Goal: Information Seeking & Learning: Learn about a topic

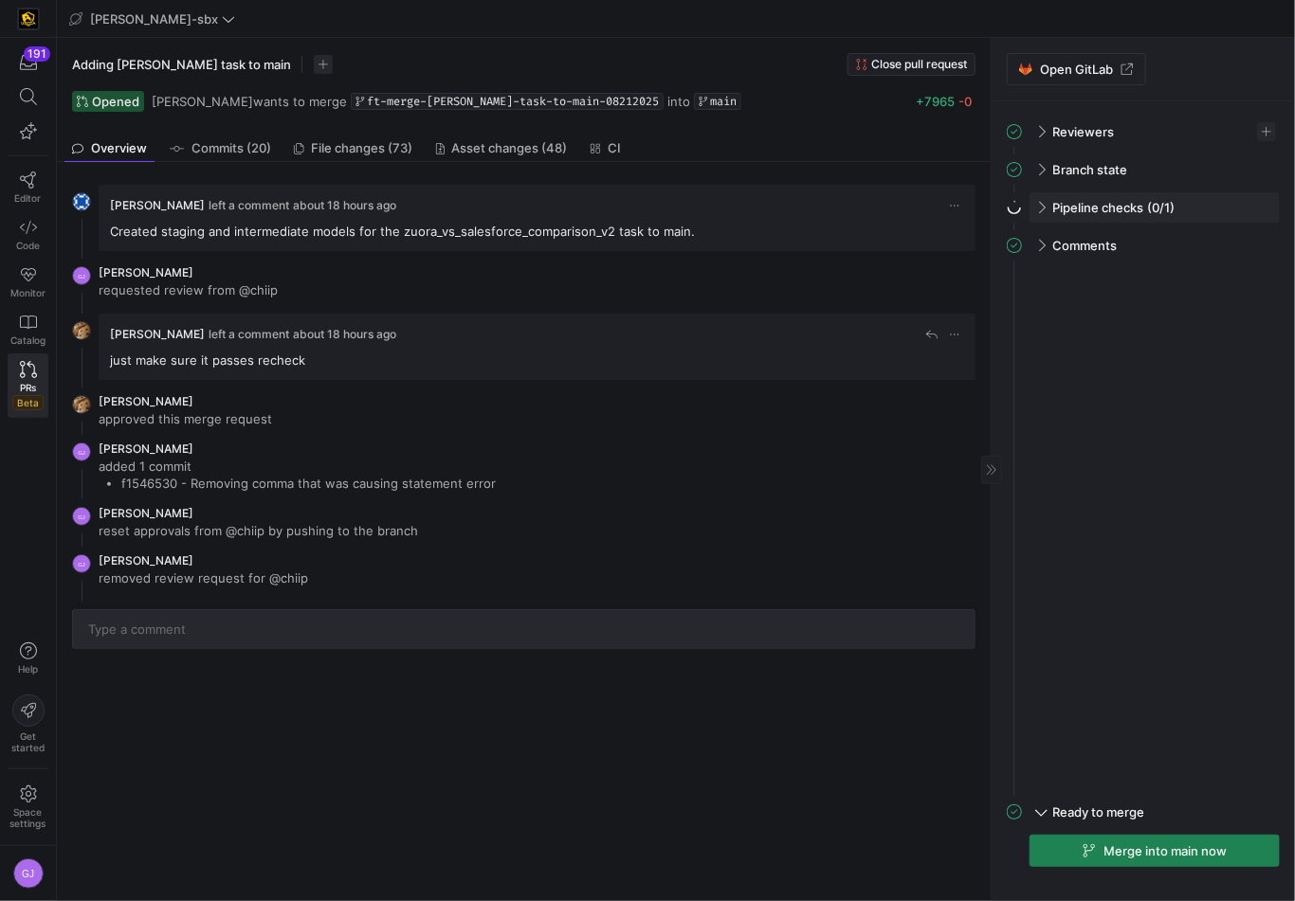
click at [1046, 210] on span at bounding box center [1039, 208] width 15 height 9
click at [1037, 212] on span at bounding box center [1041, 205] width 9 height 15
click at [30, 57] on div "191" at bounding box center [37, 53] width 27 height 15
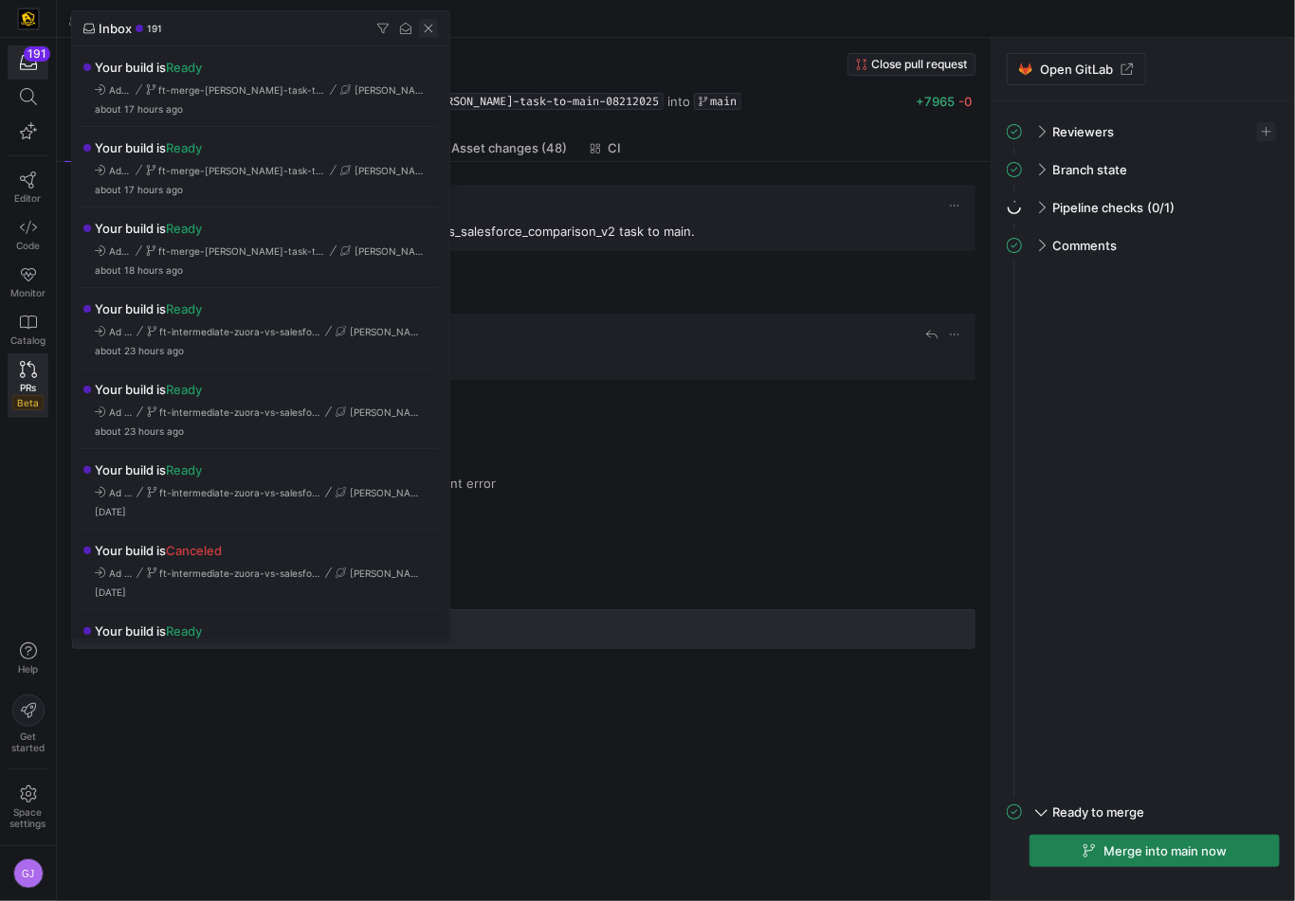
click at [432, 29] on span "button" at bounding box center [428, 28] width 19 height 19
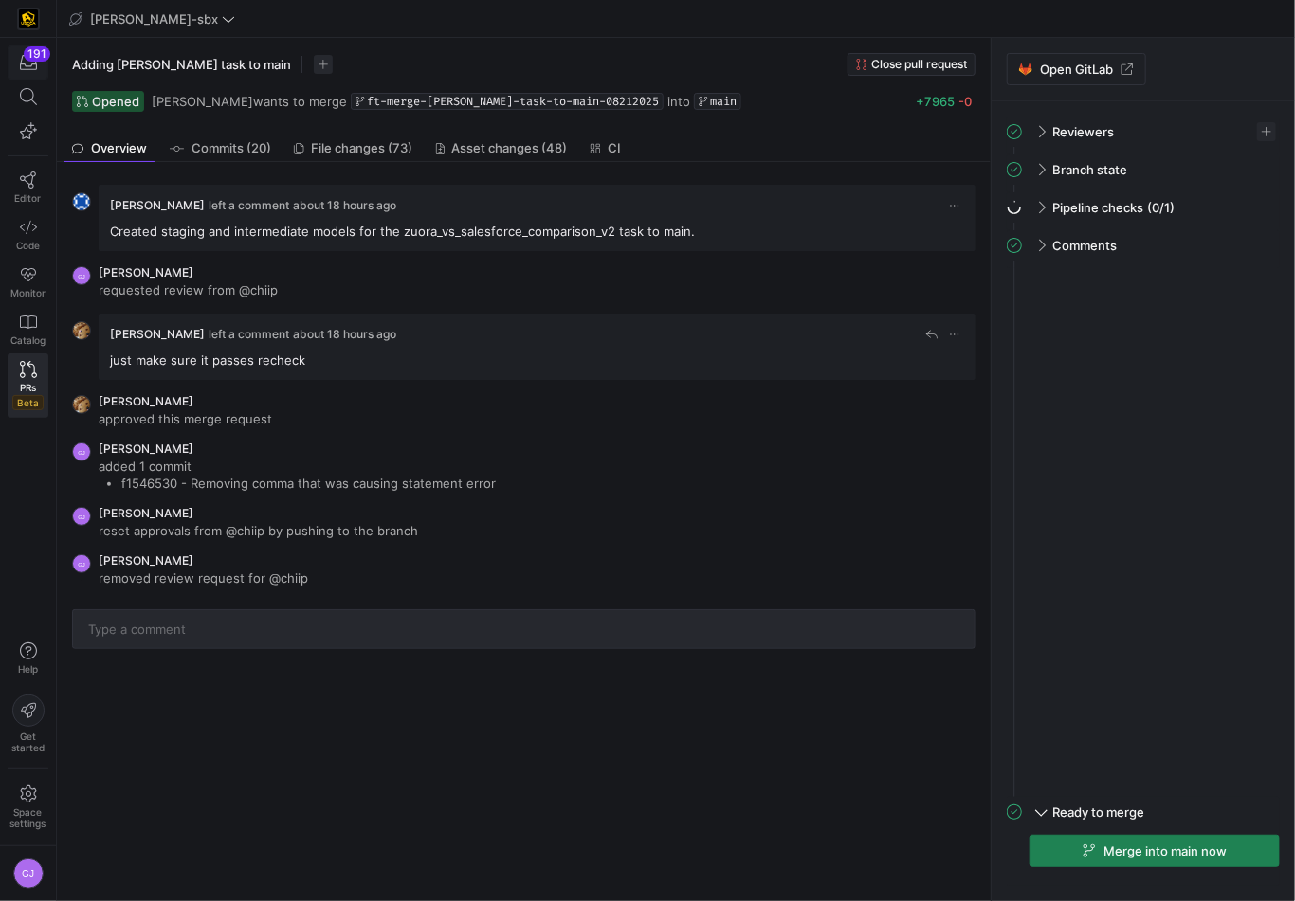
click at [32, 63] on icon "button" at bounding box center [28, 62] width 17 height 17
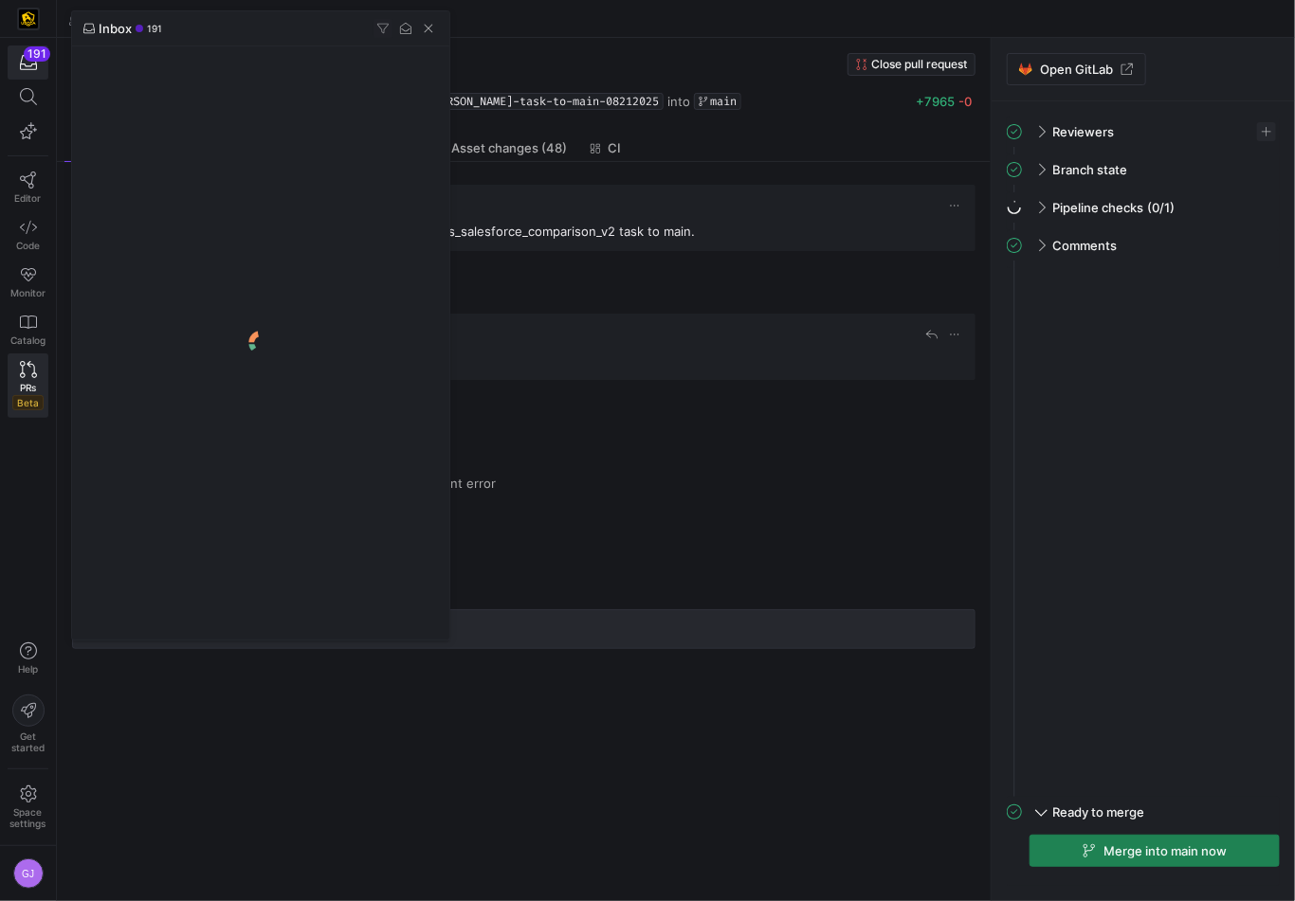
click at [30, 190] on div at bounding box center [647, 450] width 1295 height 901
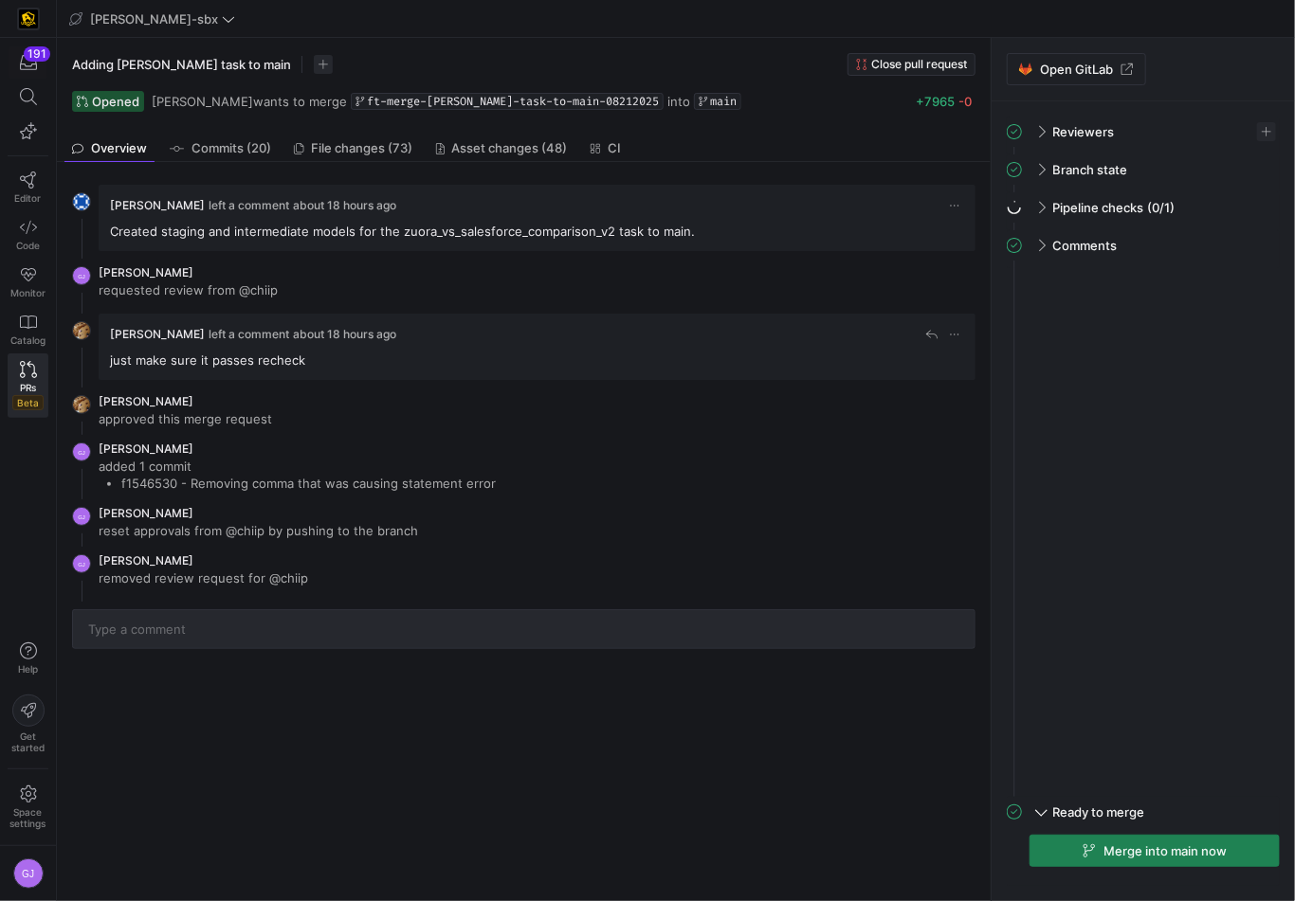
click at [30, 192] on span "Editor" at bounding box center [28, 197] width 27 height 11
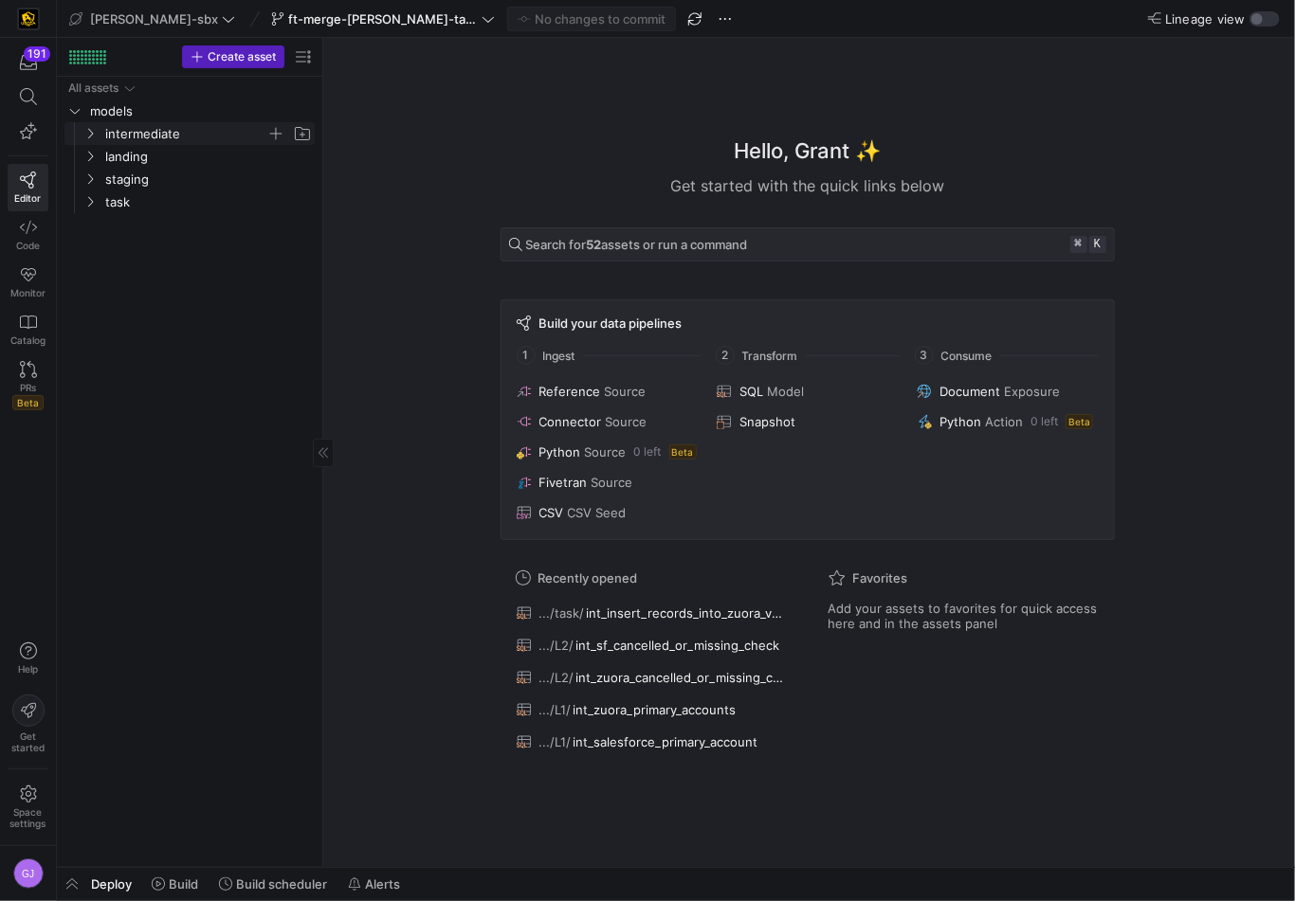
click at [105, 128] on span "intermediate" at bounding box center [185, 134] width 161 height 22
click at [134, 159] on span "L1" at bounding box center [193, 157] width 146 height 22
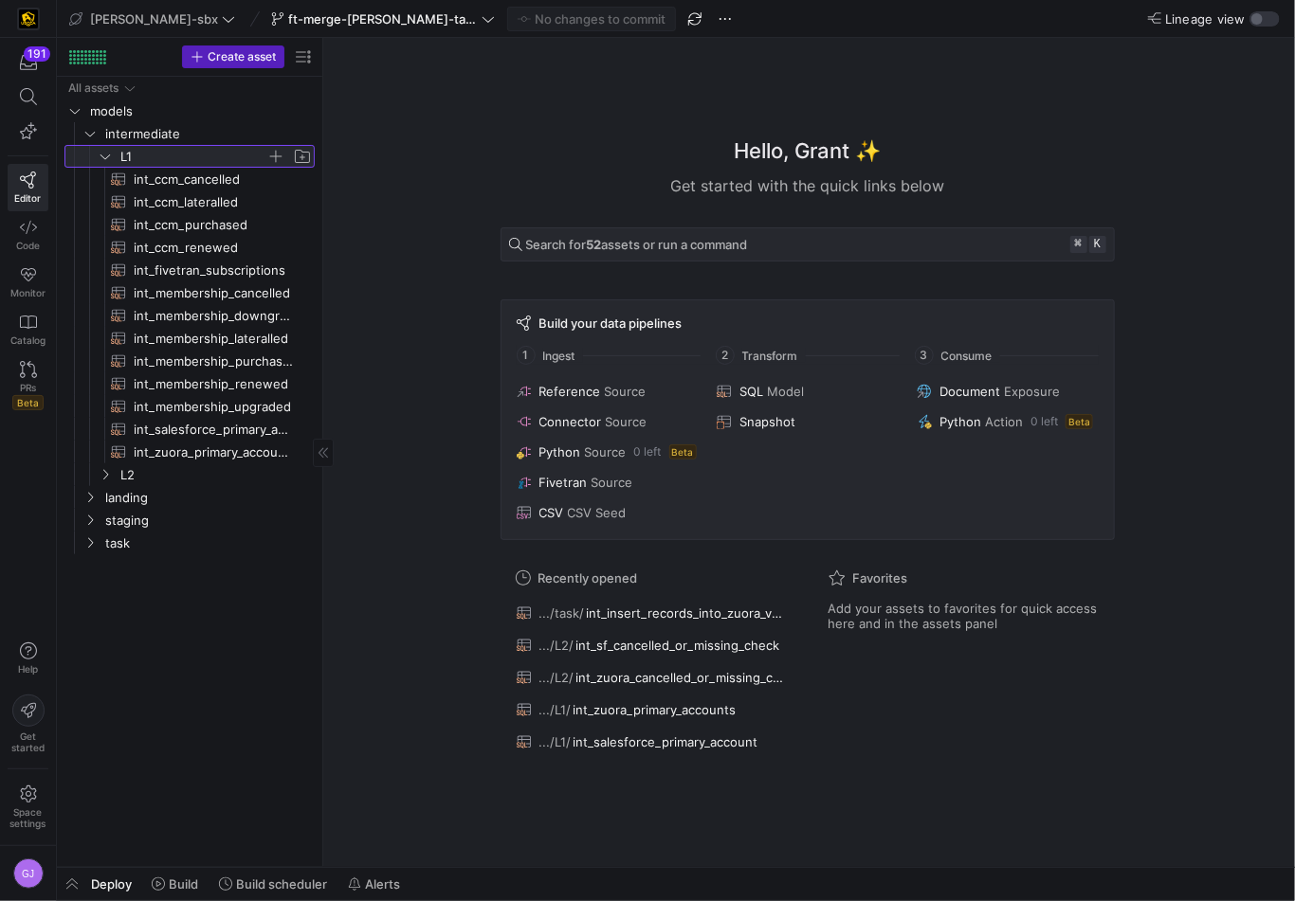
click at [135, 159] on span "L1" at bounding box center [193, 157] width 146 height 22
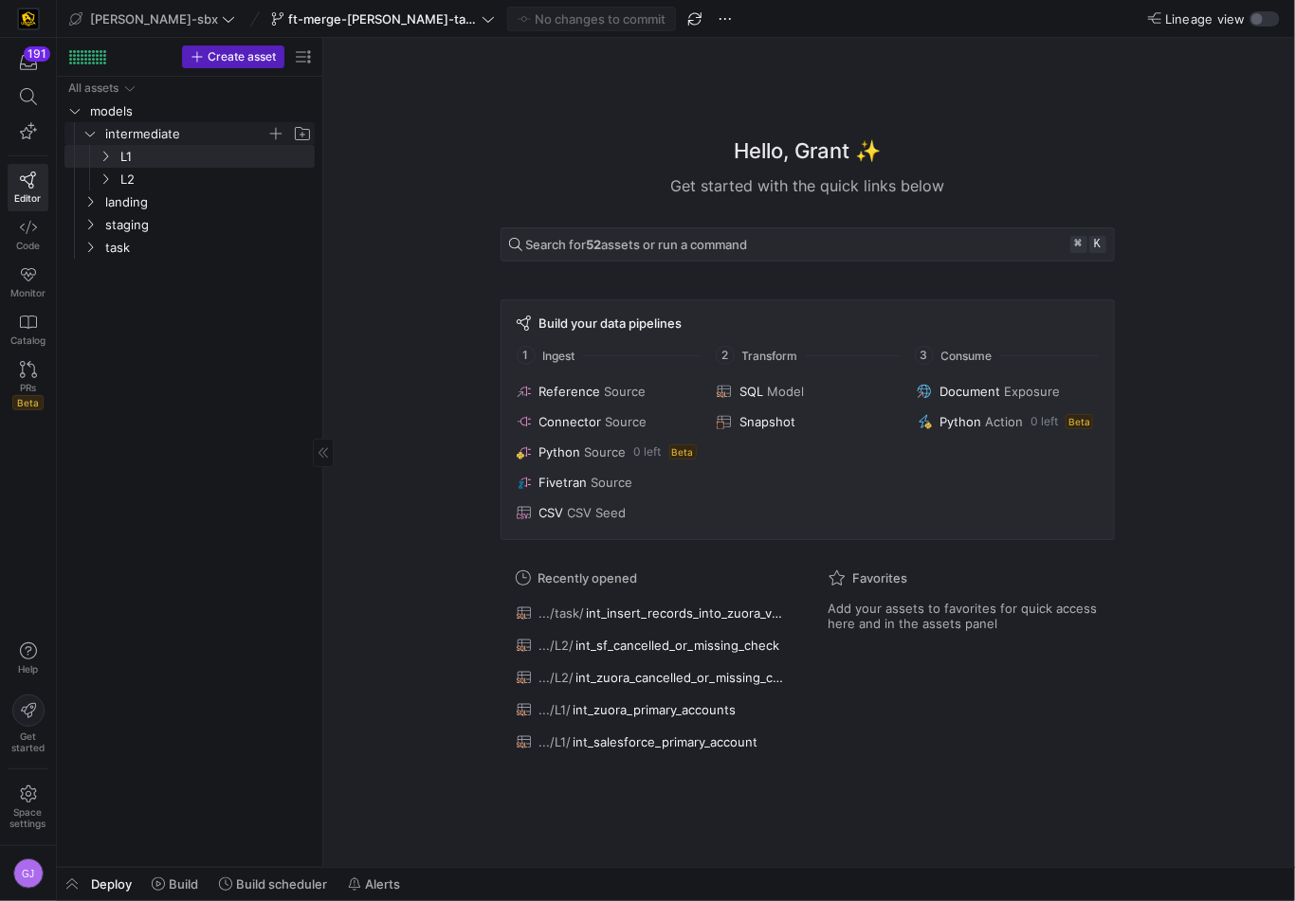
click at [147, 139] on span "intermediate" at bounding box center [185, 134] width 161 height 22
click at [169, 249] on div "All assets models intermediate landing staging task" at bounding box center [189, 468] width 250 height 783
click at [181, 270] on div "All assets models intermediate landing staging task" at bounding box center [189, 468] width 250 height 783
click at [98, 201] on span "task" at bounding box center [197, 201] width 233 height 21
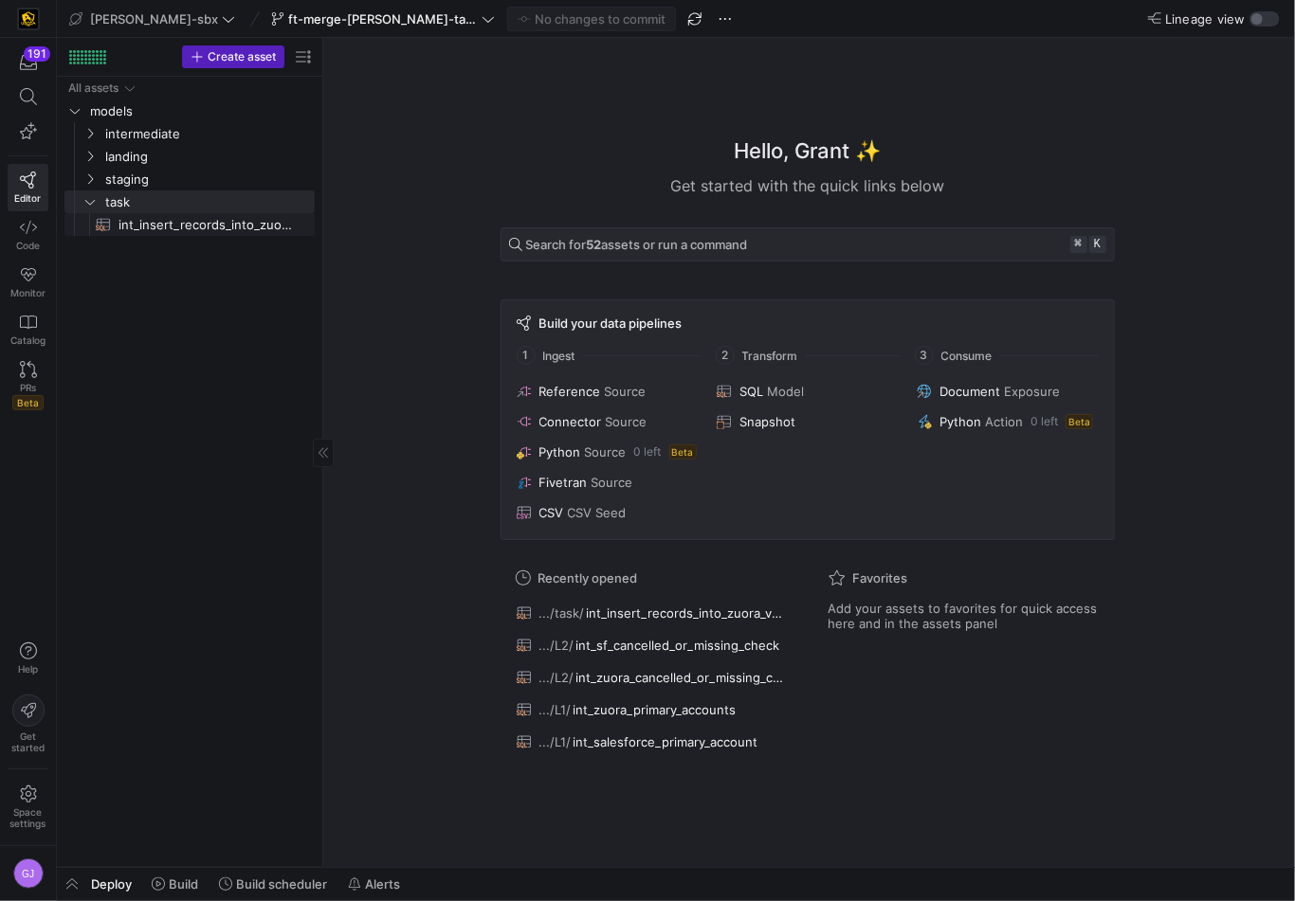
click at [110, 226] on icon "Press SPACE to select this row." at bounding box center [103, 224] width 15 height 15
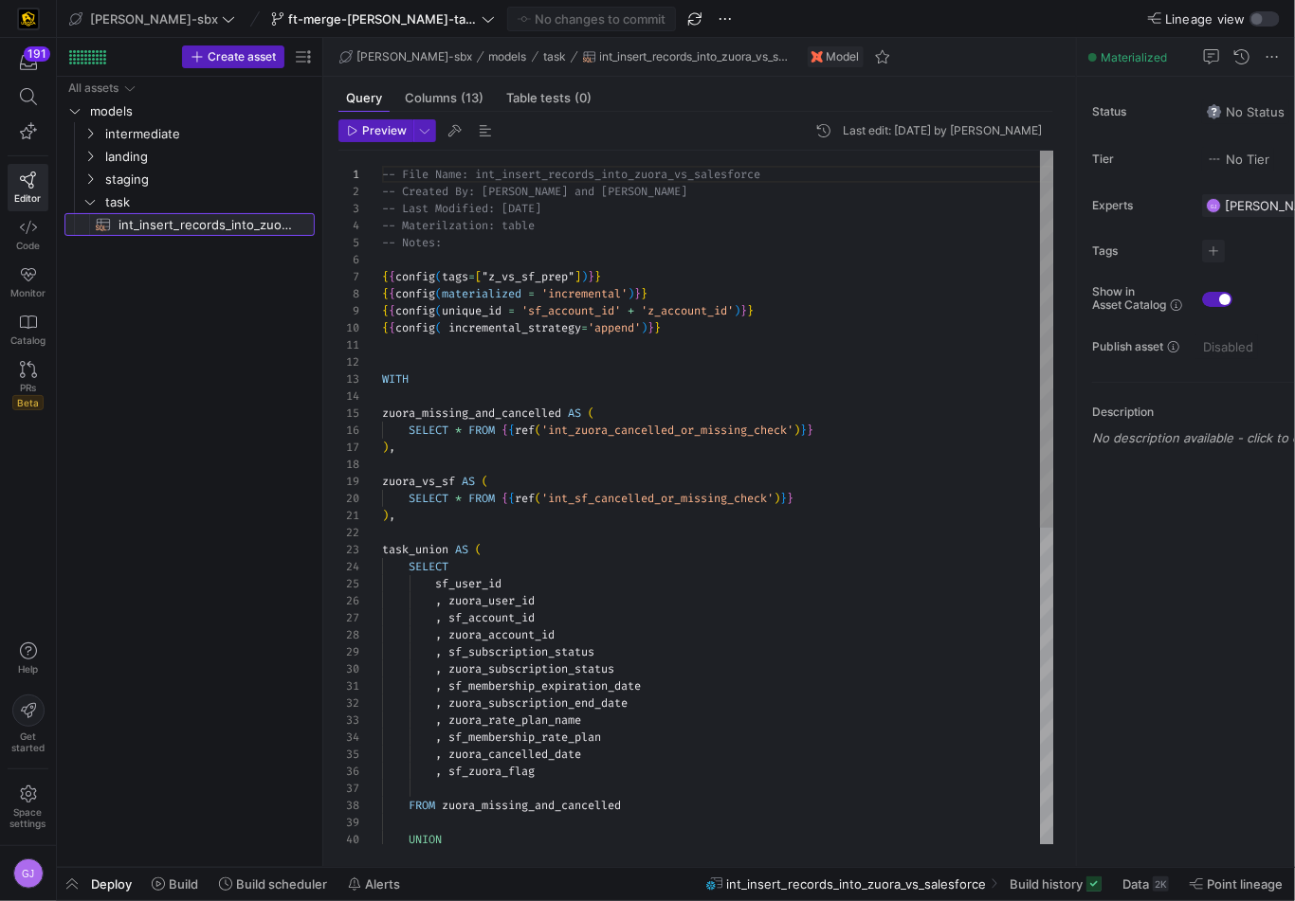
scroll to position [171, 0]
click at [1141, 889] on span "Data" at bounding box center [1135, 884] width 27 height 15
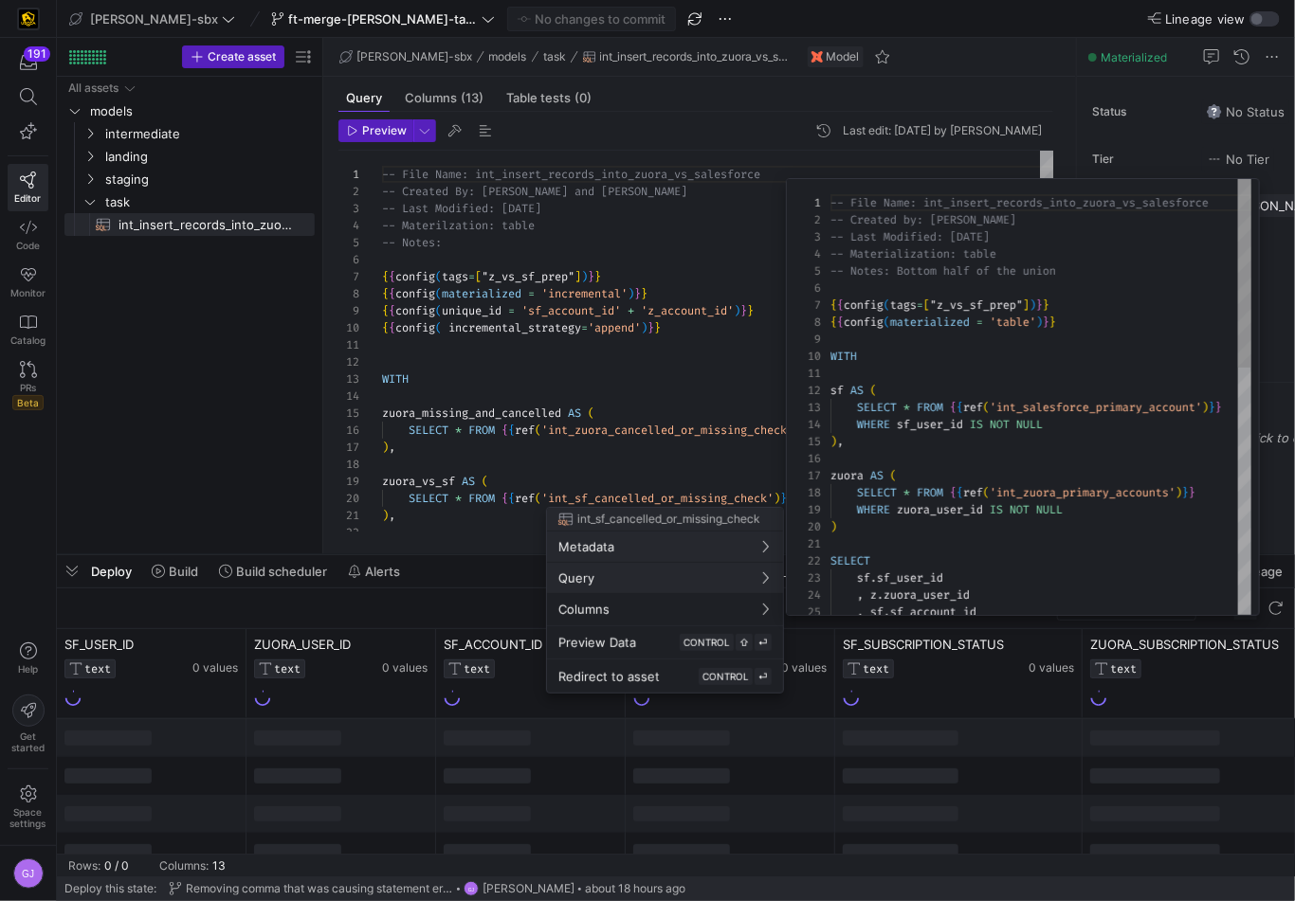
scroll to position [171, 0]
click at [576, 349] on div at bounding box center [647, 450] width 1295 height 901
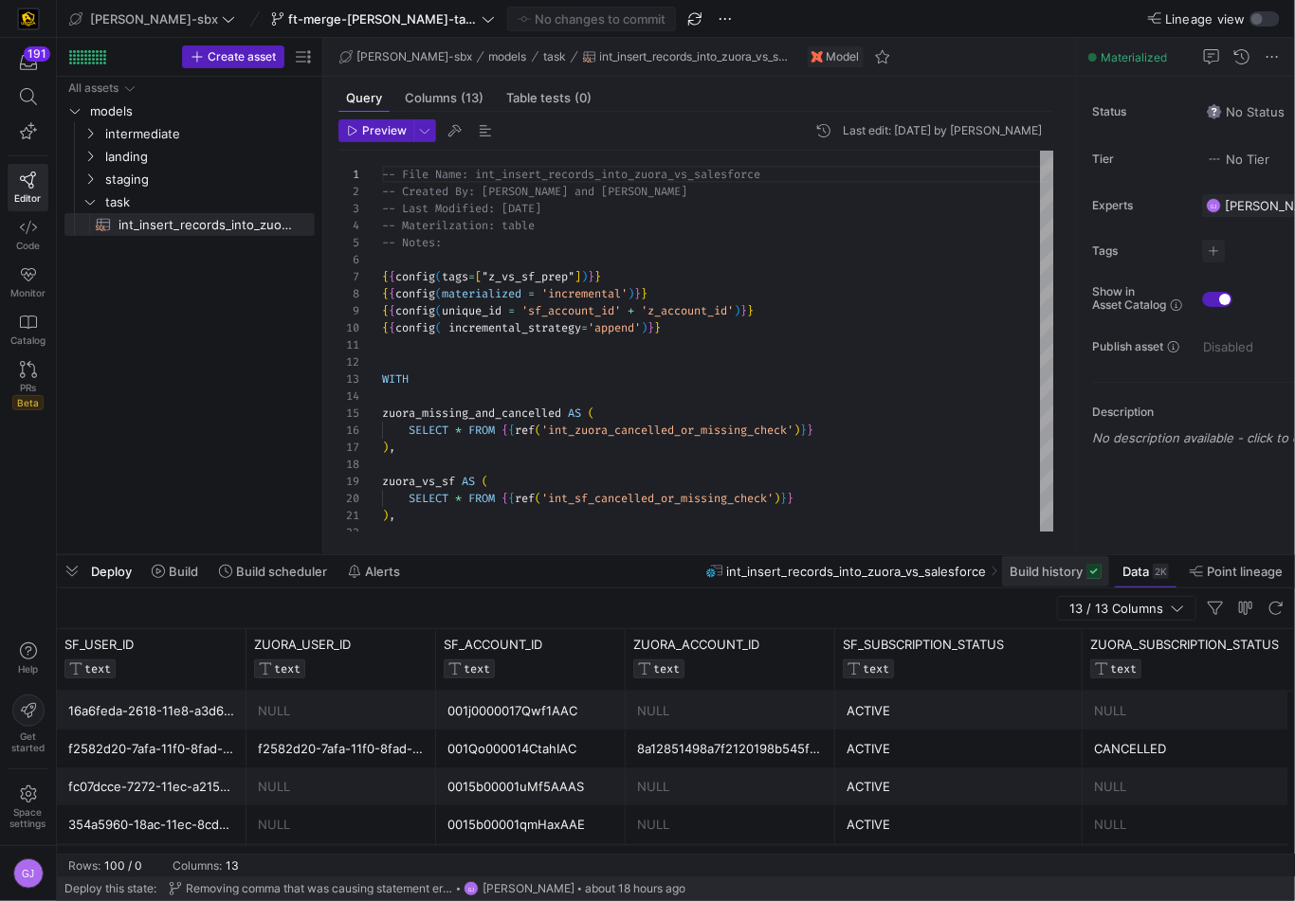
click at [1030, 572] on span "Build history" at bounding box center [1045, 571] width 73 height 15
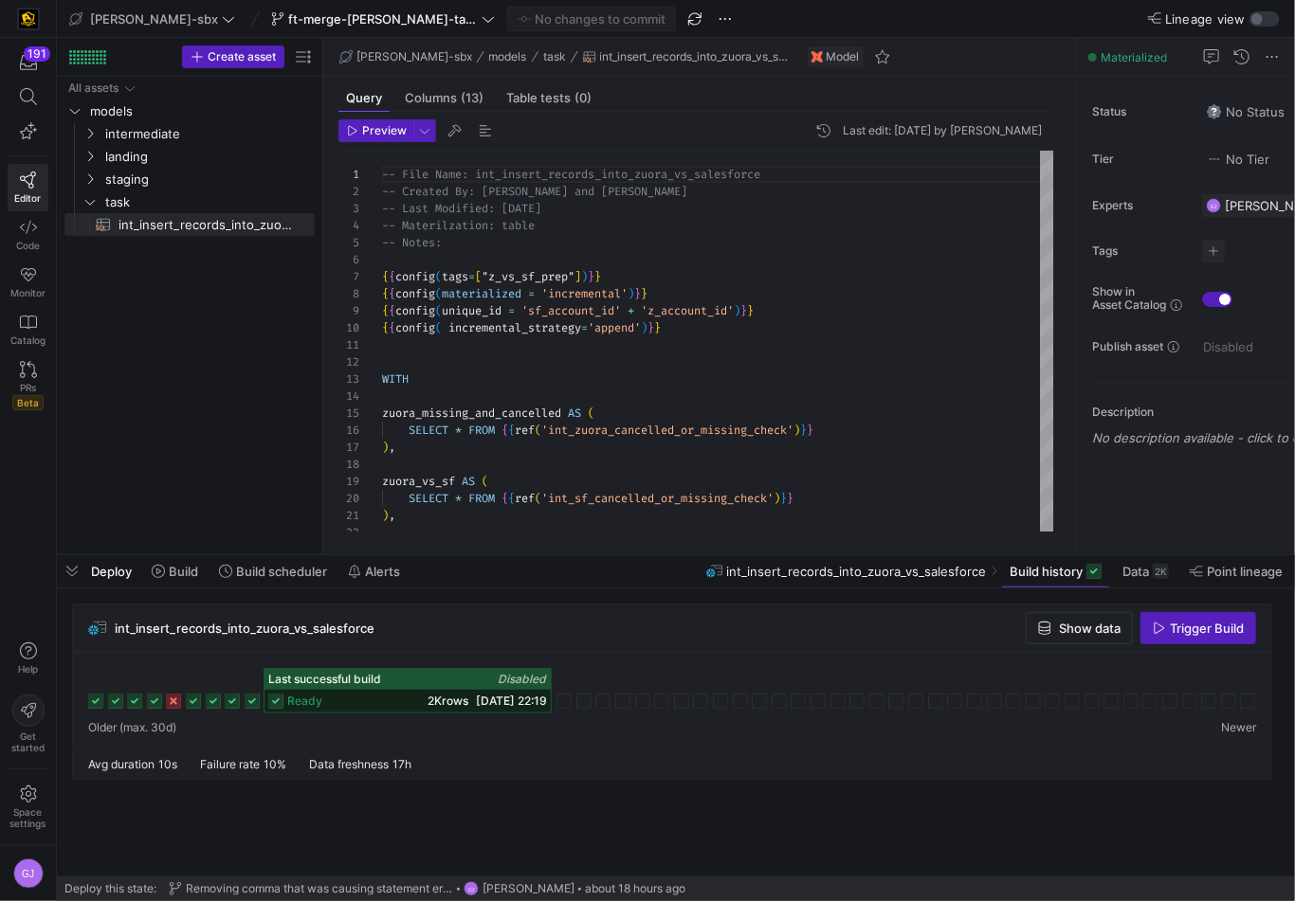
click at [252, 707] on icon at bounding box center [252, 701] width 15 height 15
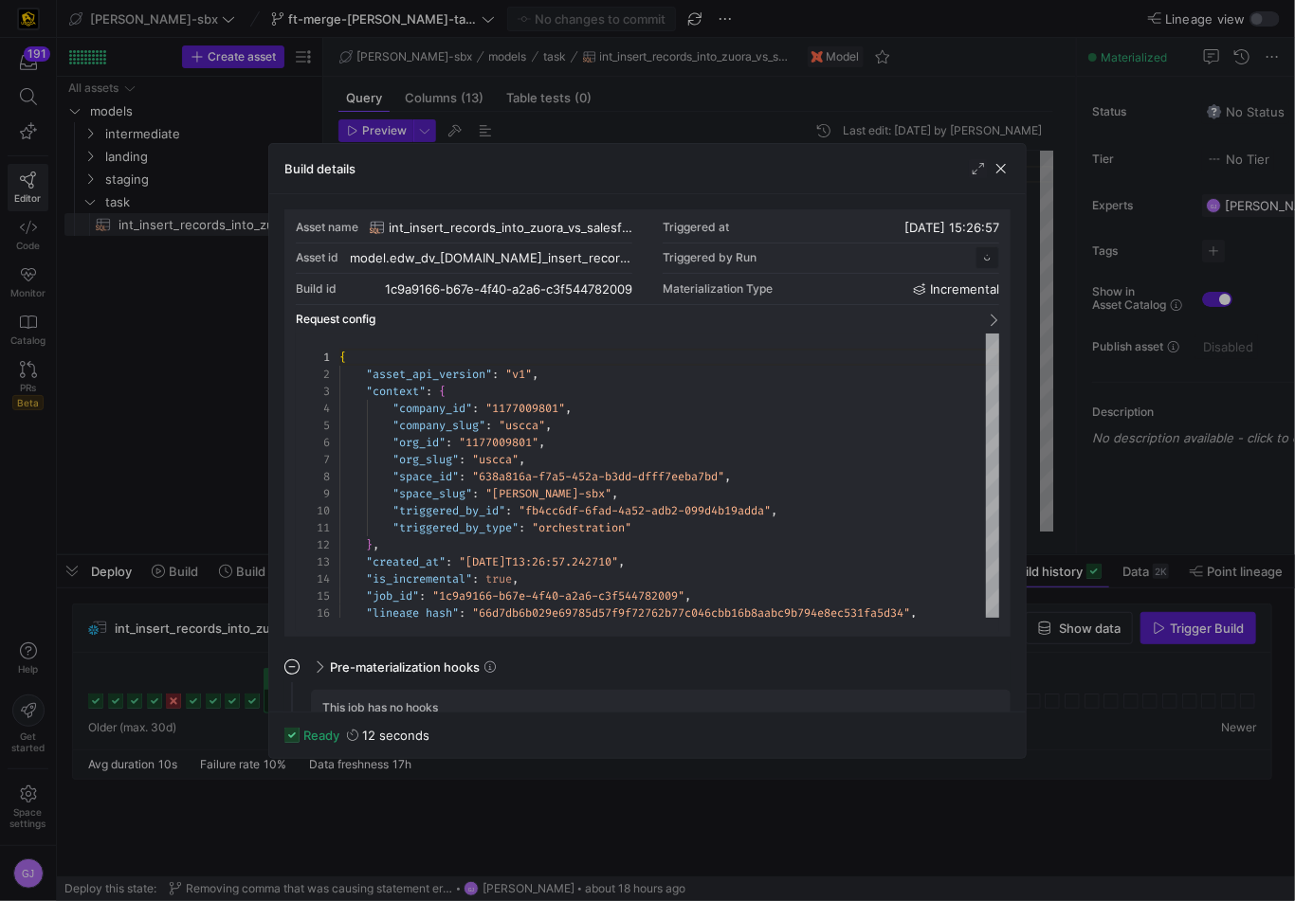
scroll to position [171, 0]
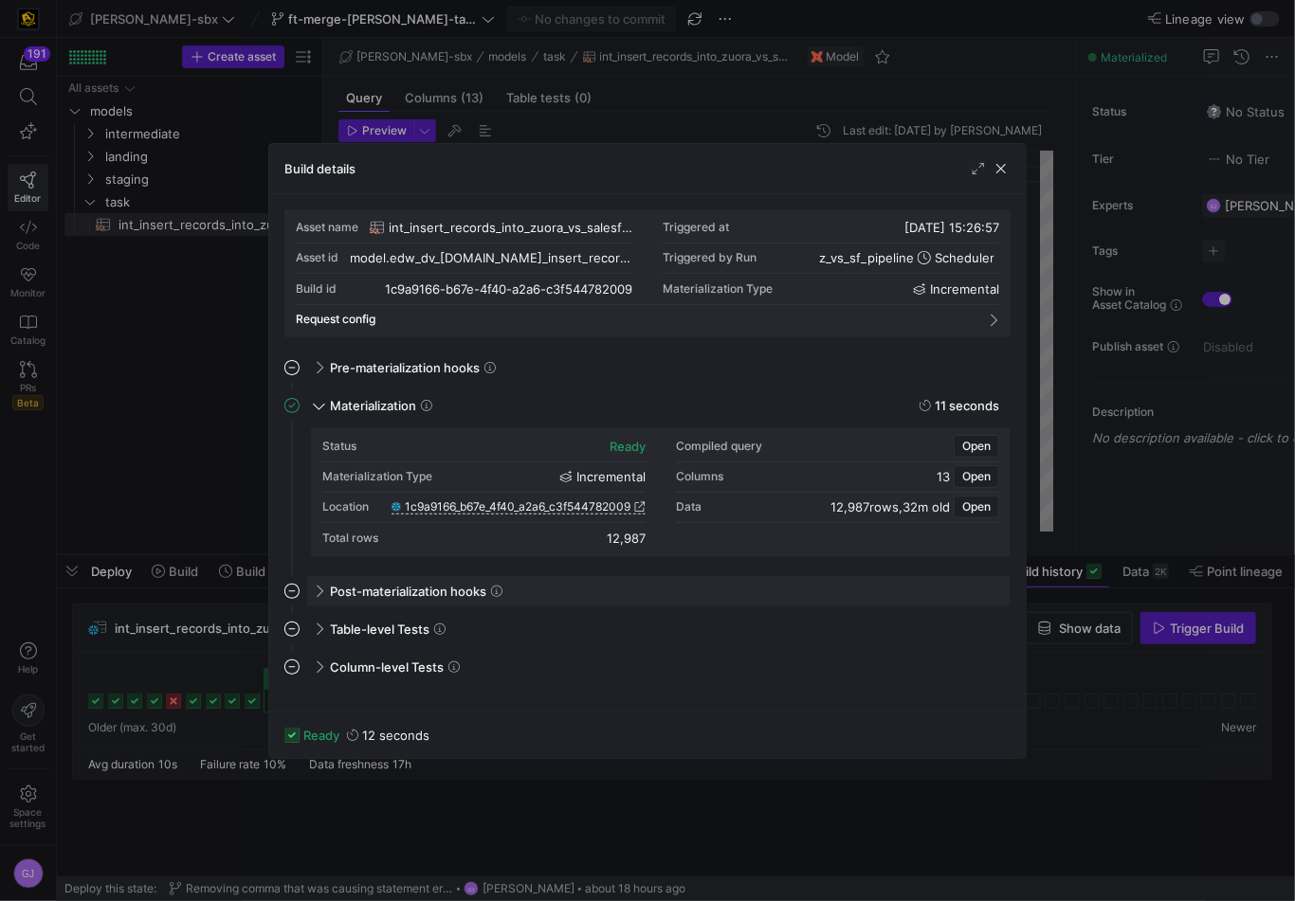
click at [312, 593] on span at bounding box center [317, 591] width 15 height 9
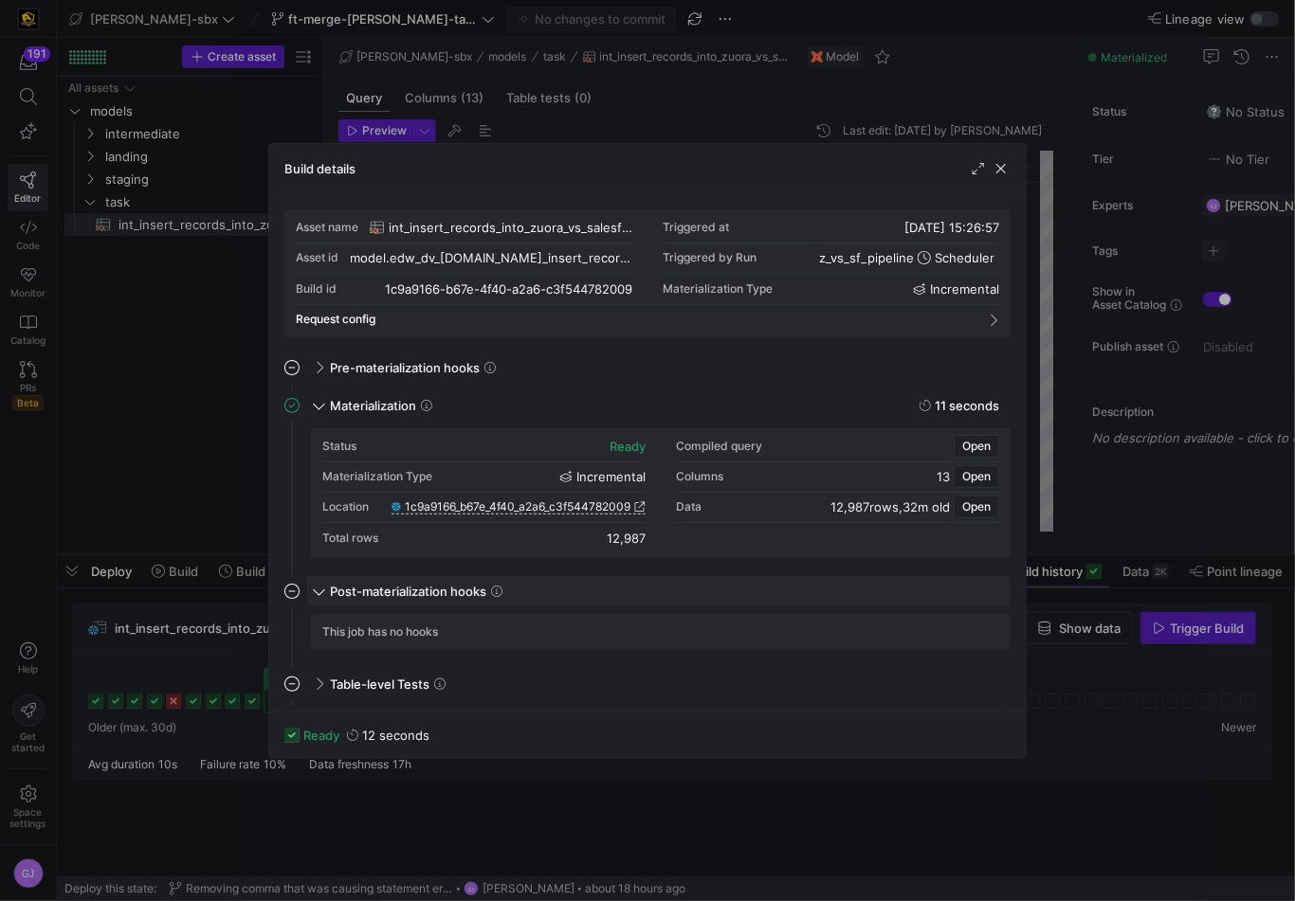
click at [312, 593] on div "Post-materialization hooks" at bounding box center [658, 591] width 703 height 30
click at [313, 626] on span at bounding box center [317, 629] width 15 height 9
click at [315, 626] on span at bounding box center [319, 627] width 9 height 15
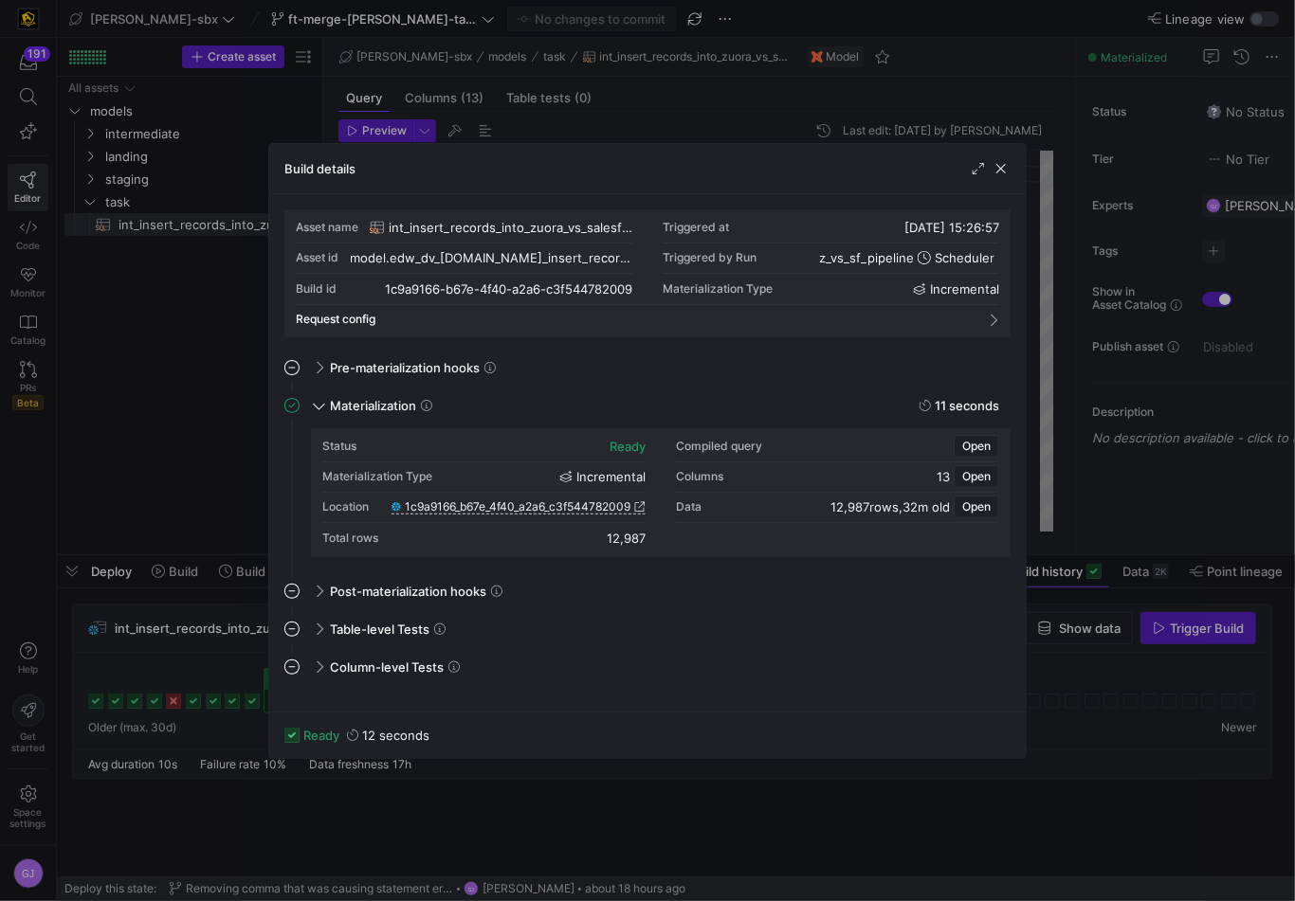
click at [1006, 177] on div "Build details" at bounding box center [647, 169] width 756 height 50
click at [997, 171] on span "button" at bounding box center [1000, 168] width 19 height 19
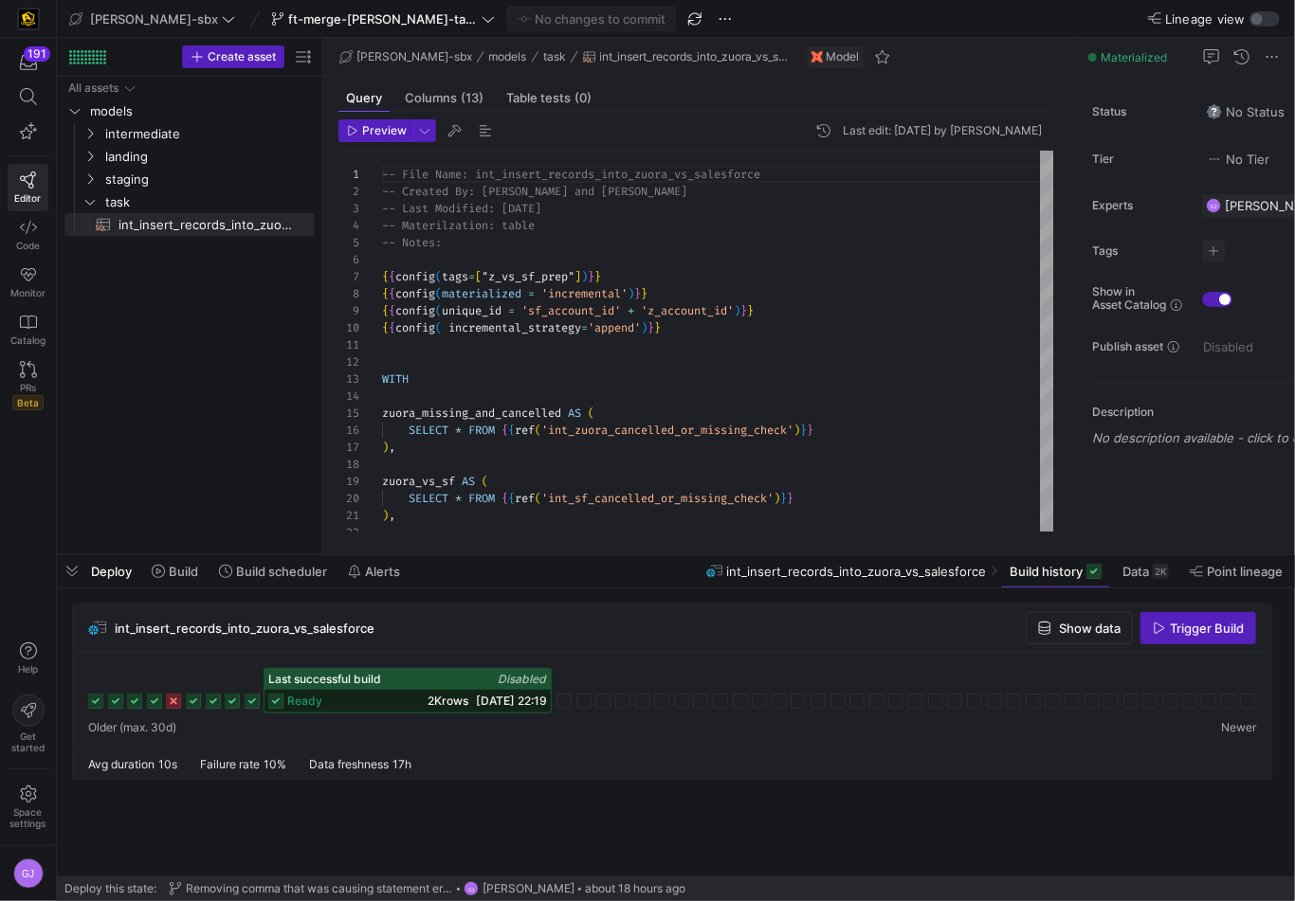
click at [388, 702] on div "ready 2K rows 21/08/25, 22:19" at bounding box center [407, 701] width 286 height 23
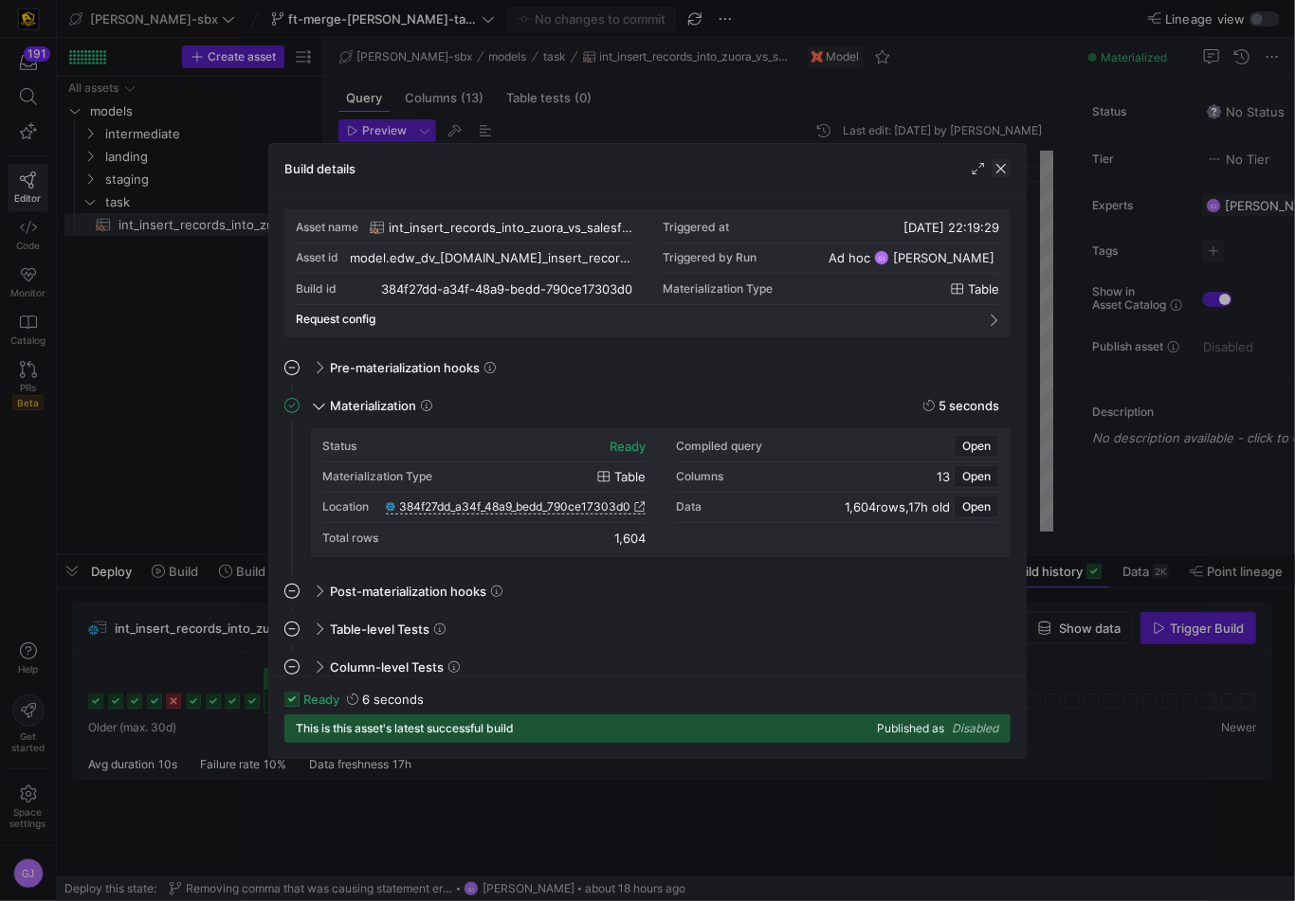
click at [999, 162] on span "button" at bounding box center [1000, 168] width 19 height 19
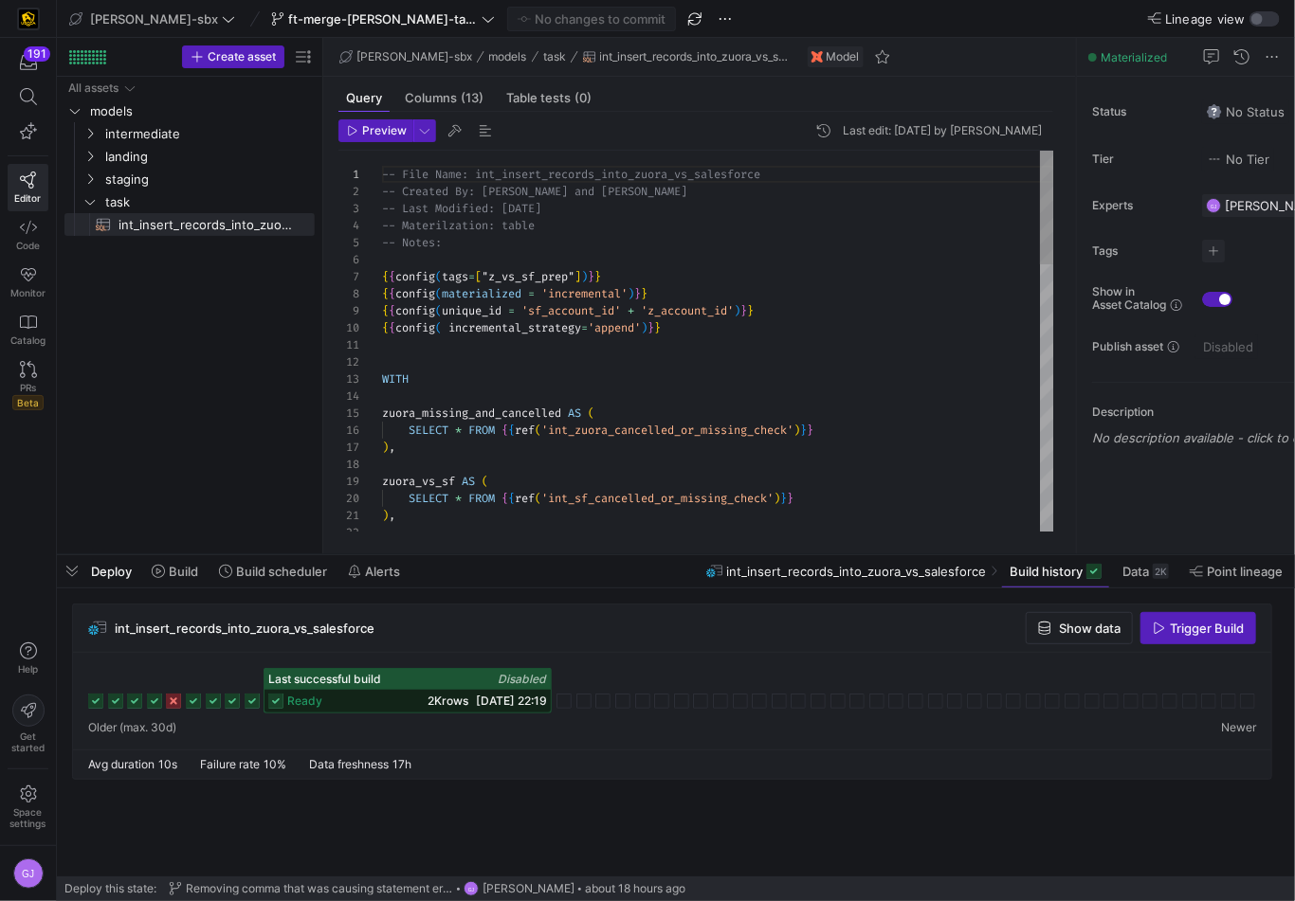
click at [571, 292] on div "zuora_missing_and_cancelled AS ( SELECT * FROM { { ref ( 'int_zuora_cancelled_o…" at bounding box center [717, 789] width 671 height 1277
click at [621, 323] on div "zuora_missing_and_cancelled AS ( SELECT * FROM { { ref ( 'int_zuora_cancelled_o…" at bounding box center [717, 789] width 671 height 1277
click at [678, 327] on div "zuora_missing_and_cancelled AS ( SELECT * FROM { { ref ( 'int_zuora_cancelled_o…" at bounding box center [717, 789] width 671 height 1277
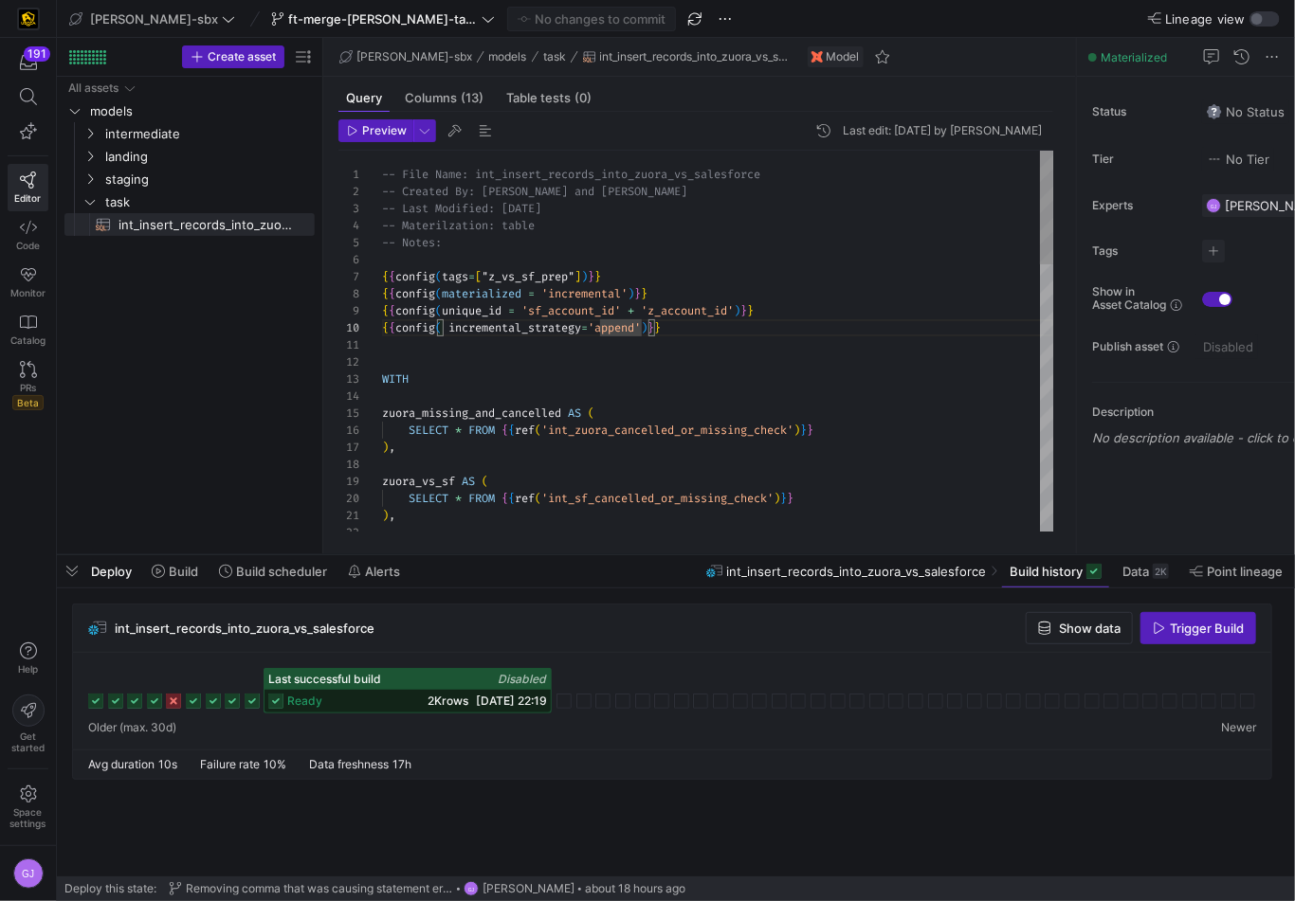
scroll to position [154, 286]
click at [427, 694] on span "2K rows" at bounding box center [447, 701] width 41 height 14
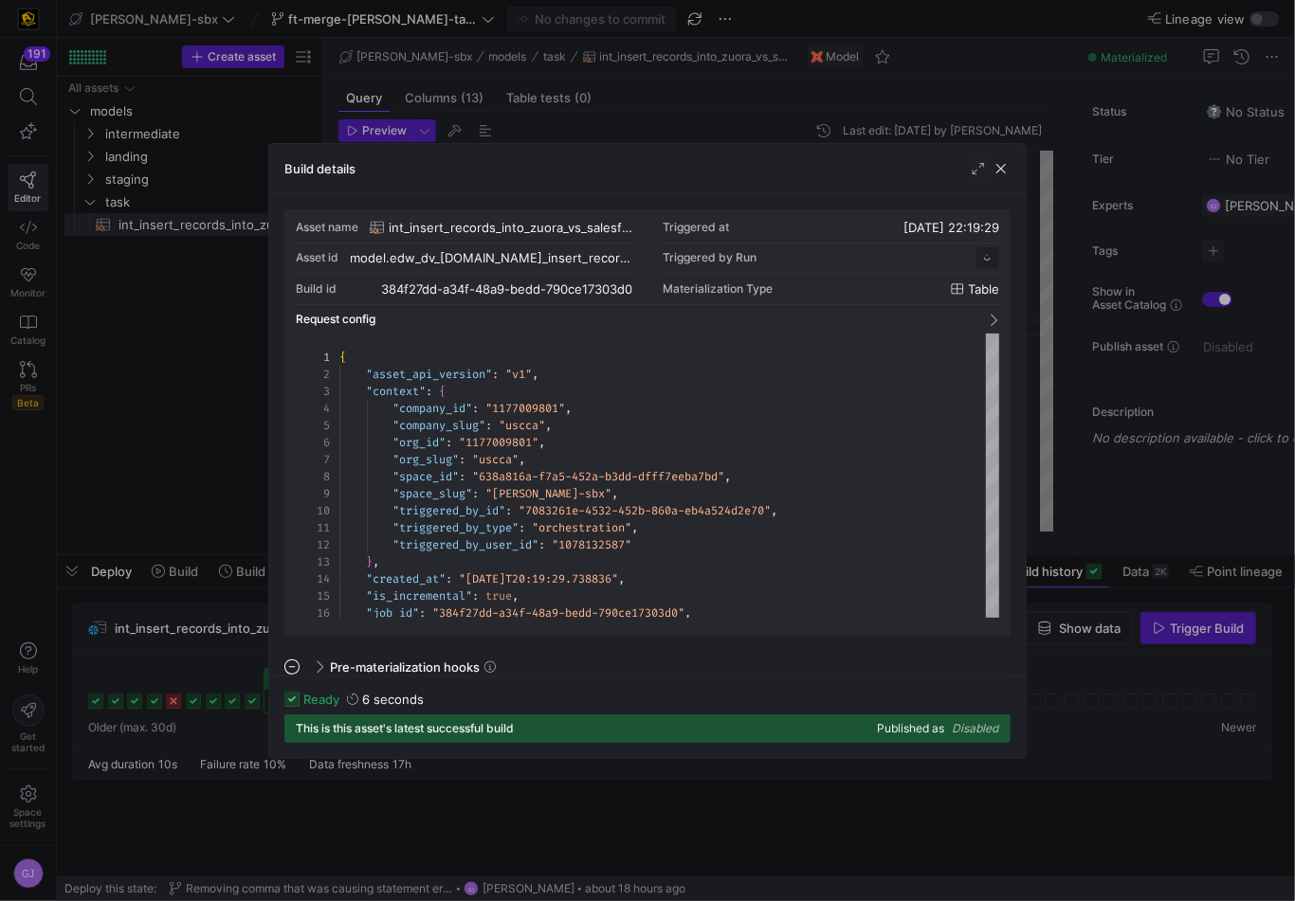
scroll to position [171, 0]
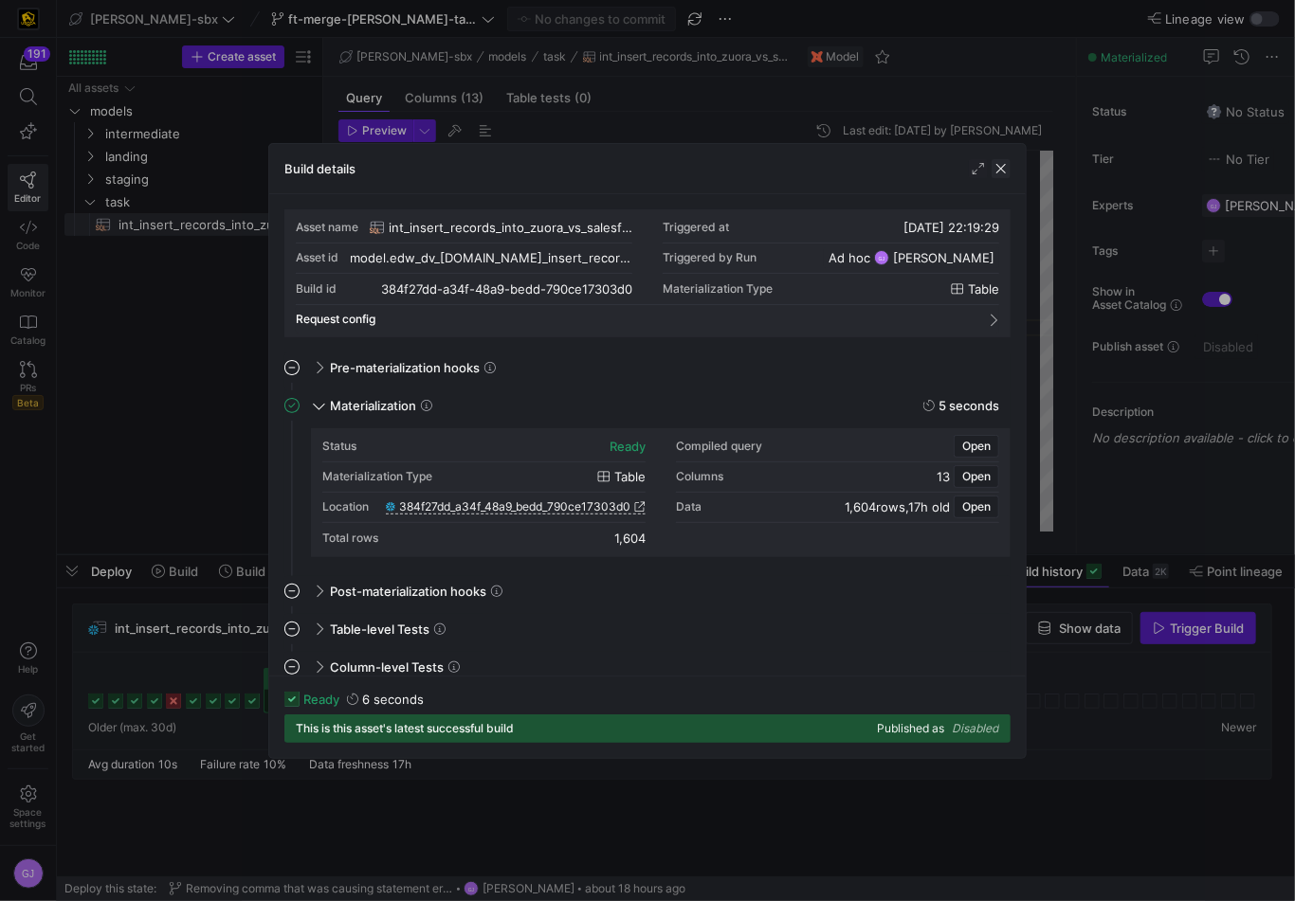
click at [1007, 172] on span "button" at bounding box center [1000, 168] width 19 height 19
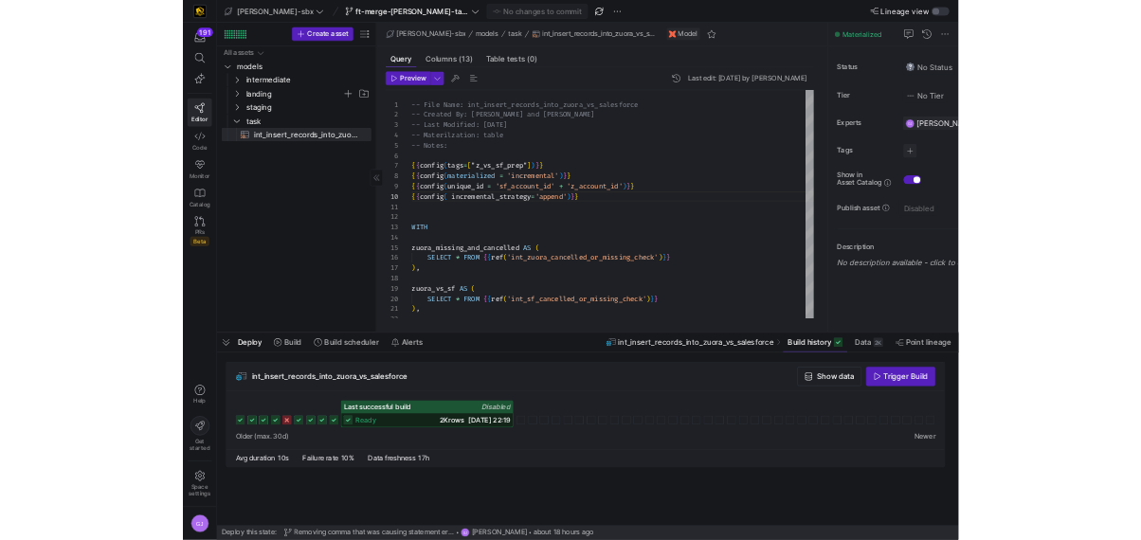
scroll to position [154, 286]
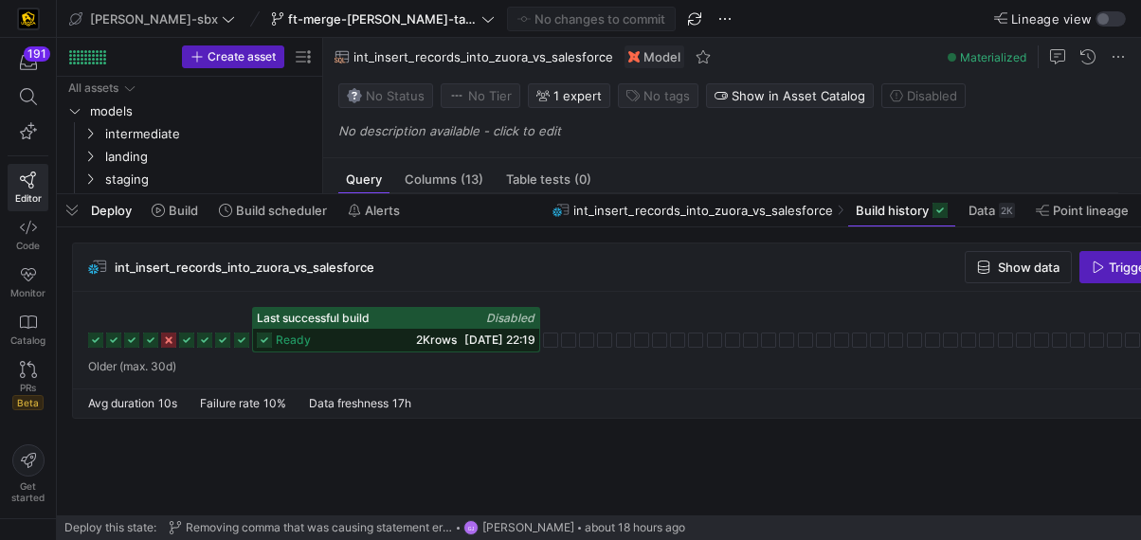
click at [252, 307] on button "Last successful build Disabled ready 2K rows 21/08/25, 22:19" at bounding box center [396, 329] width 288 height 45
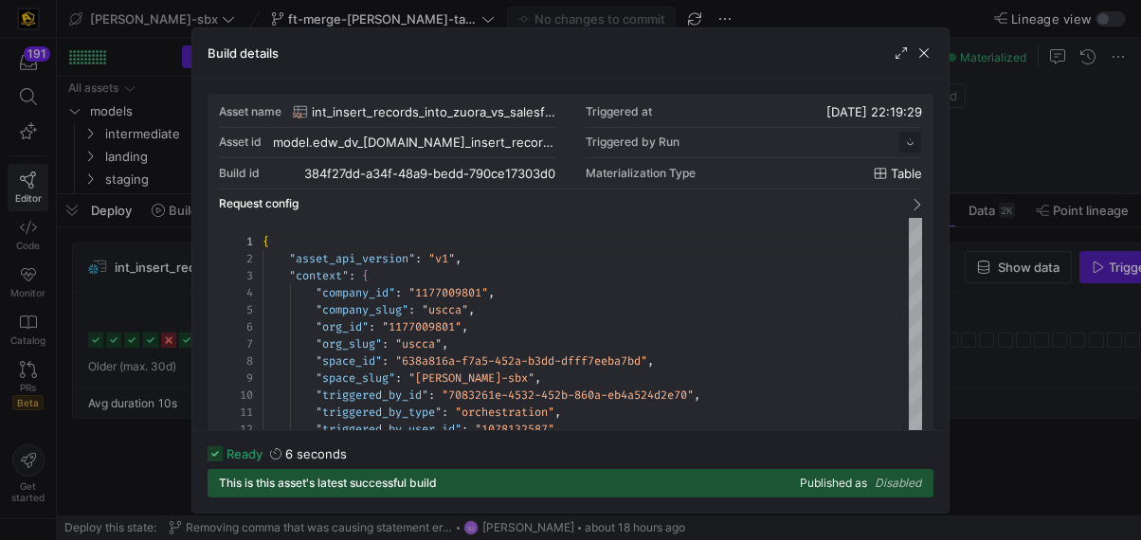
click at [912, 52] on div at bounding box center [913, 53] width 42 height 19
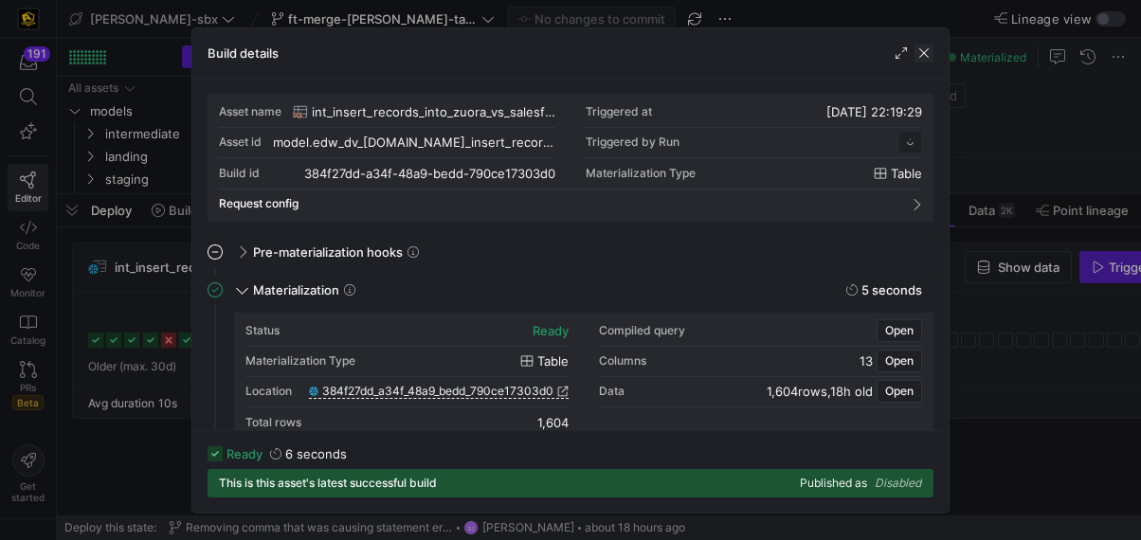
click at [917, 52] on span "button" at bounding box center [924, 53] width 19 height 19
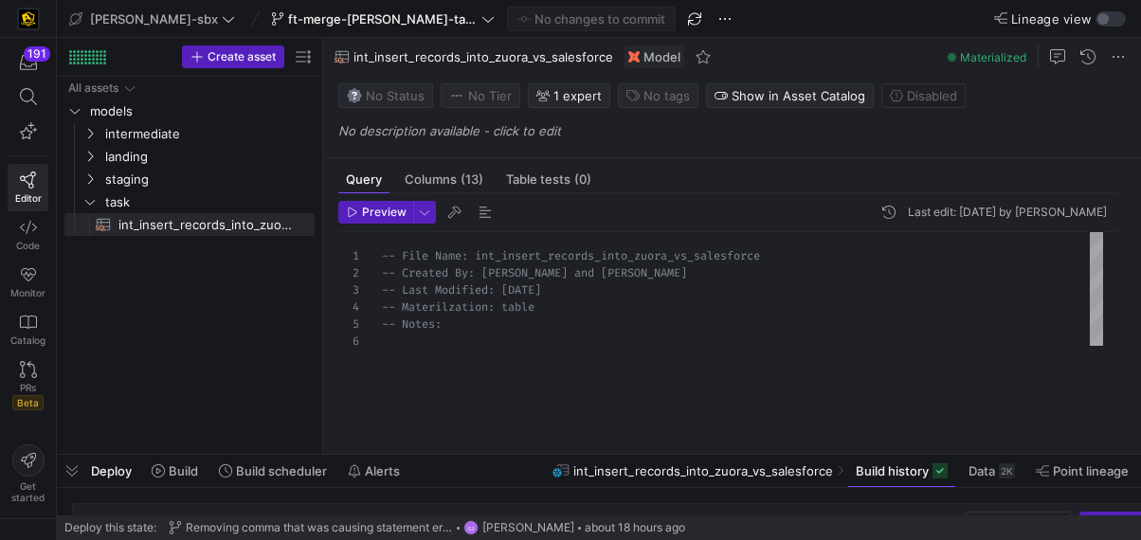
drag, startPoint x: 466, startPoint y: 193, endPoint x: 508, endPoint y: 589, distance: 398.3
click at [508, 540] on html "191 Editor Code Monitor Catalog PRs Beta Get started edw-dv-sbx ft-merge-grulke…" at bounding box center [570, 270] width 1141 height 540
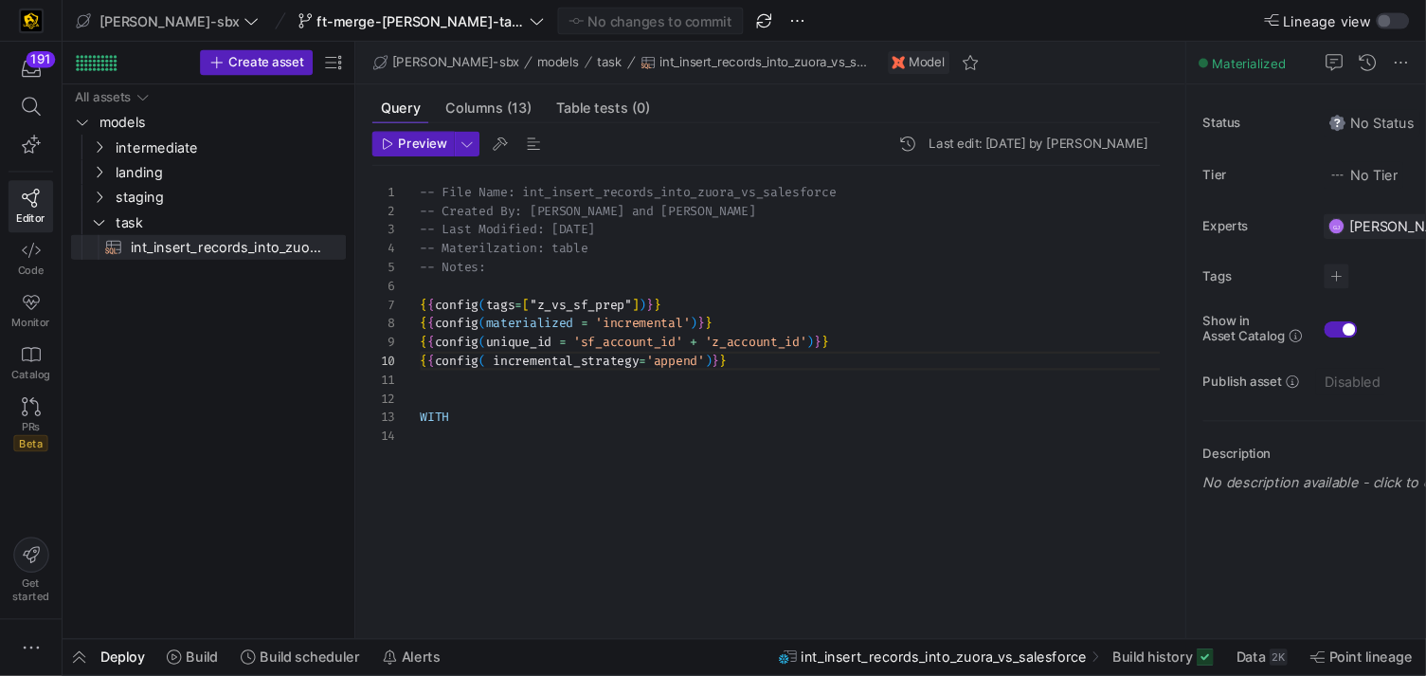
scroll to position [154, 286]
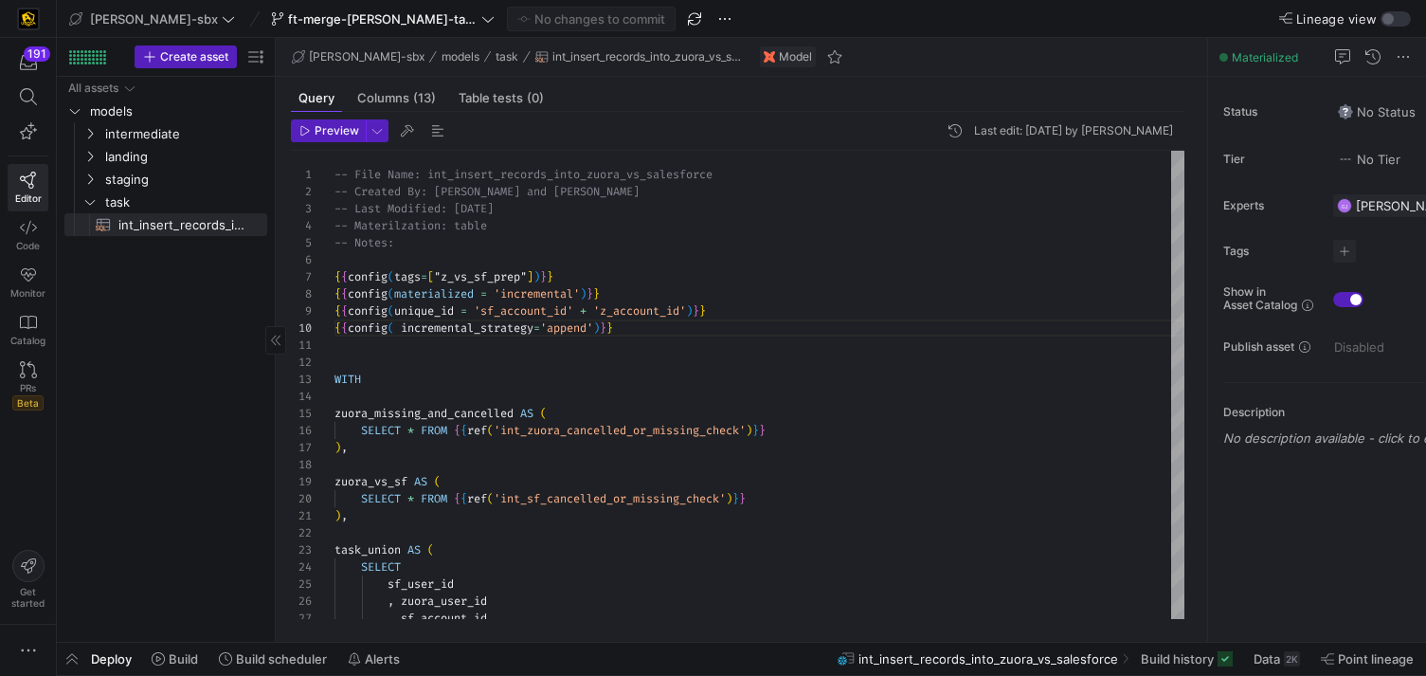
drag, startPoint x: 324, startPoint y: 164, endPoint x: 269, endPoint y: 170, distance: 55.3
drag, startPoint x: 274, startPoint y: 166, endPoint x: 135, endPoint y: 169, distance: 139.3
click at [1181, 166] on div at bounding box center [1177, 237] width 13 height 172
click at [1177, 151] on y42-sql-queryable-editor "Preview Last edit: Thursday 21 August 2025 by Grant Jones 17 18 19 20 21 22 23 …" at bounding box center [738, 368] width 894 height 499
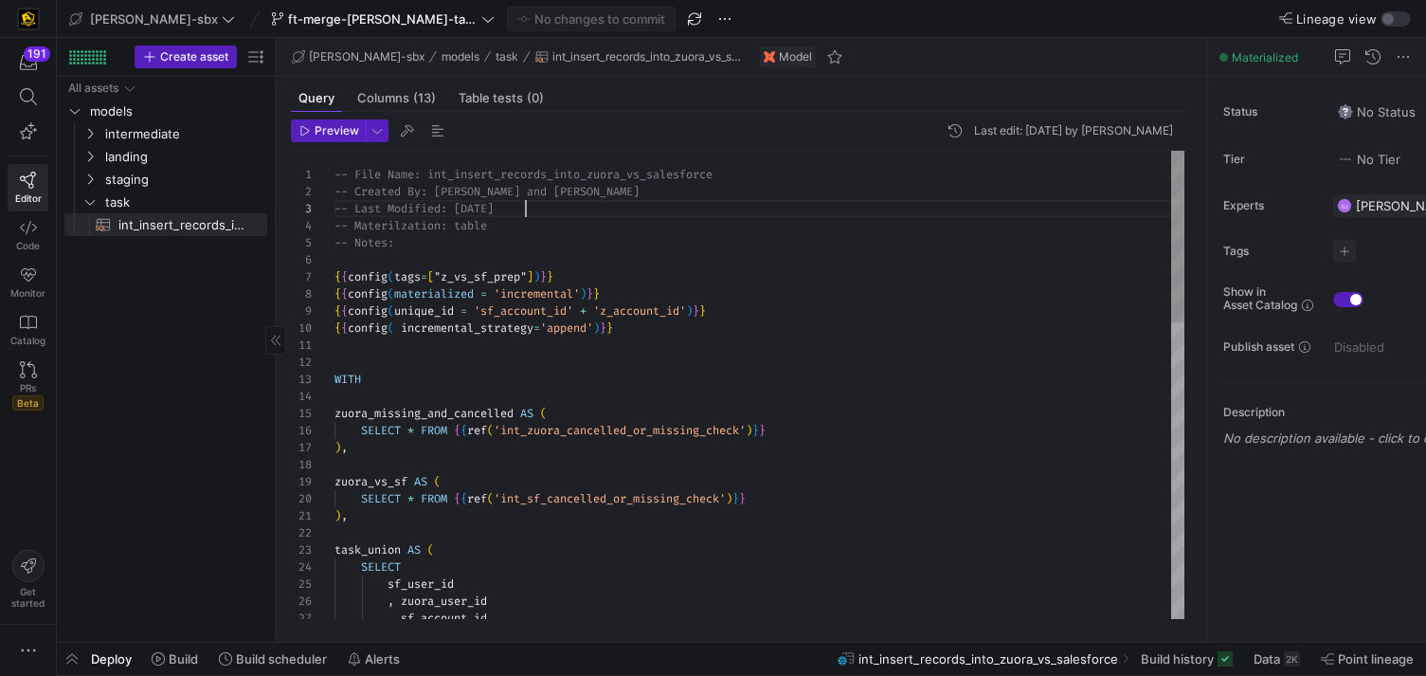
click at [1177, 161] on div at bounding box center [1177, 237] width 13 height 172
click at [1215, 167] on y42-asset-editor-sidebar "Status No Status Tier No Tier Experts GJ Grant Jones 1 expert Tags No tags Show…" at bounding box center [1375, 271] width 334 height 388
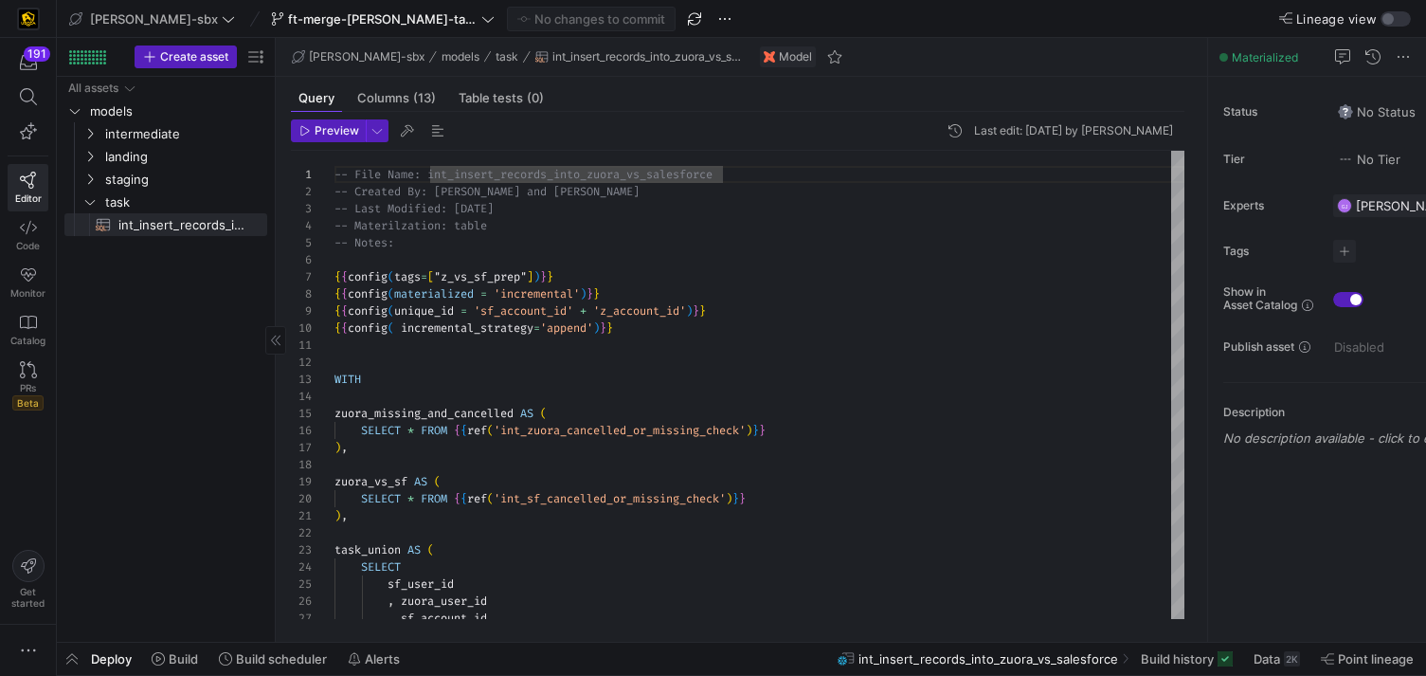
click at [1198, 161] on div "Preview Last edit: Thursday 21 August 2025 by Grant Jones 17 18 19 20 21 22 23 …" at bounding box center [738, 369] width 924 height 515
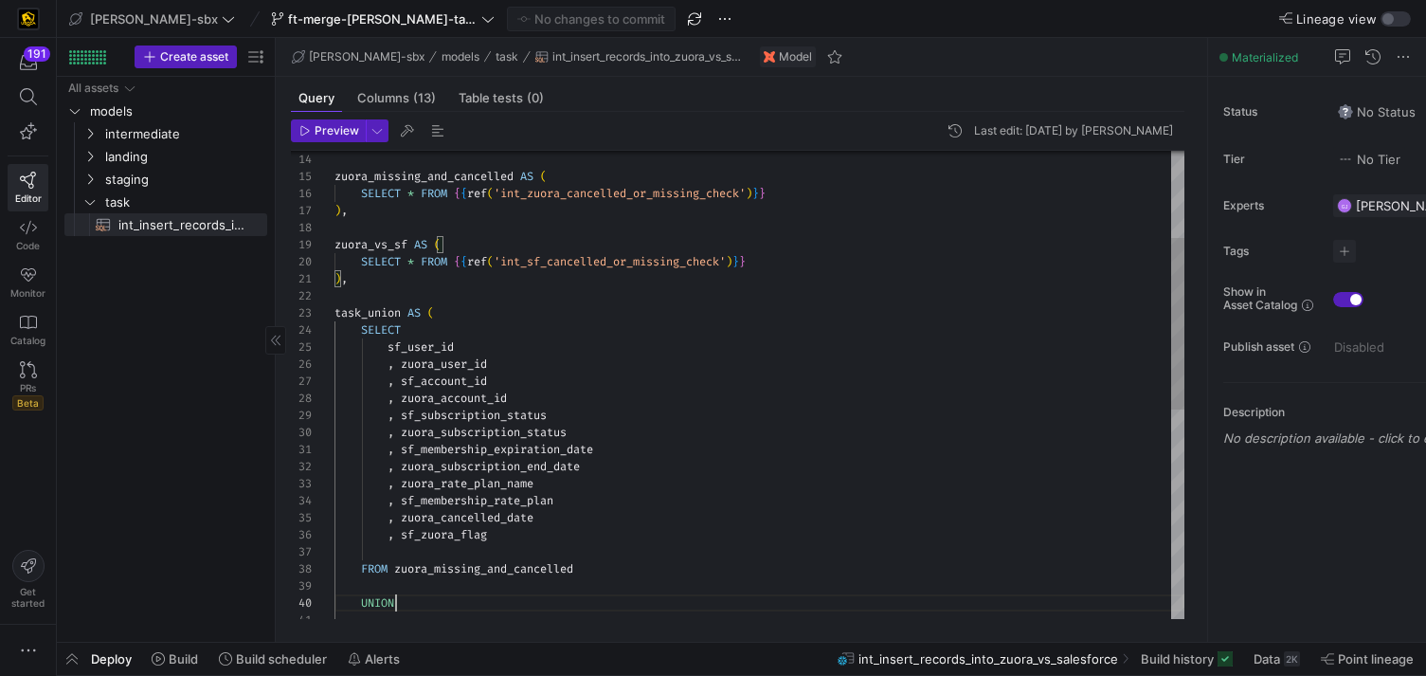
click at [997, 602] on div ") , zuora_vs_sf AS ( SELECT * FROM { { ref ( 'int_sf_cancelled_or_missing_check…" at bounding box center [760, 552] width 850 height 1277
click at [856, 616] on div ") , zuora_vs_sf AS ( SELECT * FROM { { ref ( 'int_sf_cancelled_or_missing_check…" at bounding box center [760, 552] width 850 height 1277
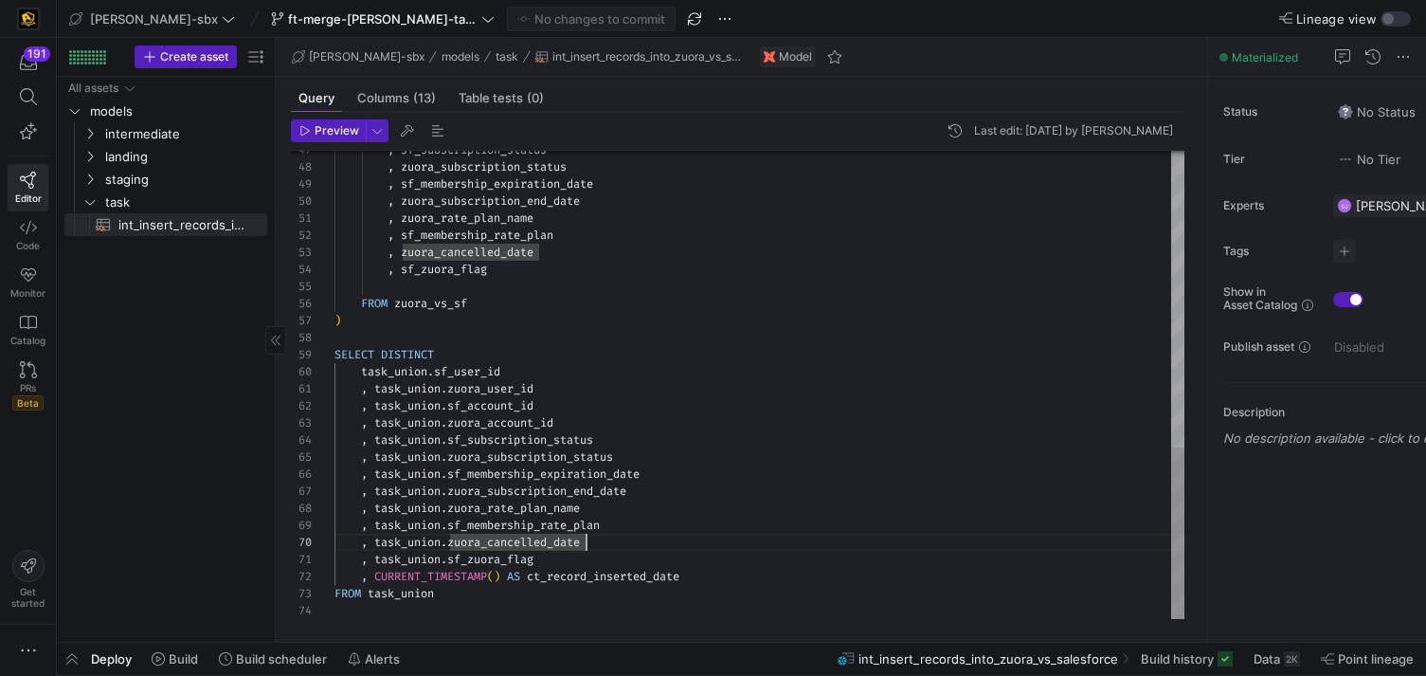
type textarea ", task_union.zuora_user_id , task_union.sf_account_id , task_union.zuora_accoun…"
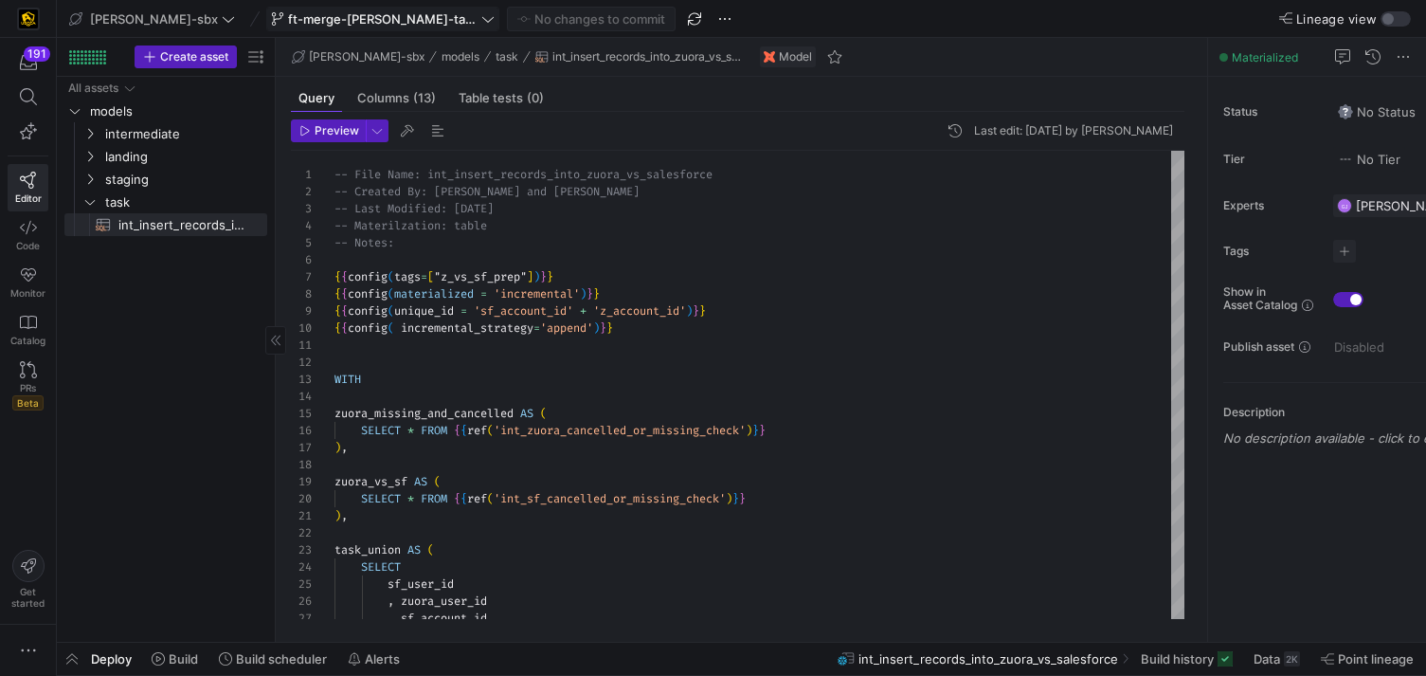
click at [267, 8] on span at bounding box center [382, 19] width 231 height 23
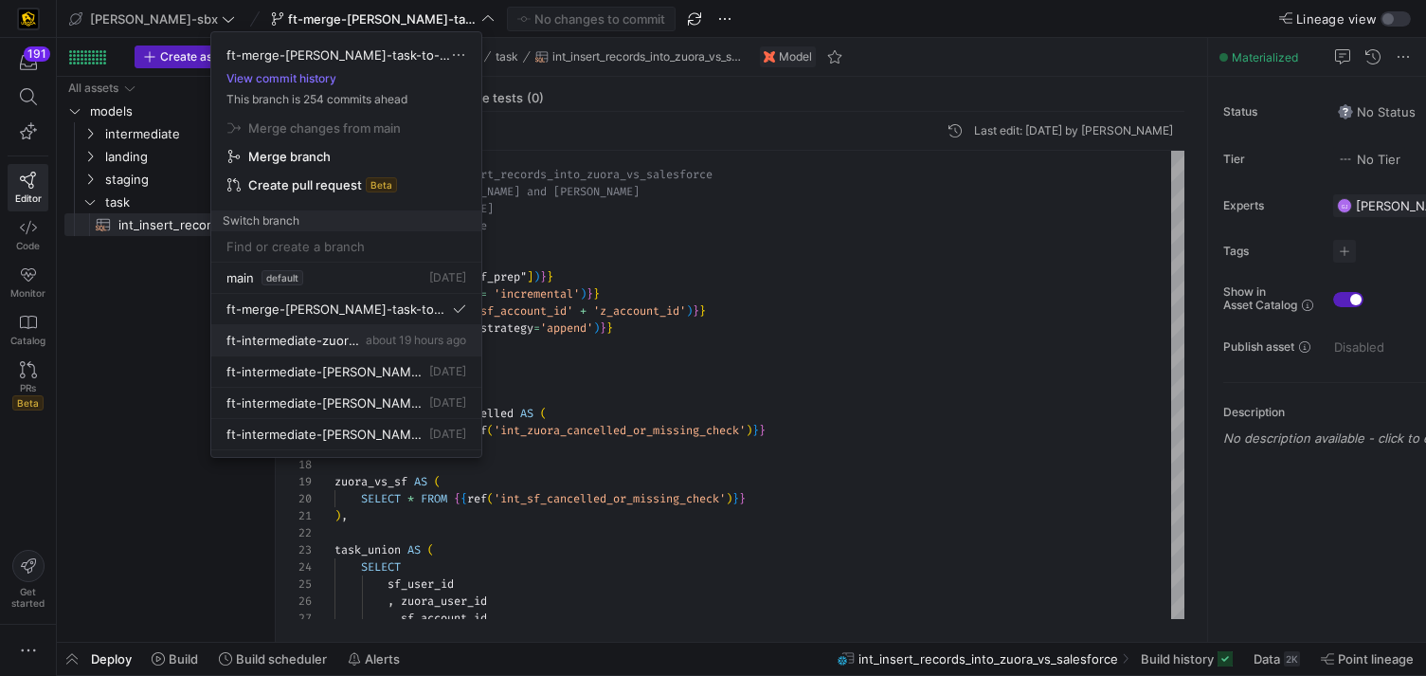
click at [346, 335] on span "ft-intermediate-zuora-vs-salesforce-08052025" at bounding box center [294, 340] width 136 height 15
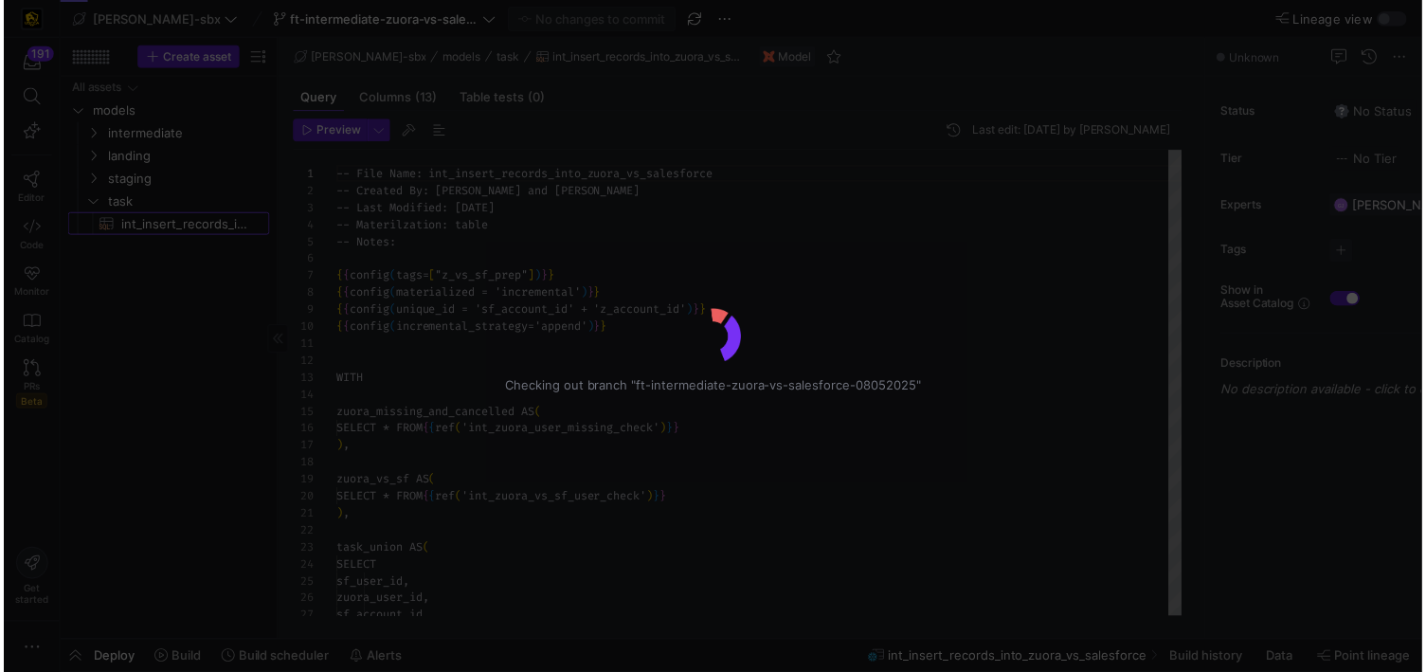
scroll to position [171, 0]
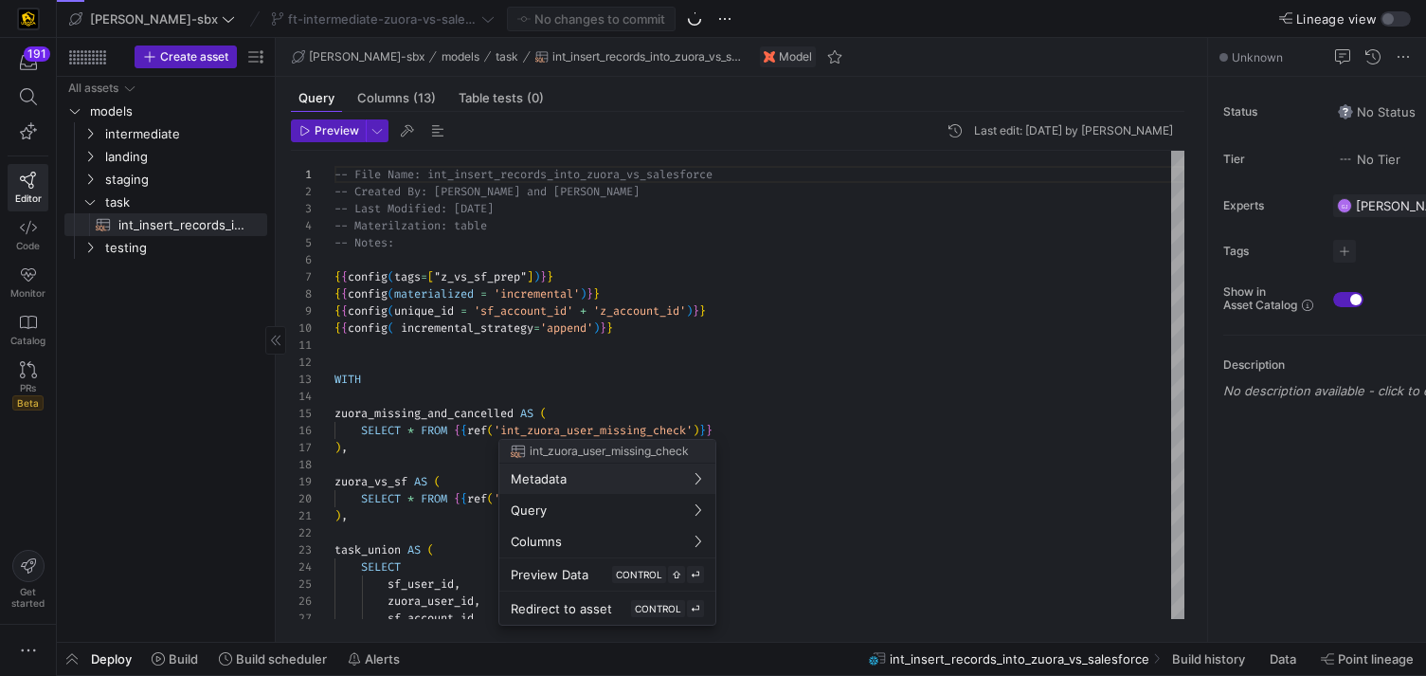
click at [580, 345] on div at bounding box center [713, 338] width 1426 height 676
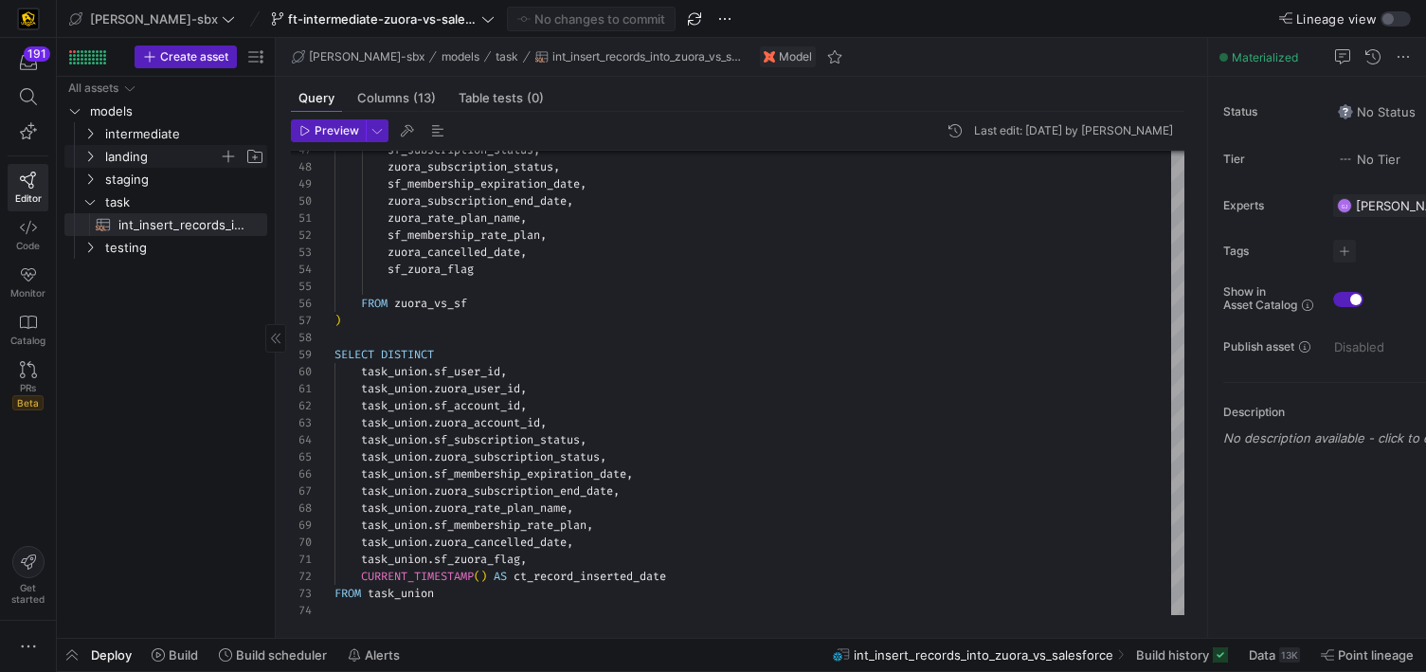
click at [138, 154] on span "landing" at bounding box center [162, 157] width 114 height 22
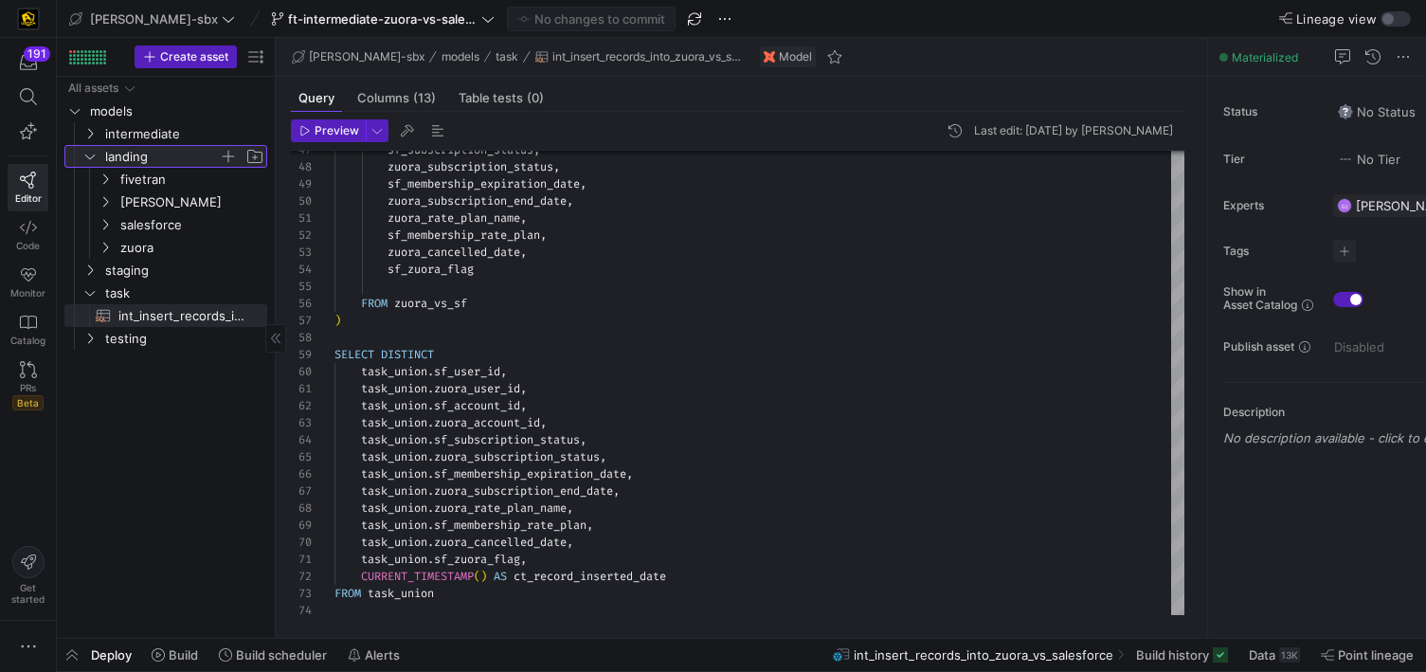
click at [145, 150] on span "landing" at bounding box center [162, 157] width 114 height 22
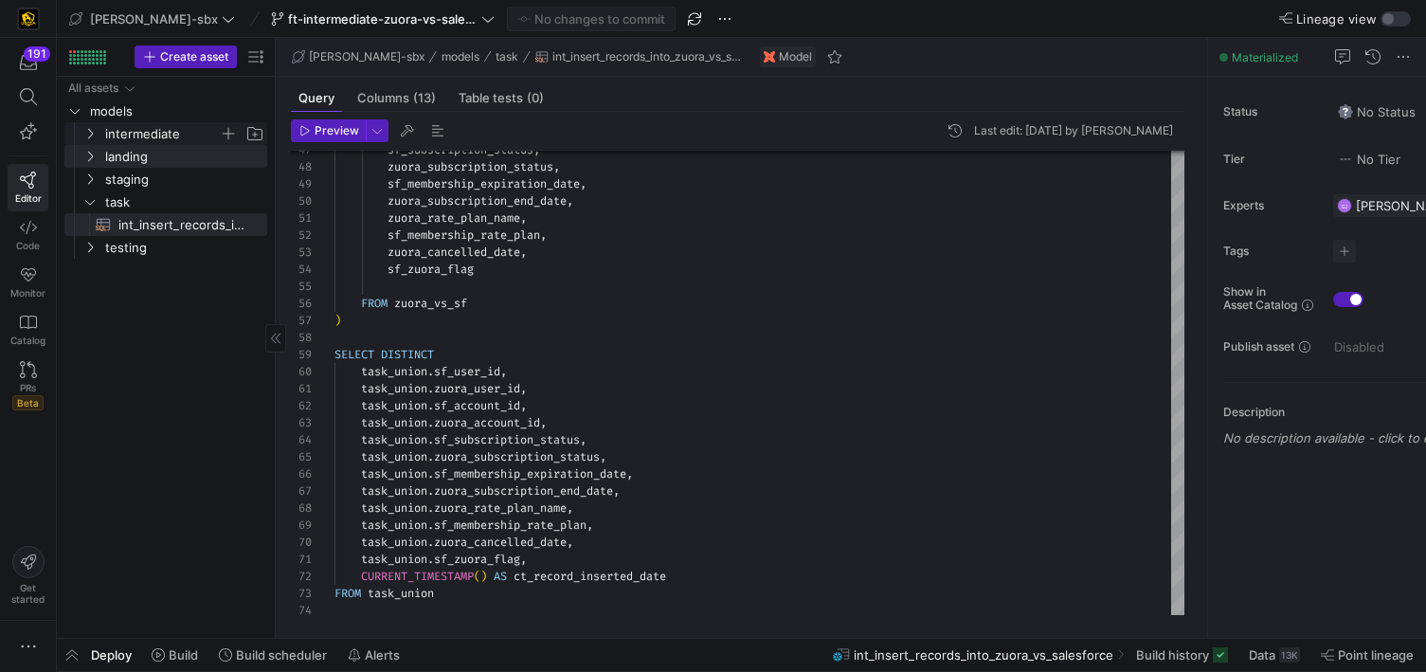
click at [149, 136] on span "intermediate" at bounding box center [162, 134] width 114 height 22
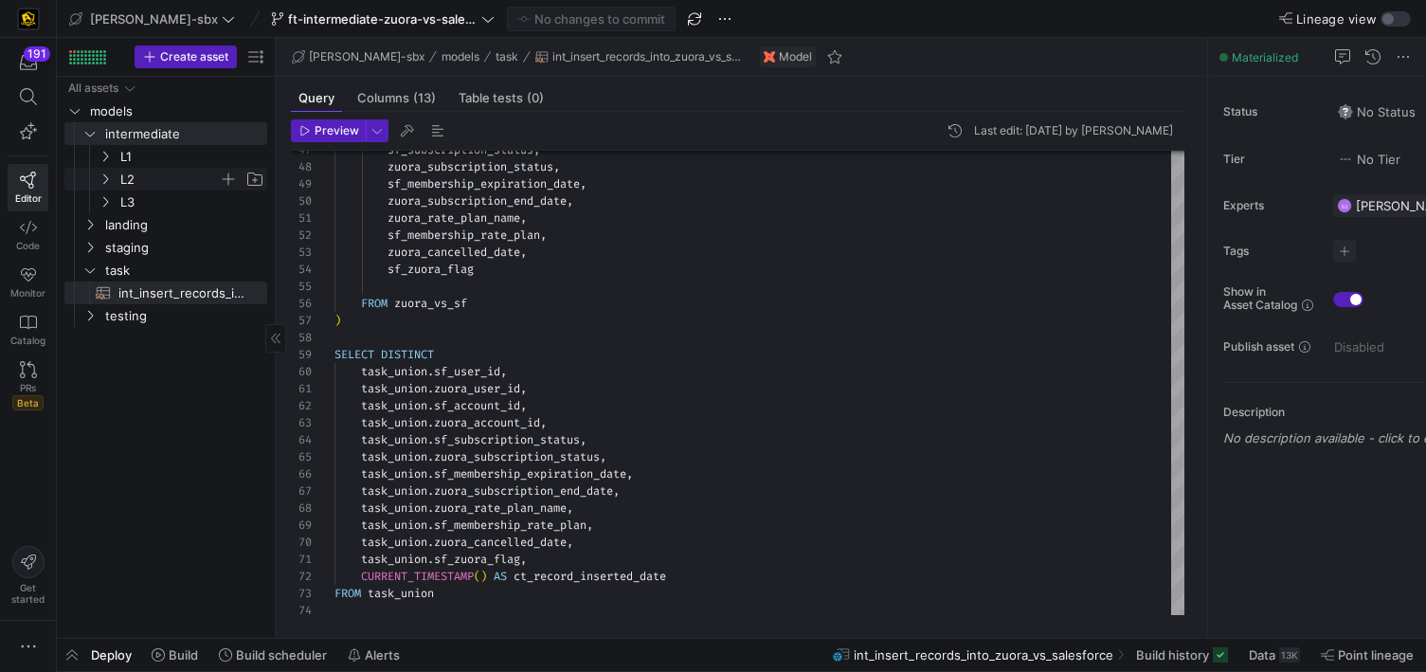
click at [151, 173] on span "L2" at bounding box center [169, 180] width 99 height 22
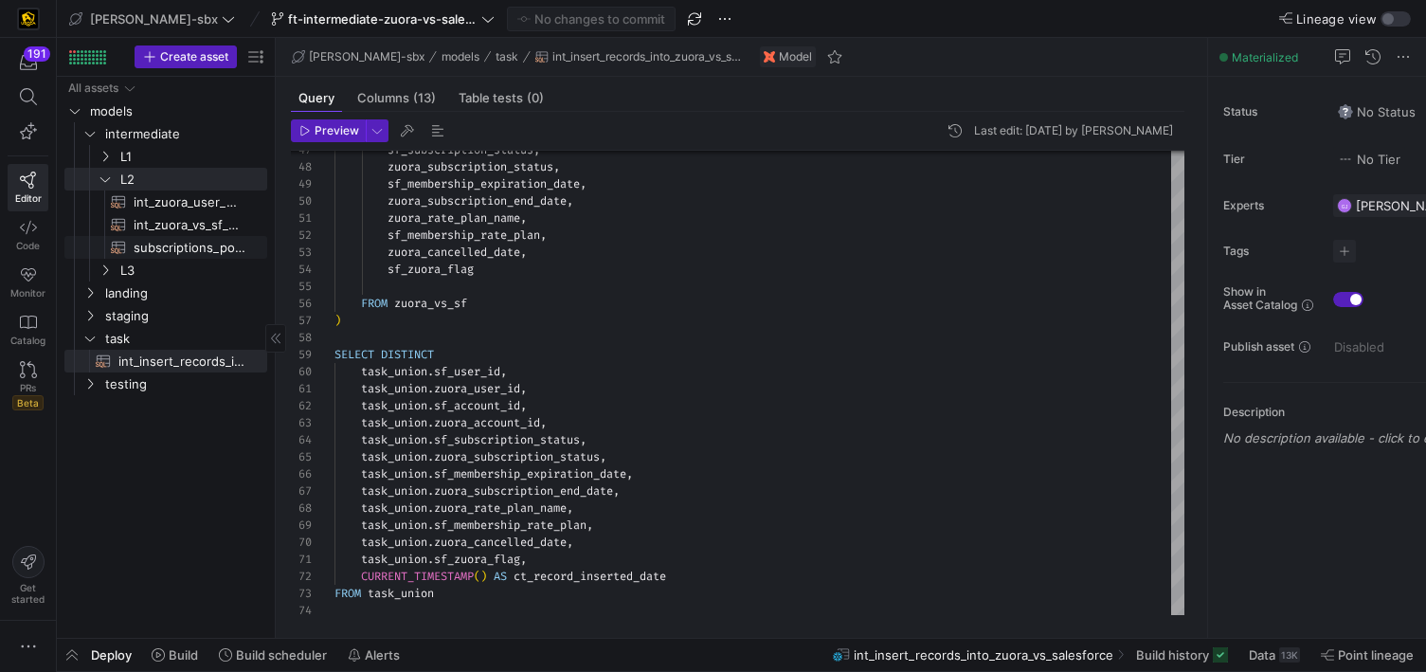
click at [204, 249] on span "subscriptions_postgres_kafka_joined_view​​​​​​​​​​" at bounding box center [190, 248] width 112 height 22
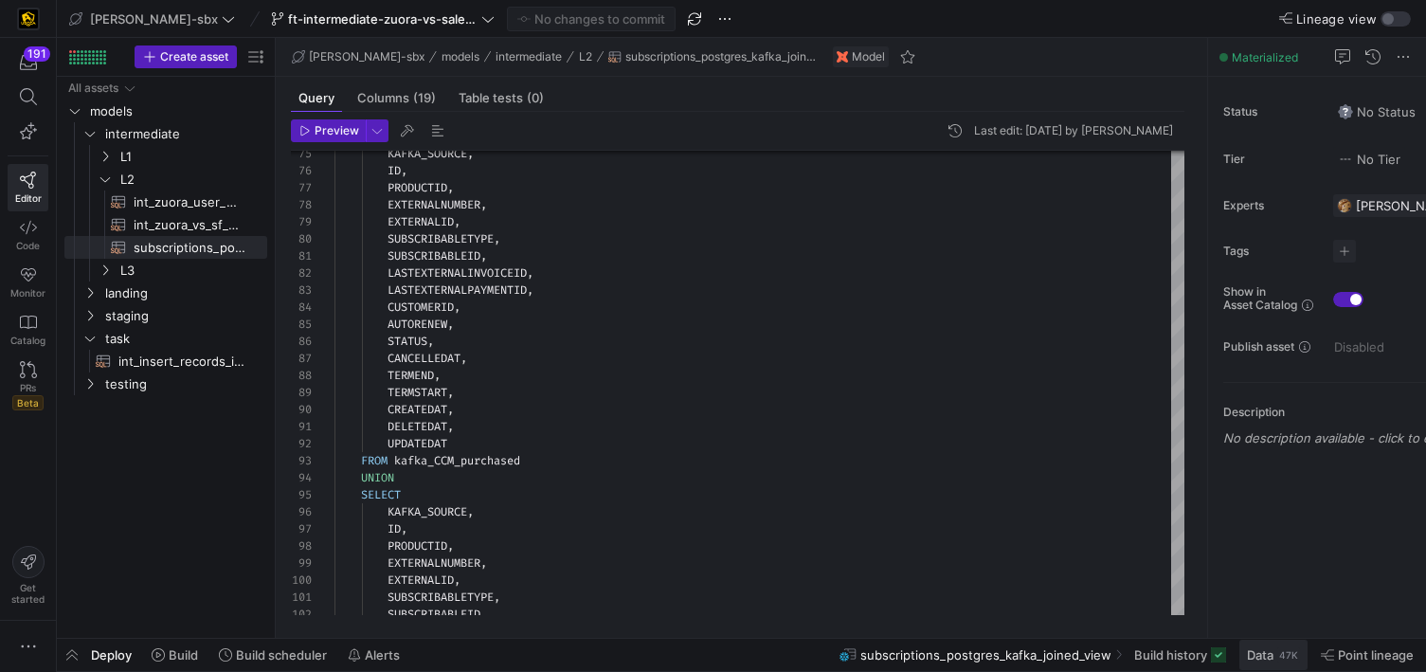
click at [1276, 648] on span "Data 47K" at bounding box center [1273, 654] width 53 height 15
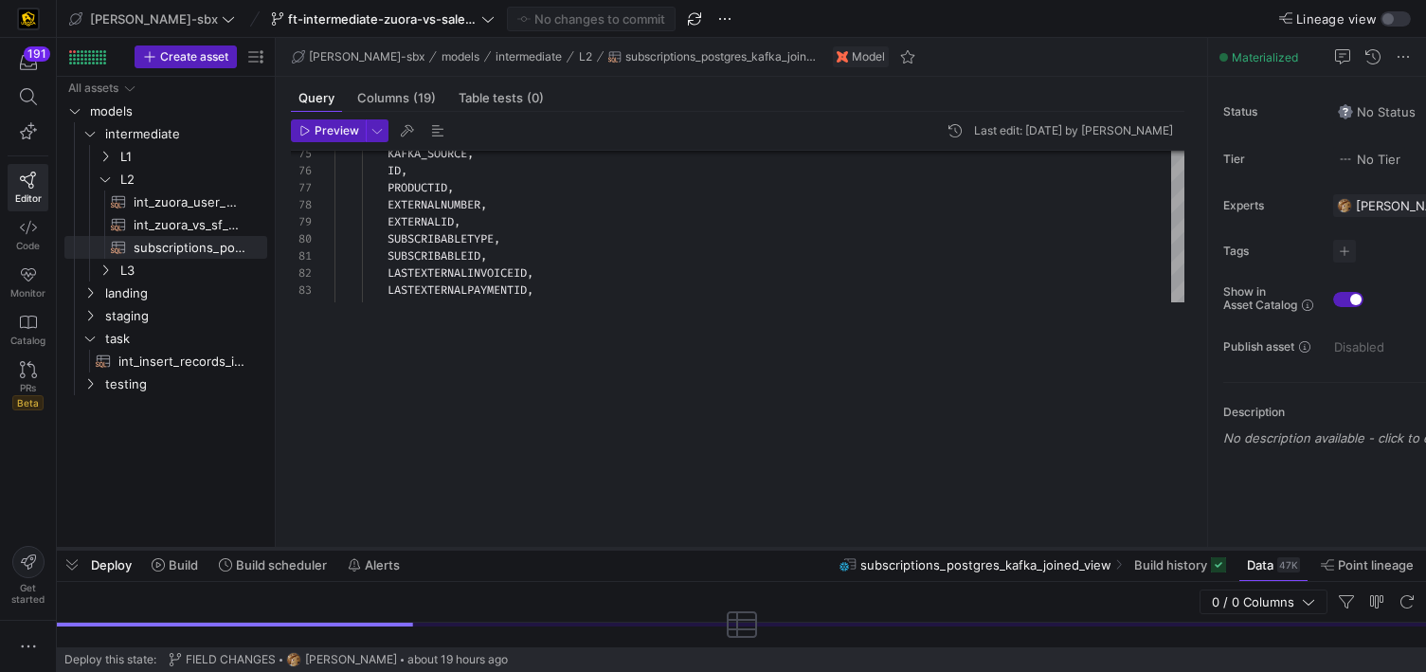
drag, startPoint x: 682, startPoint y: 328, endPoint x: 676, endPoint y: 551, distance: 222.8
click at [676, 551] on div at bounding box center [741, 549] width 1369 height 8
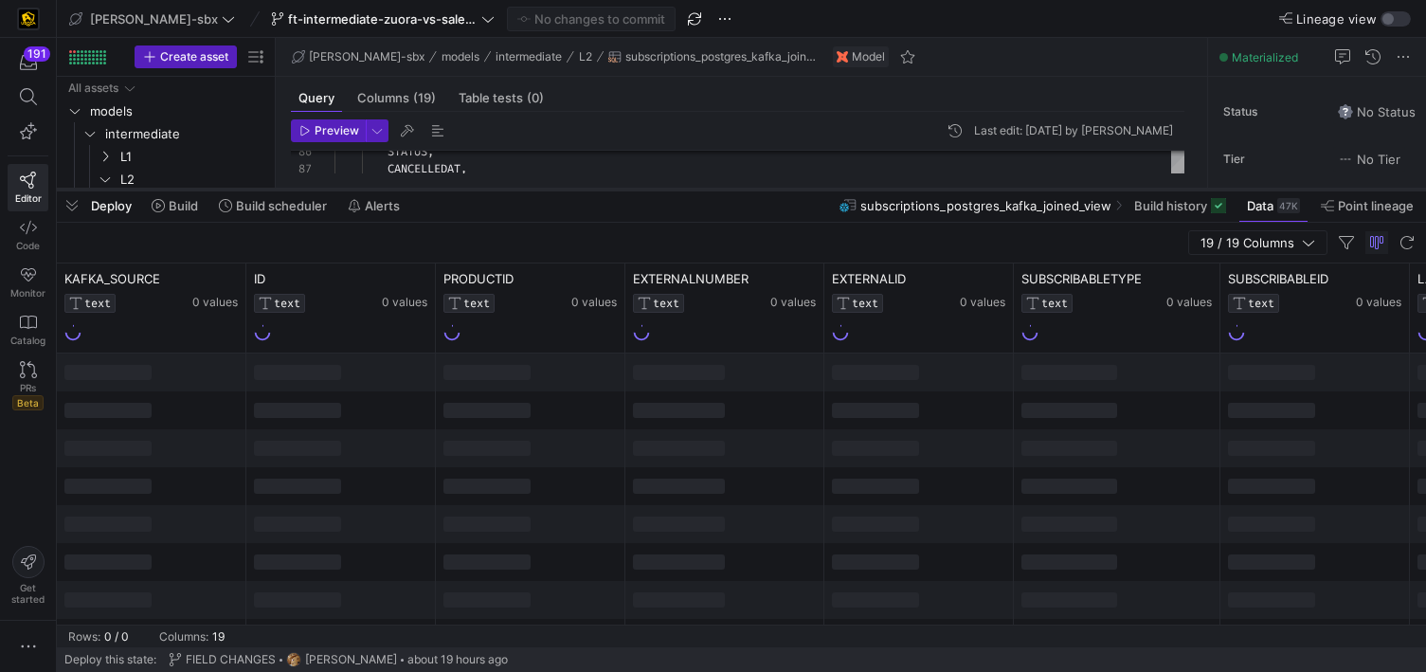
drag, startPoint x: 637, startPoint y: 551, endPoint x: 643, endPoint y: 190, distance: 361.1
click at [643, 190] on div at bounding box center [741, 190] width 1369 height 8
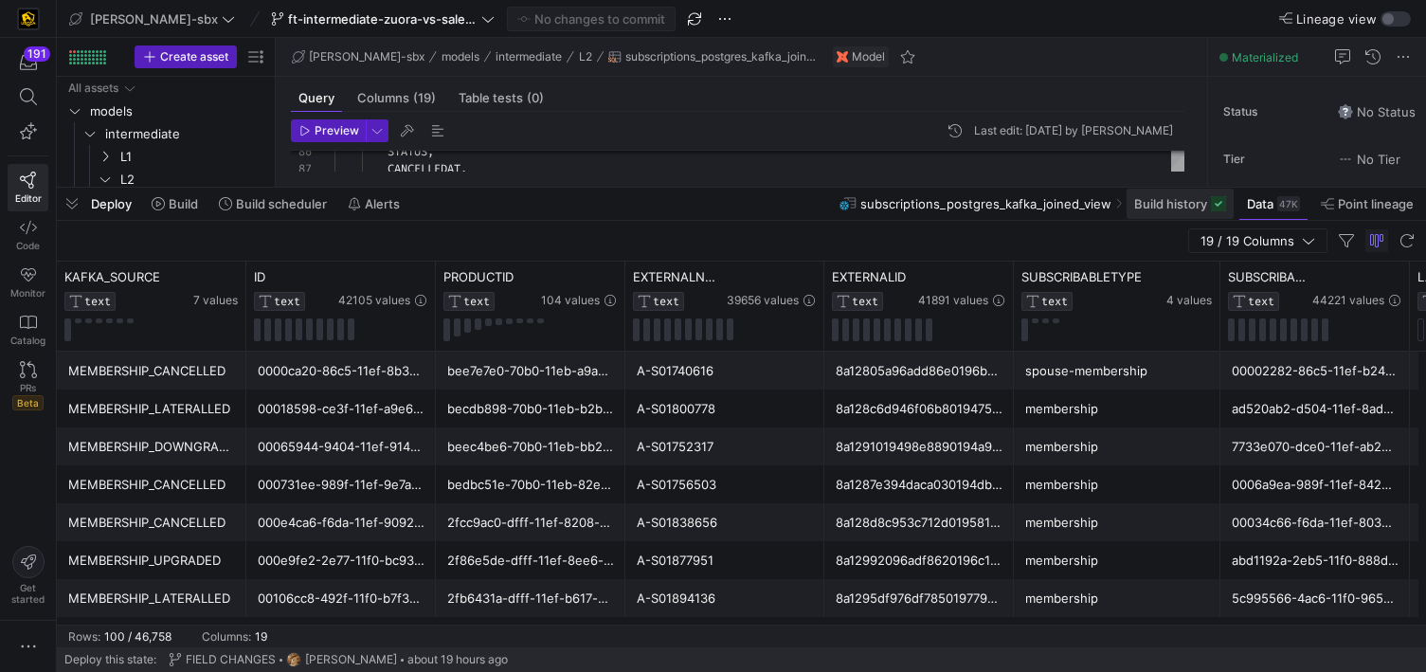
click at [1195, 202] on span "Build history" at bounding box center [1170, 203] width 73 height 15
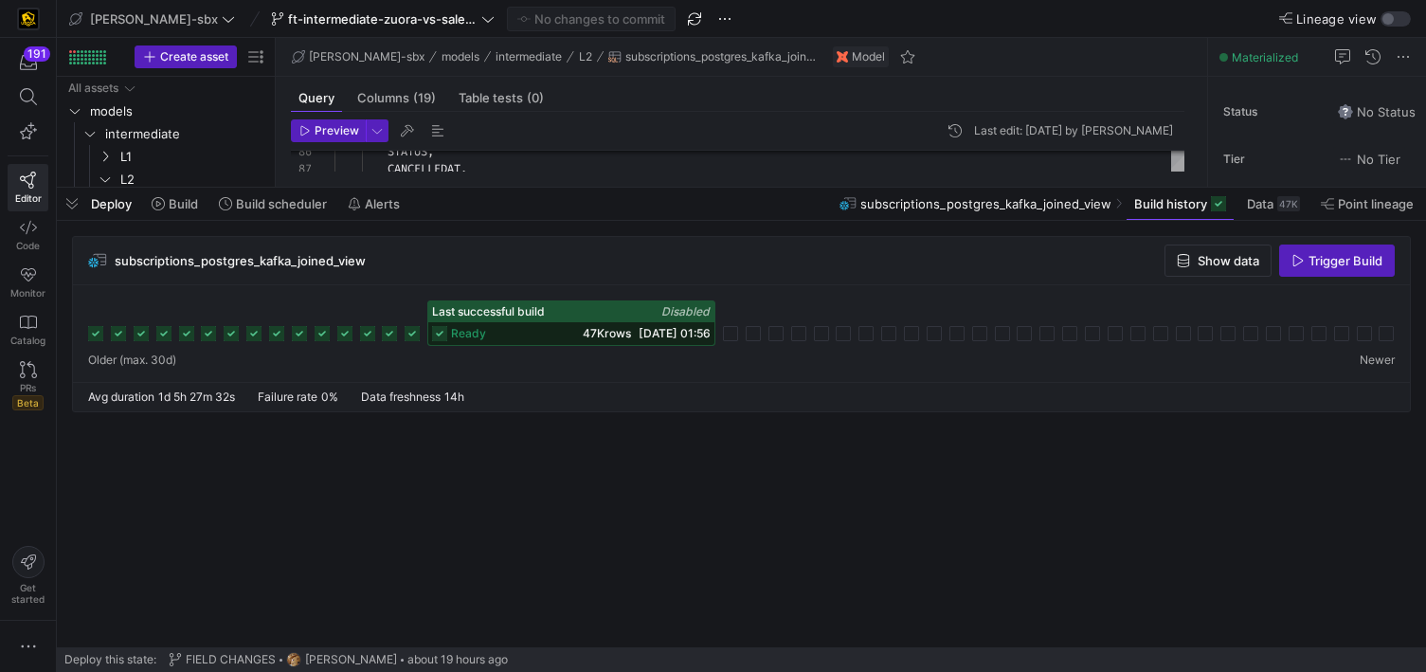
click at [611, 335] on span "47K rows" at bounding box center [607, 333] width 48 height 14
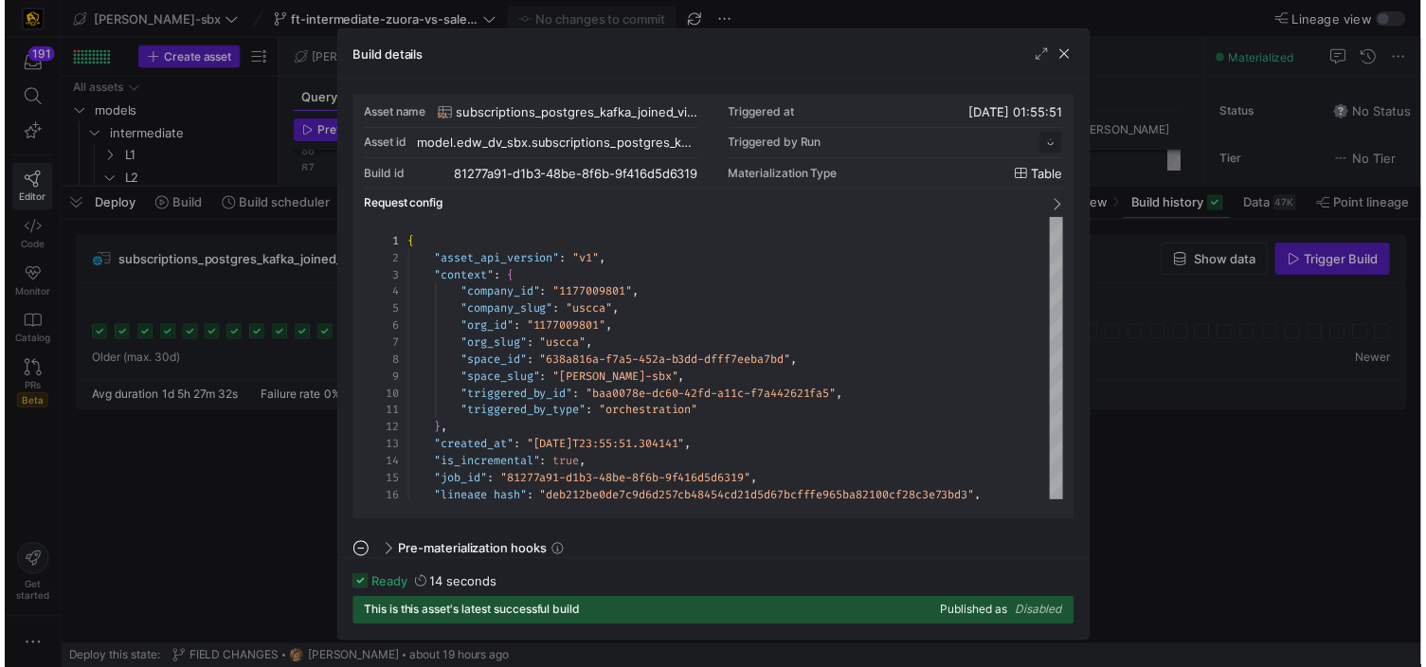
scroll to position [171, 0]
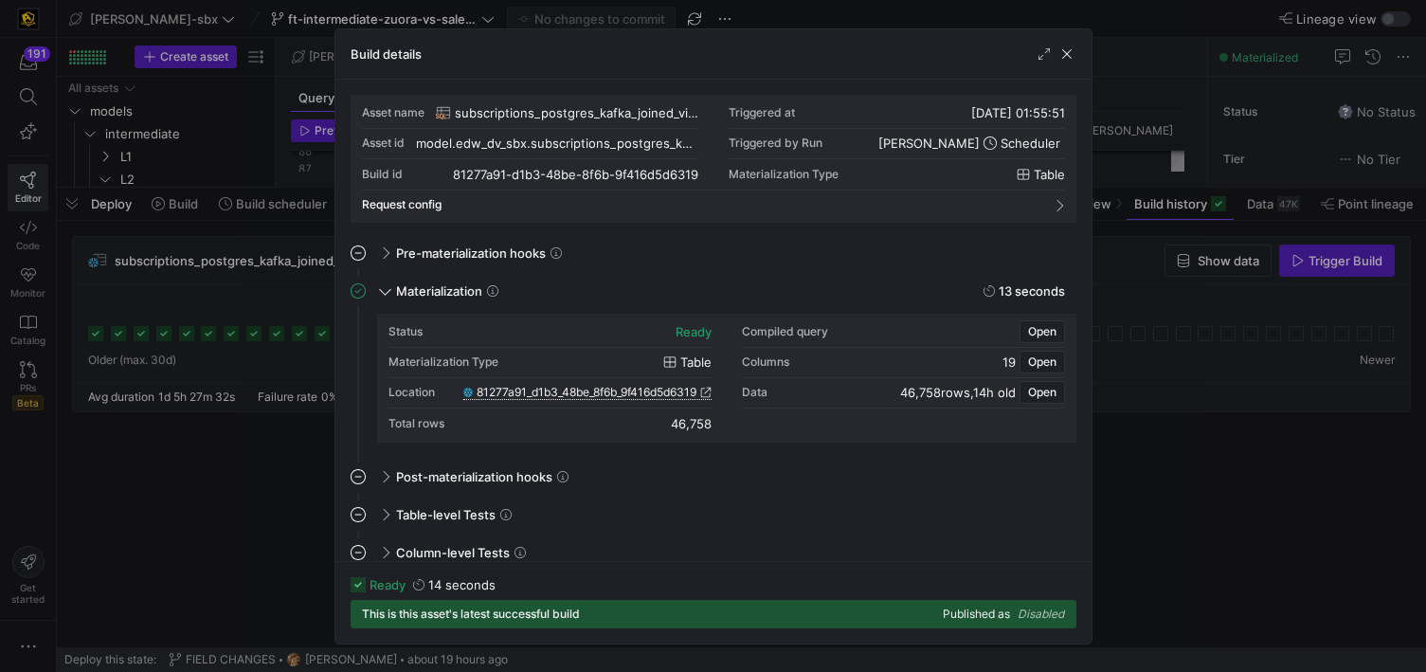
click at [573, 397] on span "81277a91_d1b3_48be_8f6b_9f416d5d6319" at bounding box center [587, 392] width 220 height 13
click at [1065, 50] on span "button" at bounding box center [1067, 51] width 19 height 19
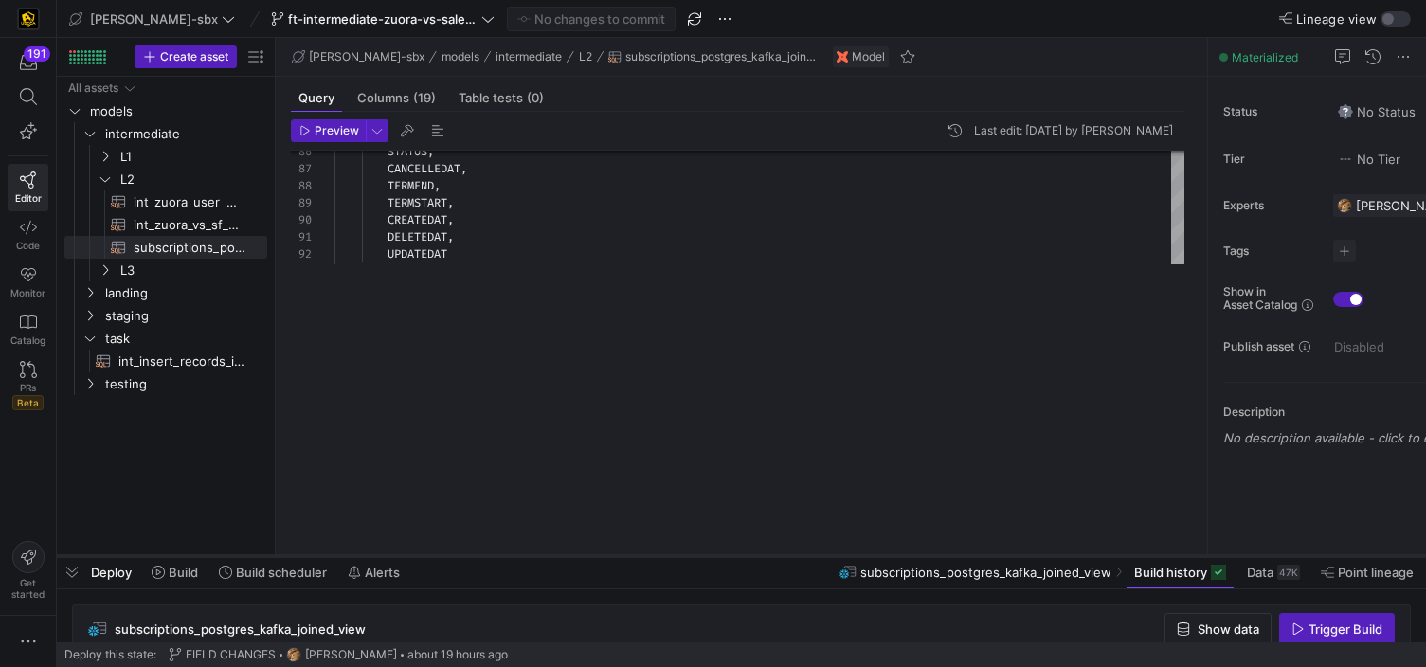
drag, startPoint x: 684, startPoint y: 185, endPoint x: 652, endPoint y: 559, distance: 375.7
click at [652, 559] on div at bounding box center [741, 557] width 1369 height 8
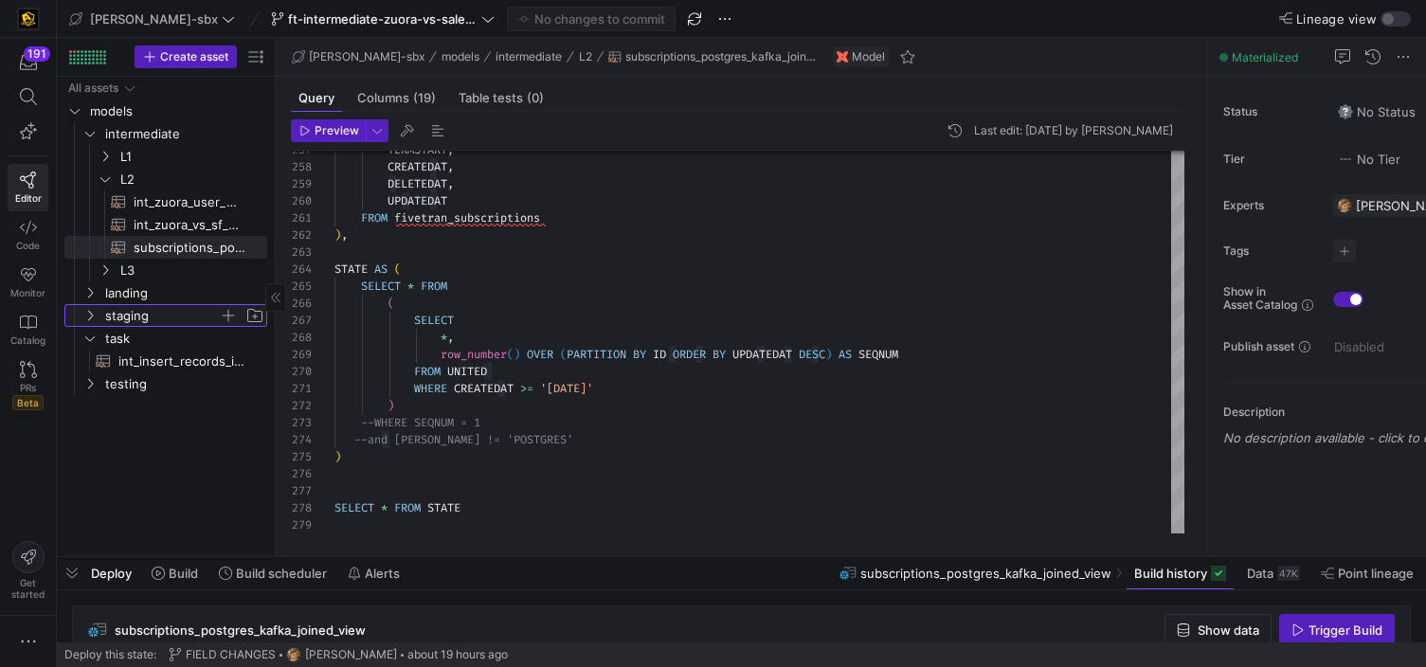
click at [124, 317] on span "staging" at bounding box center [162, 316] width 114 height 22
click at [150, 152] on span "L1" at bounding box center [169, 157] width 99 height 22
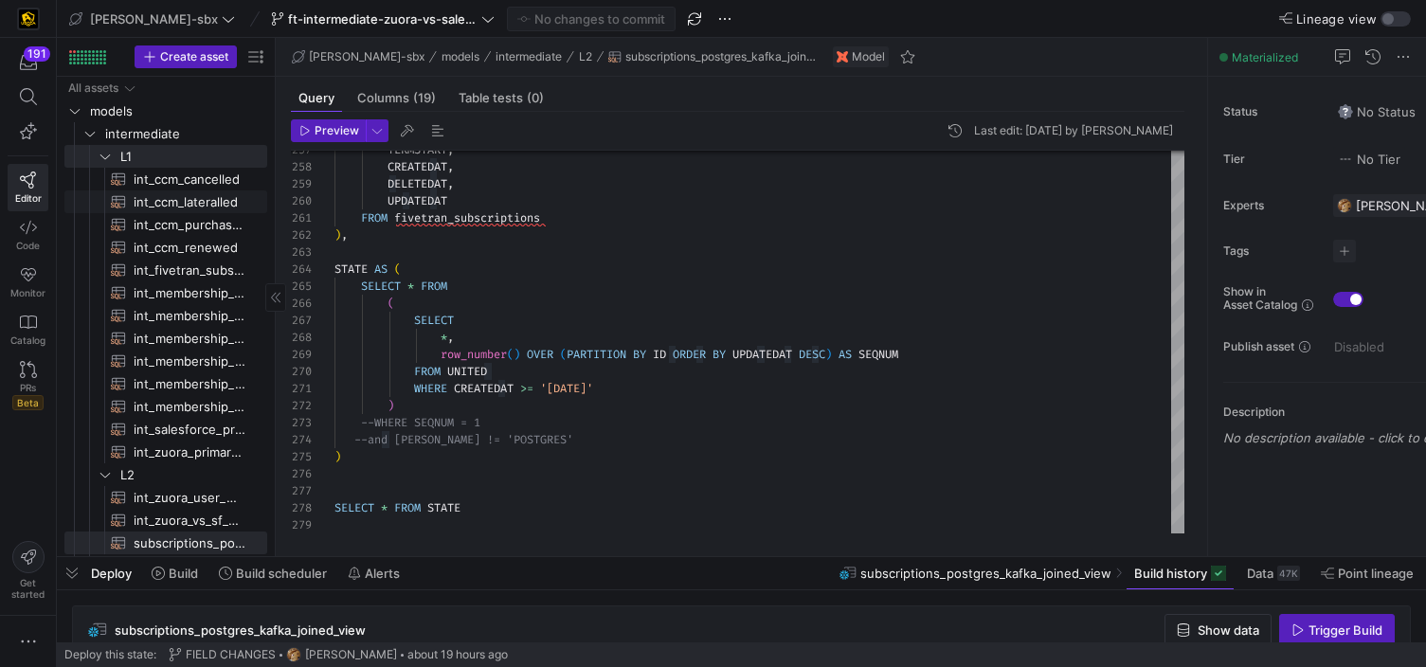
click at [167, 172] on span "int_ccm_cancelled​​​​​​​​​​" at bounding box center [190, 180] width 112 height 22
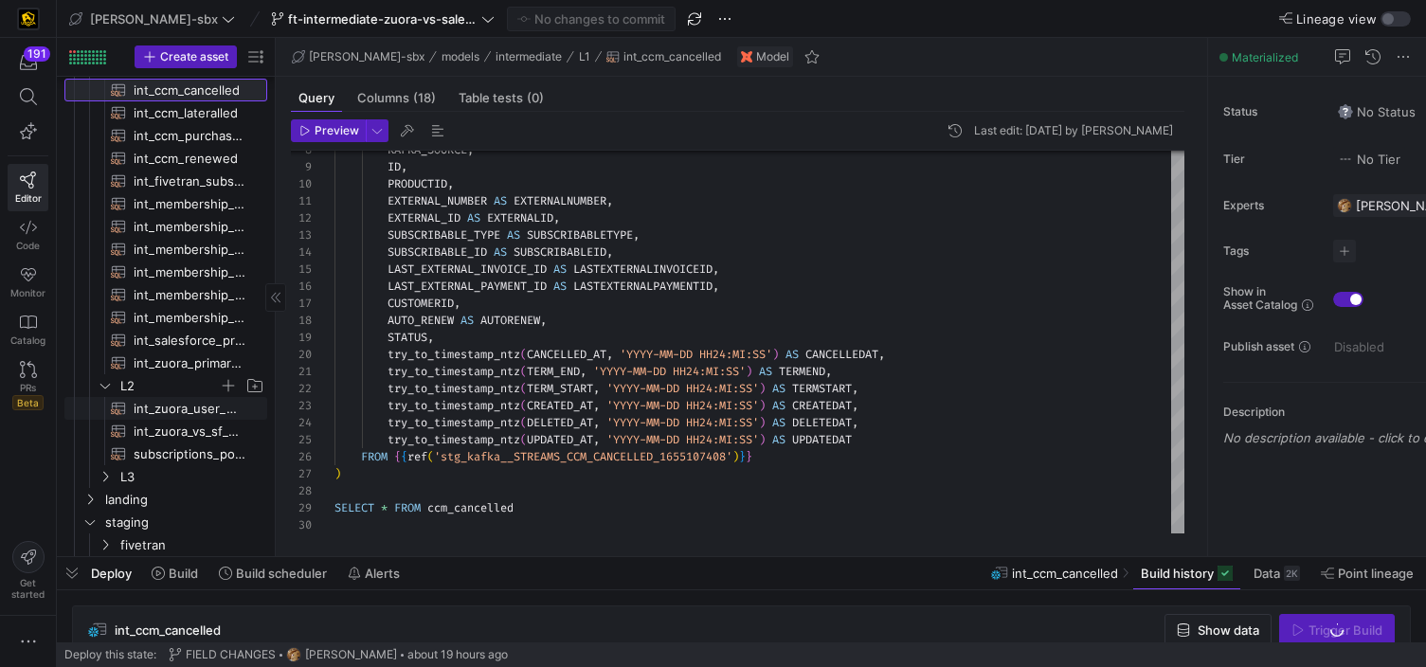
scroll to position [125, 0]
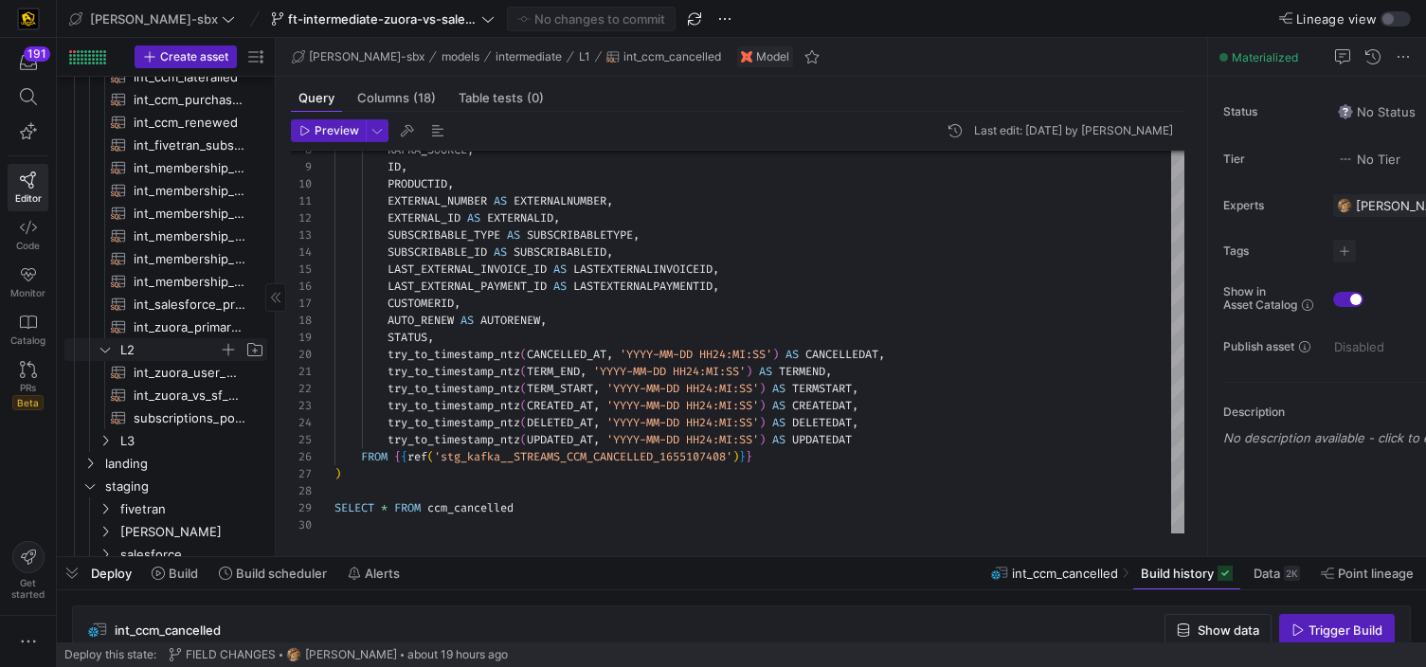
click at [102, 353] on icon "Press SPACE to select this row." at bounding box center [105, 349] width 13 height 11
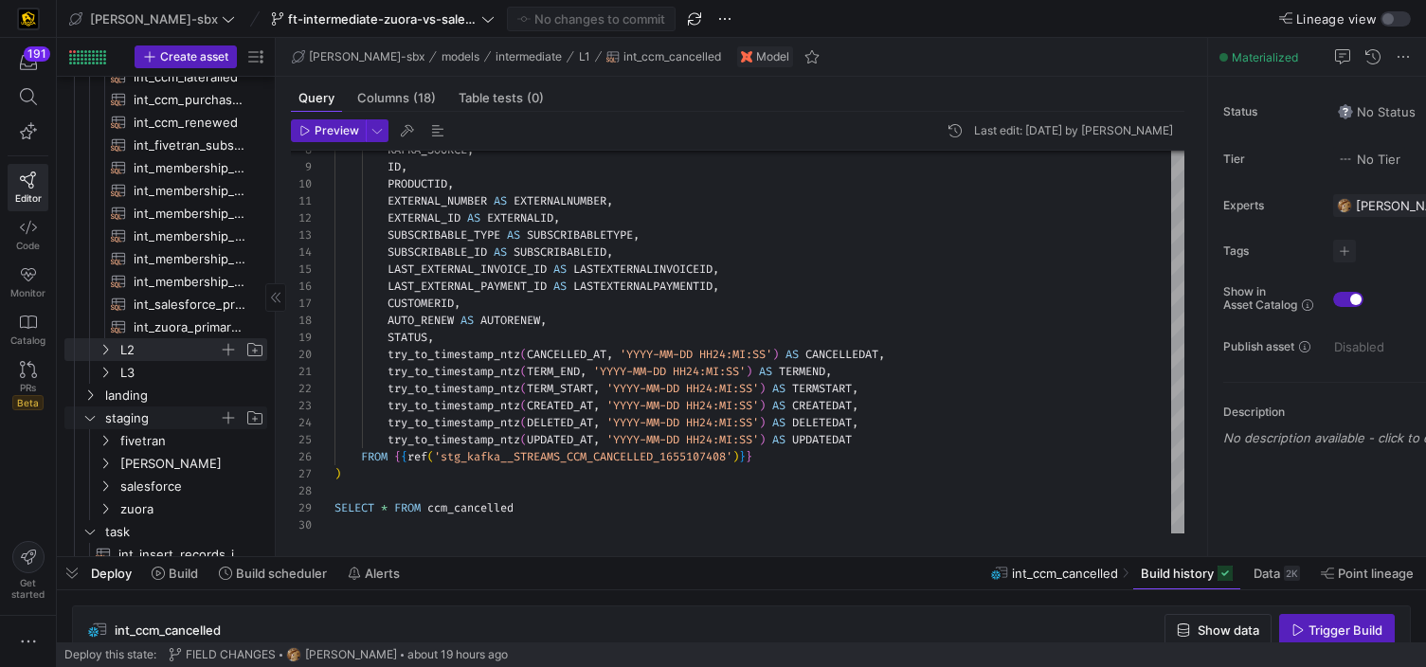
click at [89, 421] on icon "Press SPACE to select this row." at bounding box center [89, 417] width 13 height 11
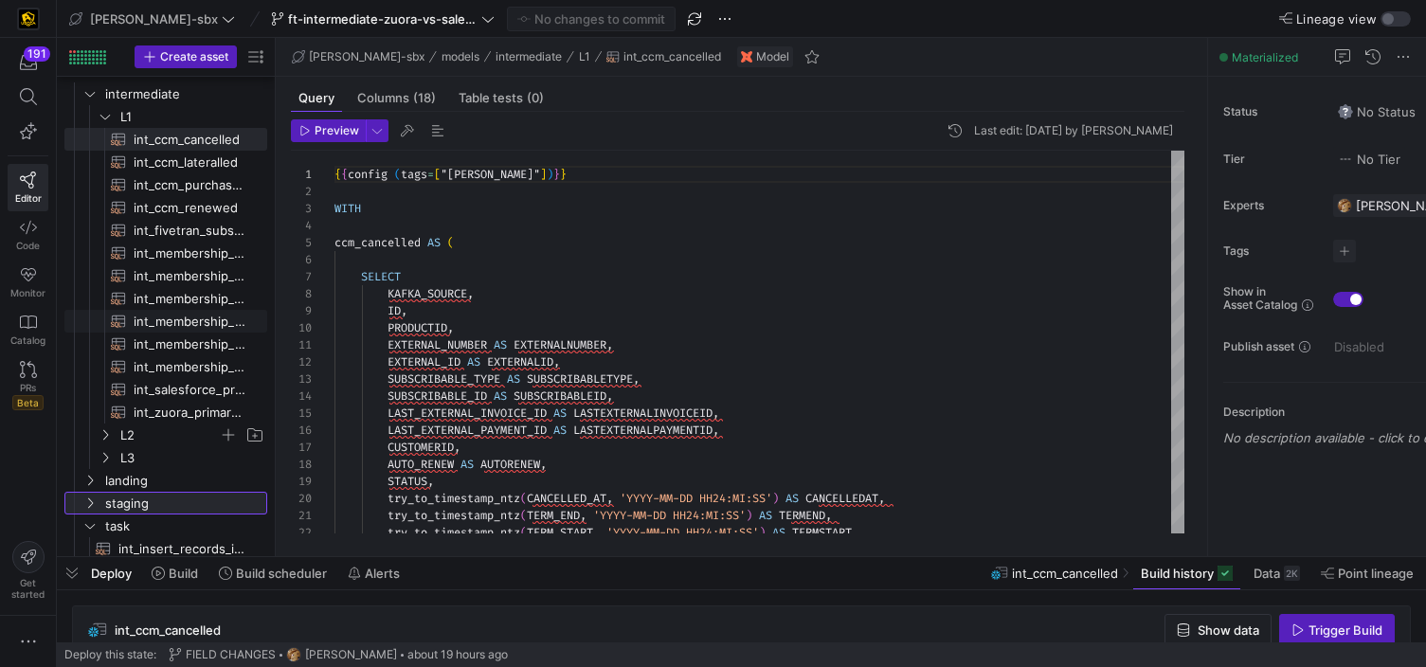
scroll to position [0, 0]
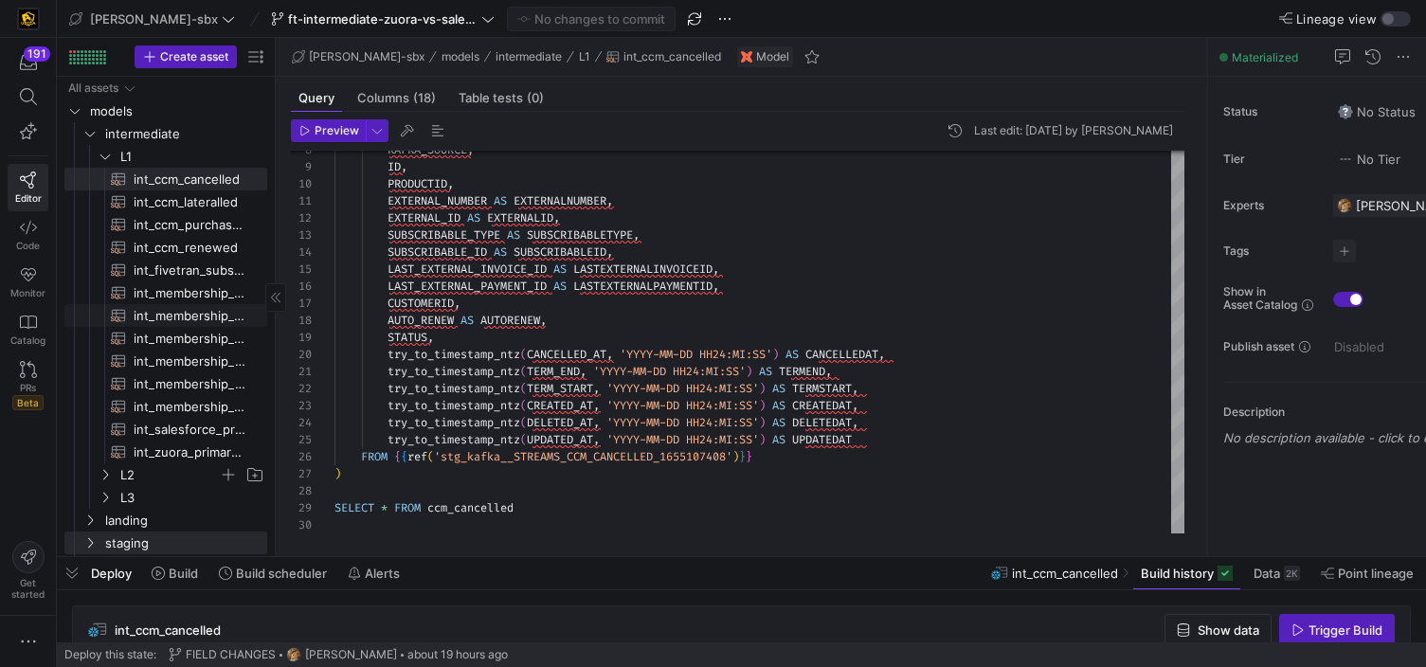
click at [172, 316] on span "int_membership_downgraded​​​​​​​​​​" at bounding box center [190, 316] width 112 height 22
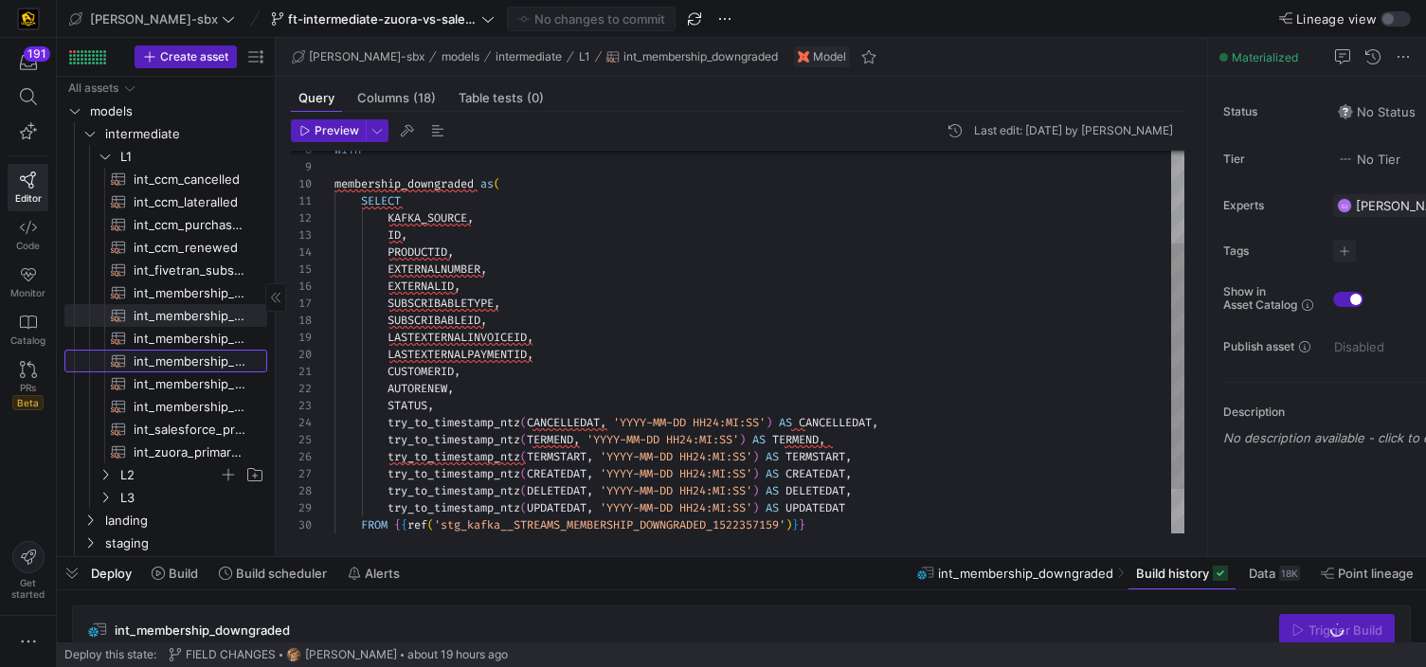
click at [188, 350] on link "int_membership_purchased​​​​​​​​​​" at bounding box center [165, 361] width 203 height 23
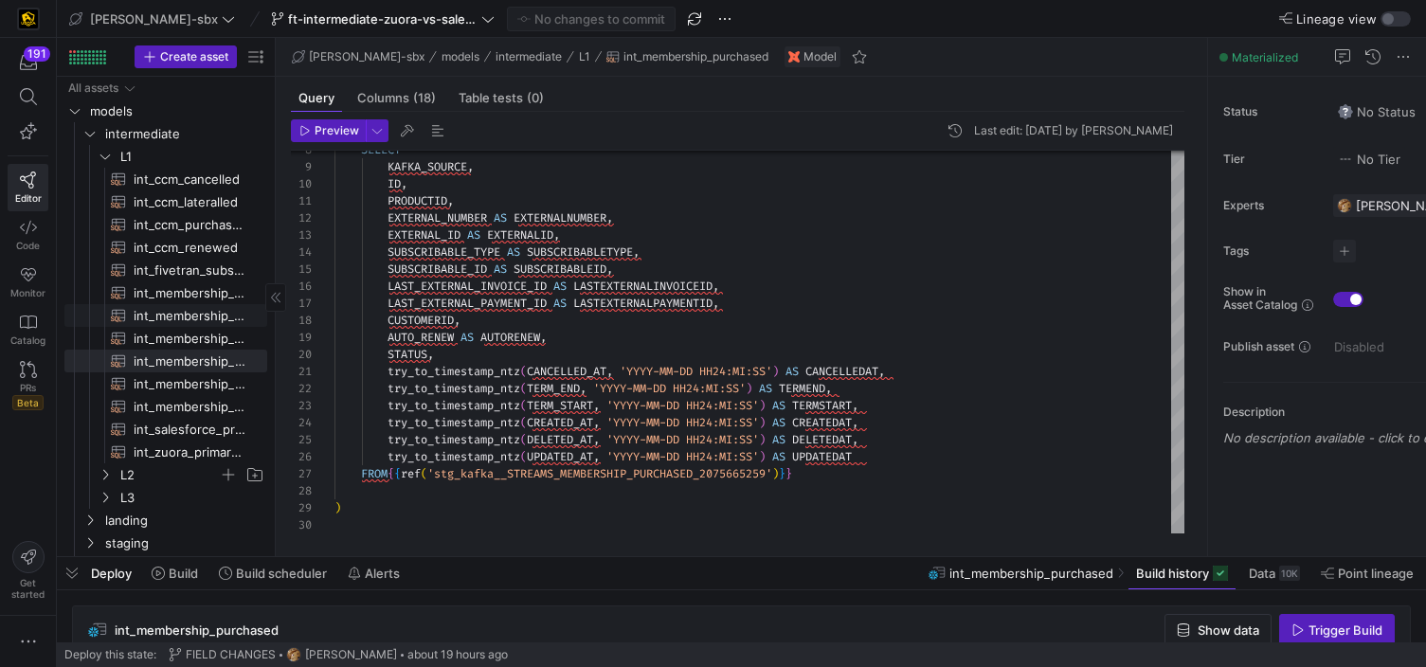
click at [209, 305] on span "int_membership_downgraded​​​​​​​​​​" at bounding box center [190, 316] width 112 height 22
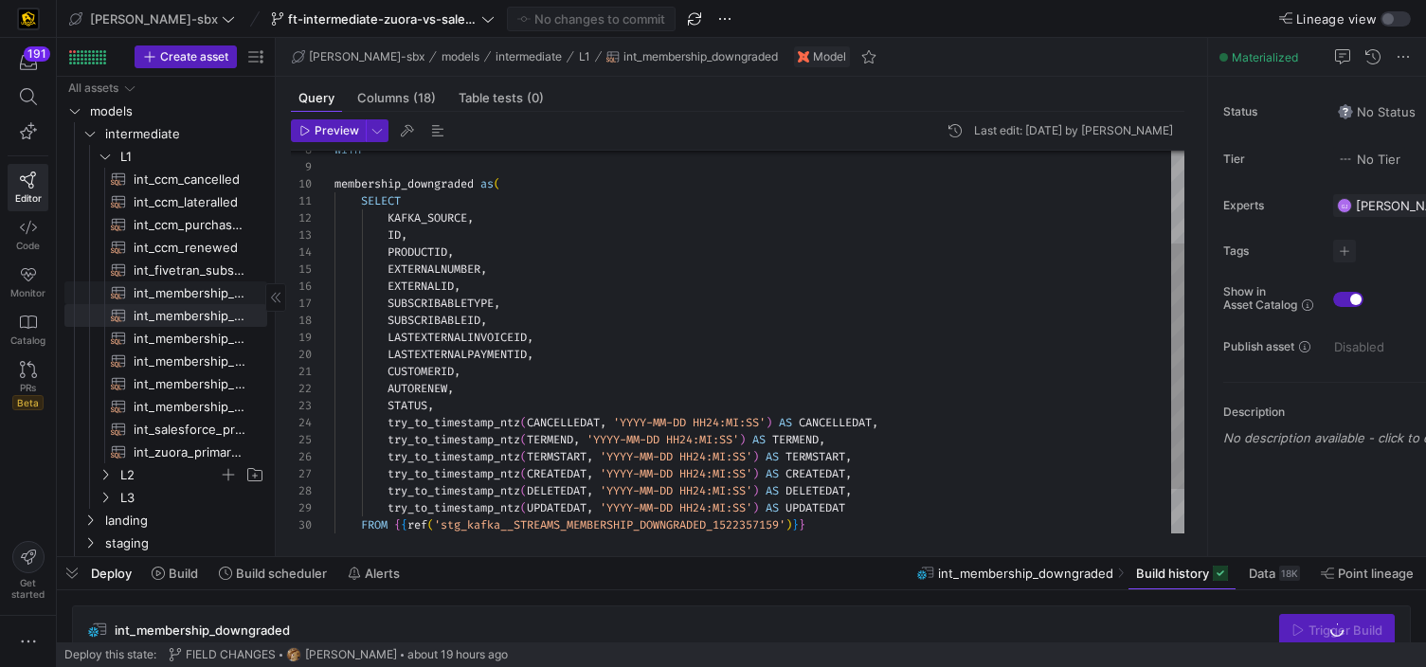
click at [205, 299] on span "int_membership_cancelled​​​​​​​​​​" at bounding box center [190, 293] width 112 height 22
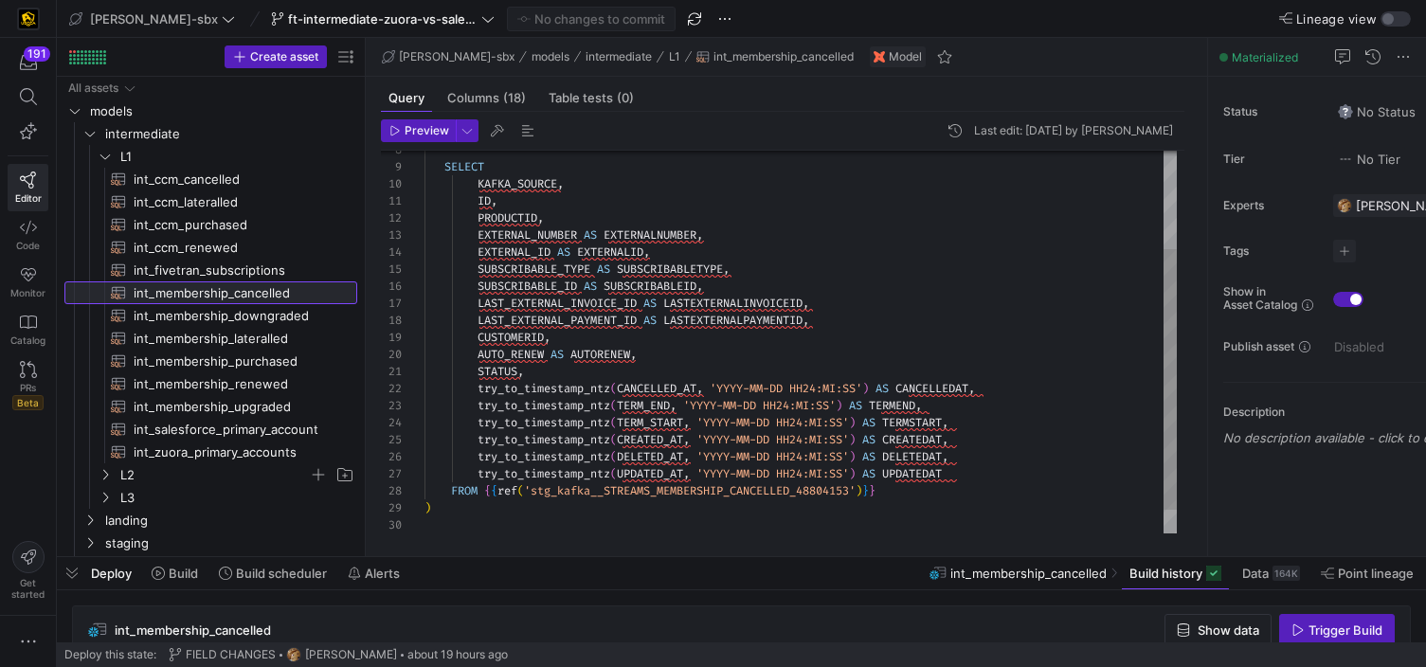
drag, startPoint x: 277, startPoint y: 269, endPoint x: 364, endPoint y: 280, distance: 87.8
click at [364, 280] on as-split "Create asset Drag here to set row groups Drag here to set column labels Group 1…" at bounding box center [741, 297] width 1369 height 518
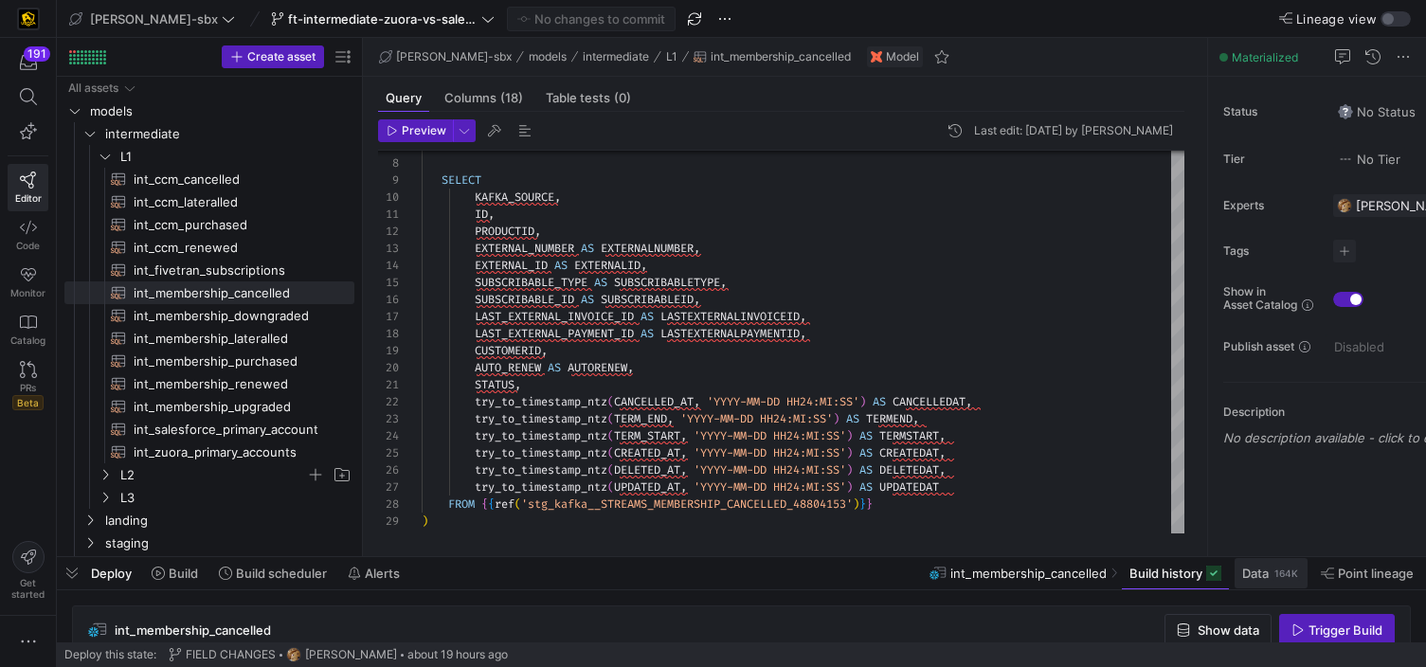
click at [1294, 572] on div "164K" at bounding box center [1286, 573] width 27 height 15
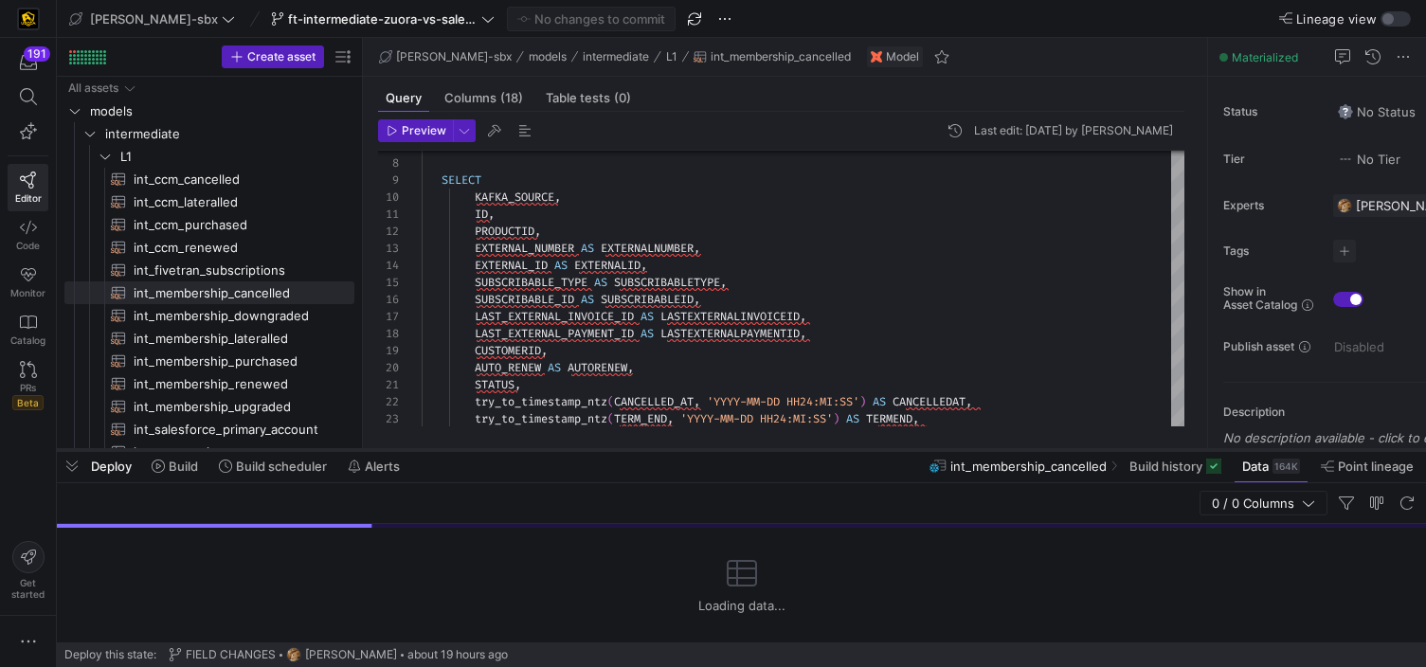
drag, startPoint x: 853, startPoint y: 558, endPoint x: 834, endPoint y: 451, distance: 108.8
click at [834, 451] on div at bounding box center [741, 450] width 1369 height 8
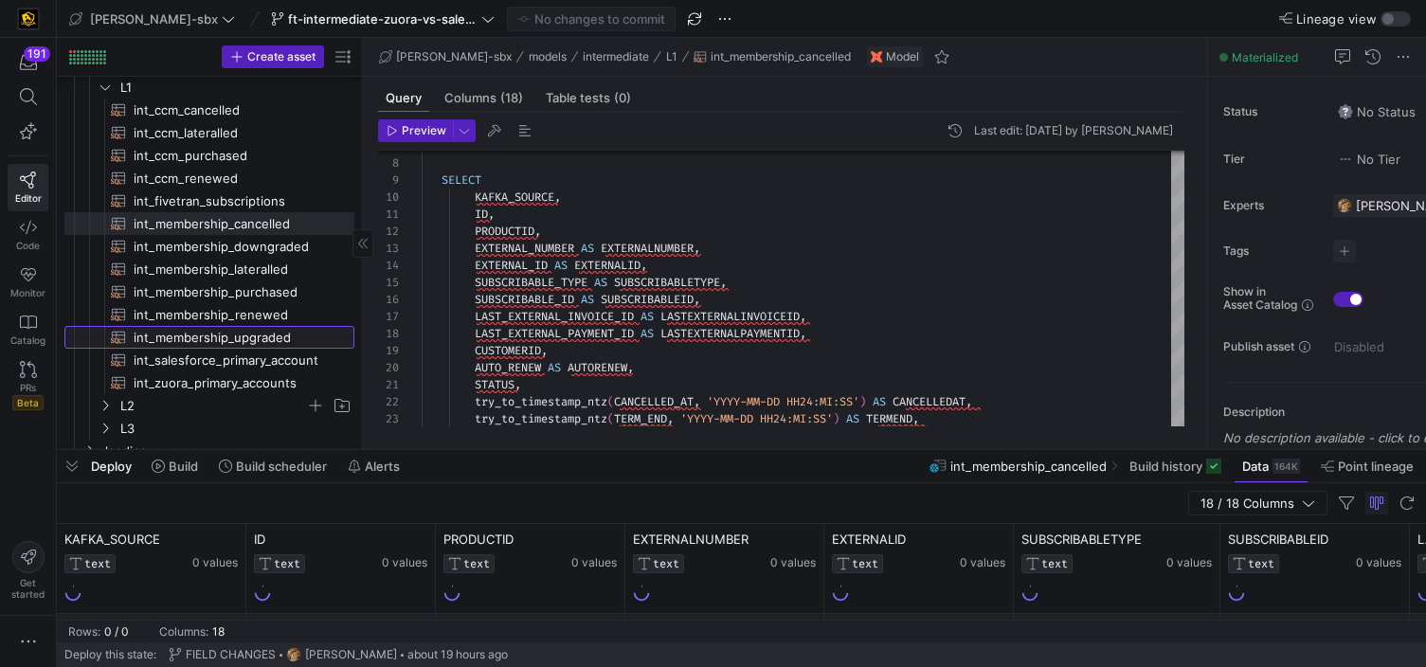
click at [225, 347] on span "int_membership_upgraded​​​​​​​​​​" at bounding box center [233, 338] width 199 height 22
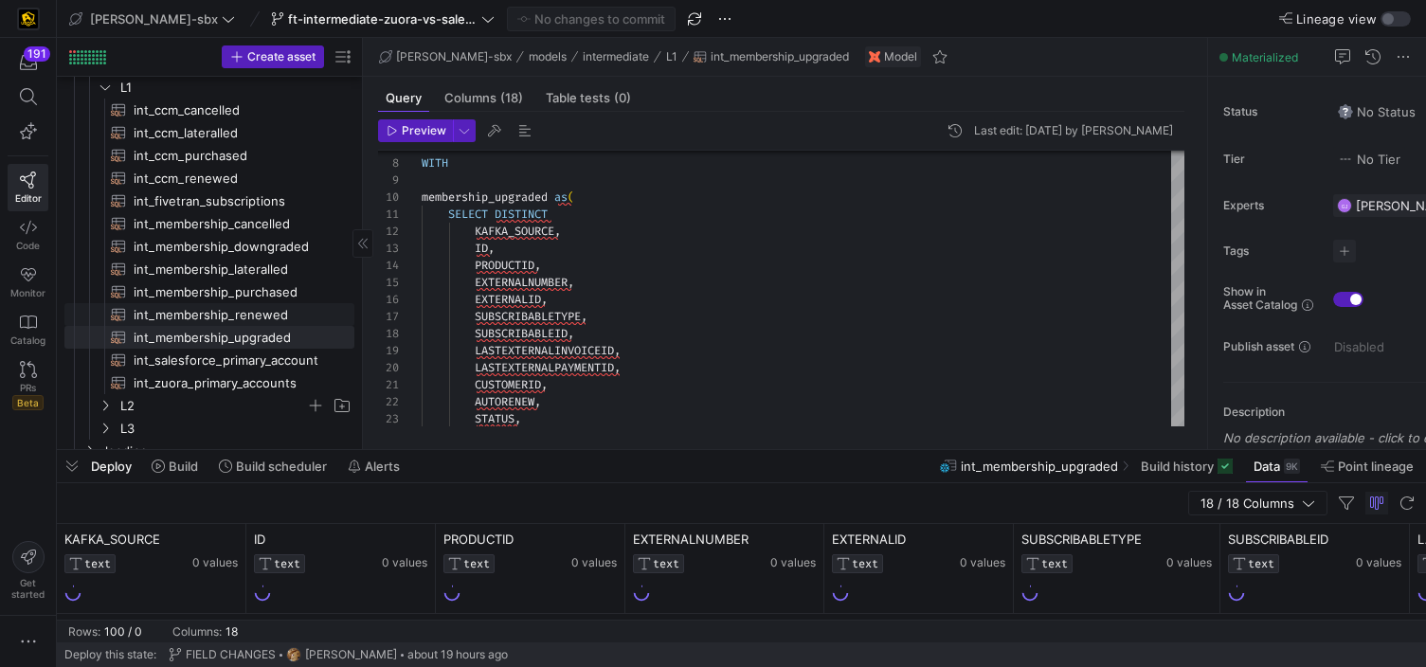
click at [214, 322] on span "int_membership_renewed​​​​​​​​​​" at bounding box center [233, 315] width 199 height 22
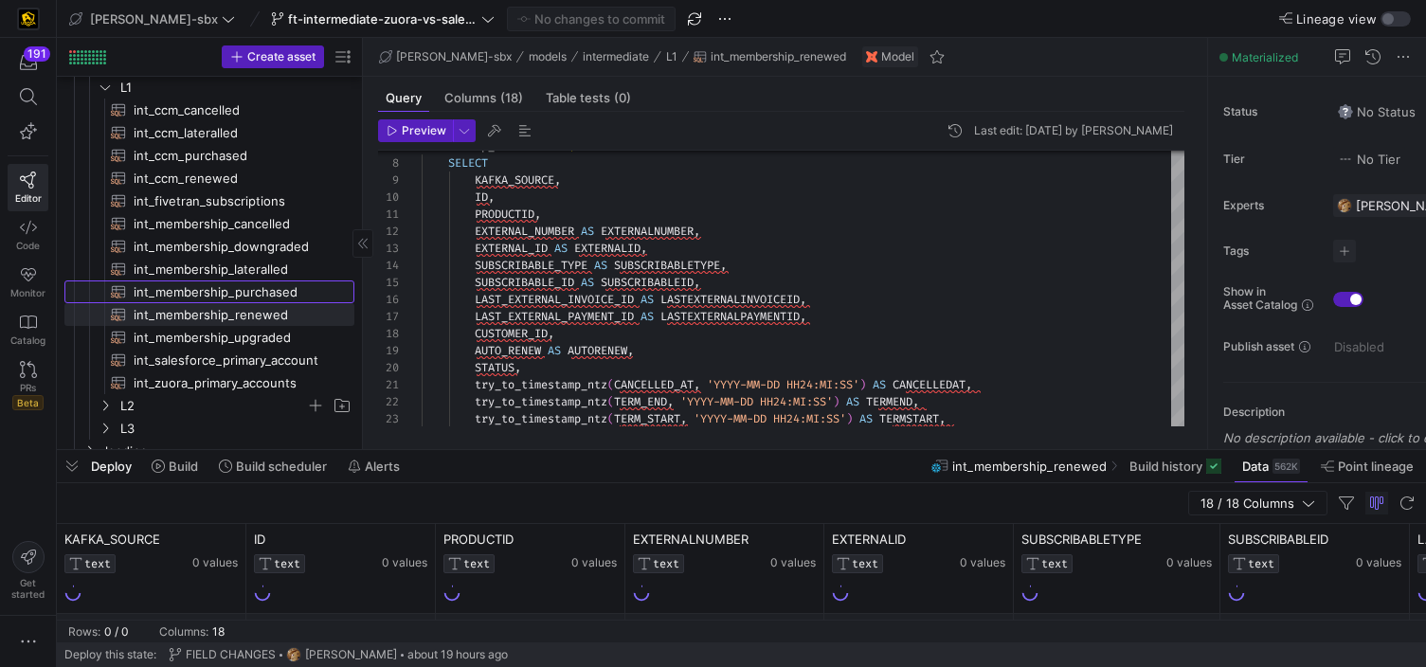
click at [266, 291] on span "int_membership_purchased​​​​​​​​​​" at bounding box center [233, 292] width 199 height 22
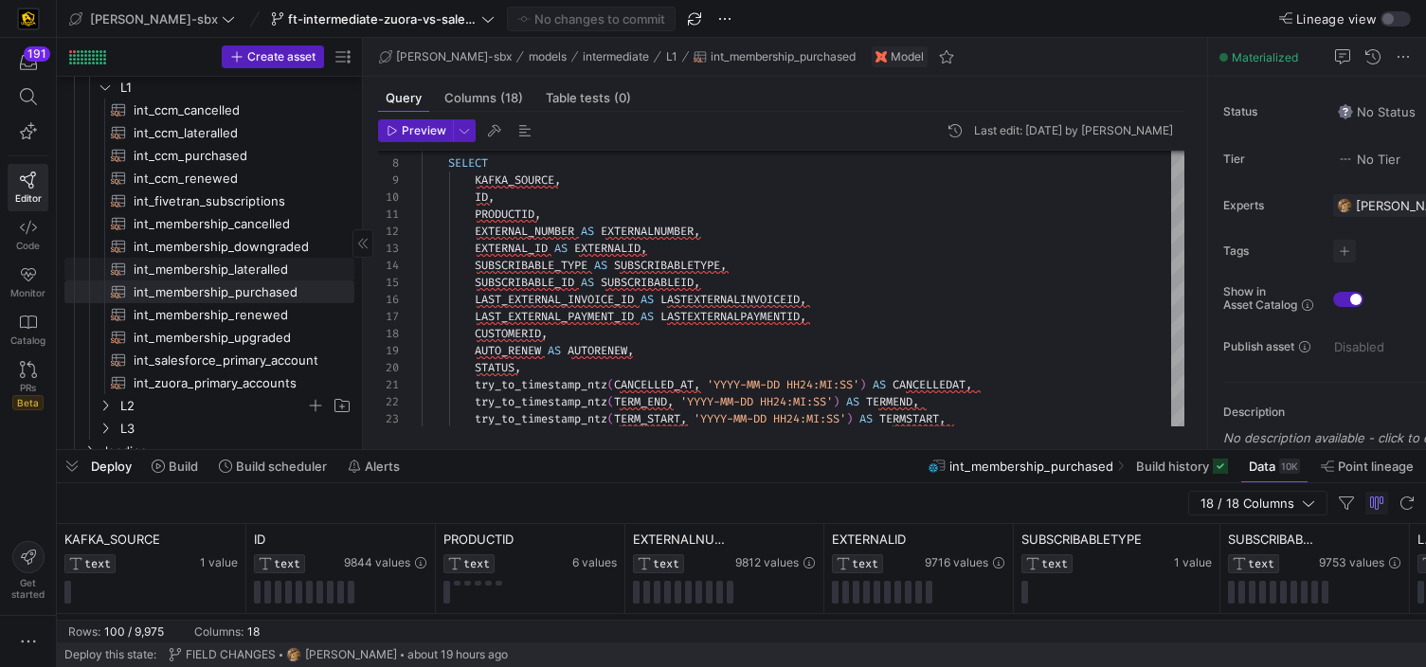
click at [227, 267] on span "int_membership_lateralled​​​​​​​​​​" at bounding box center [233, 270] width 199 height 22
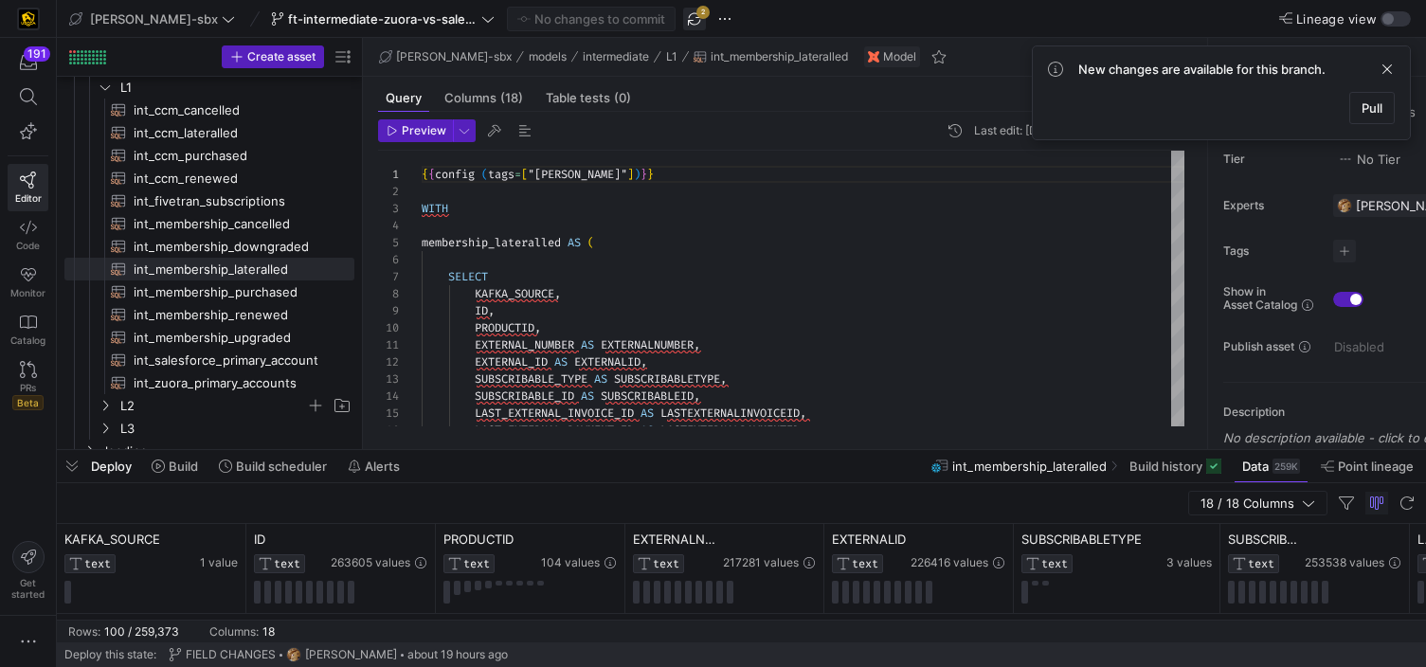
click at [683, 10] on span "button" at bounding box center [694, 19] width 23 height 23
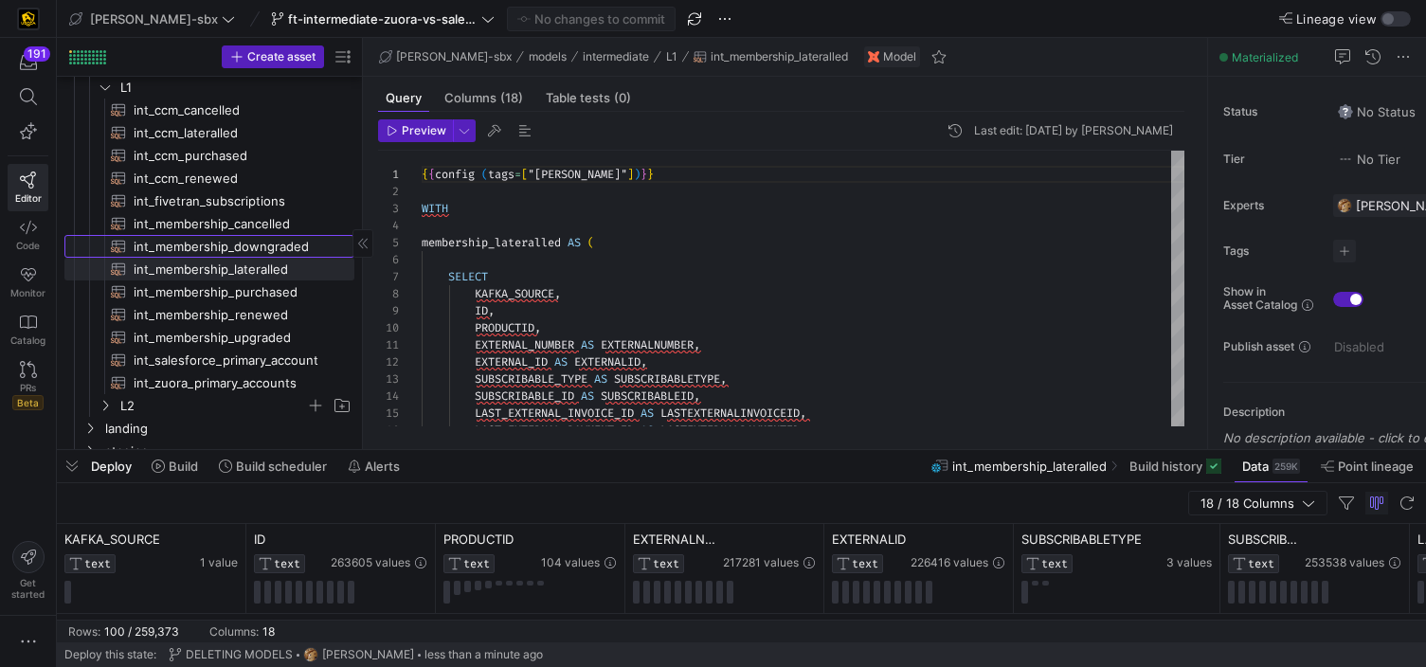
click at [205, 248] on span "int_membership_downgraded​​​​​​​​​​" at bounding box center [233, 247] width 199 height 22
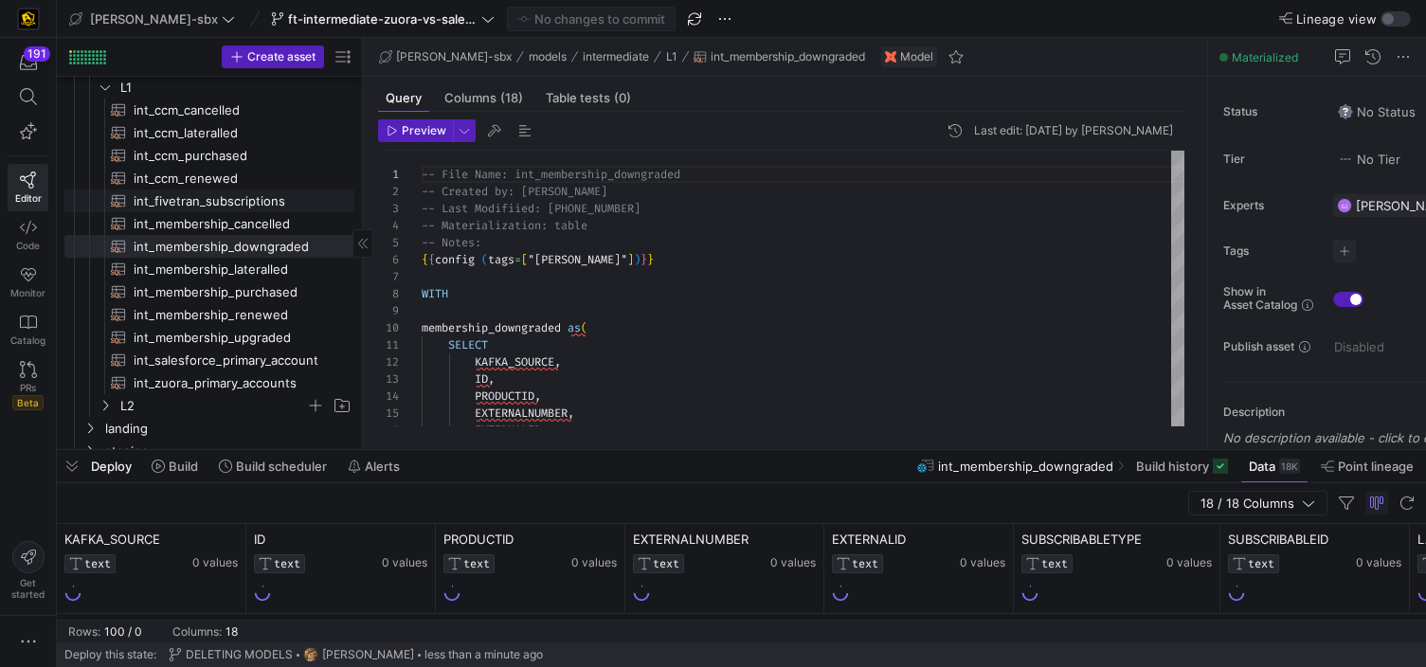
click at [287, 215] on span "int_membership_cancelled​​​​​​​​​​" at bounding box center [233, 224] width 199 height 22
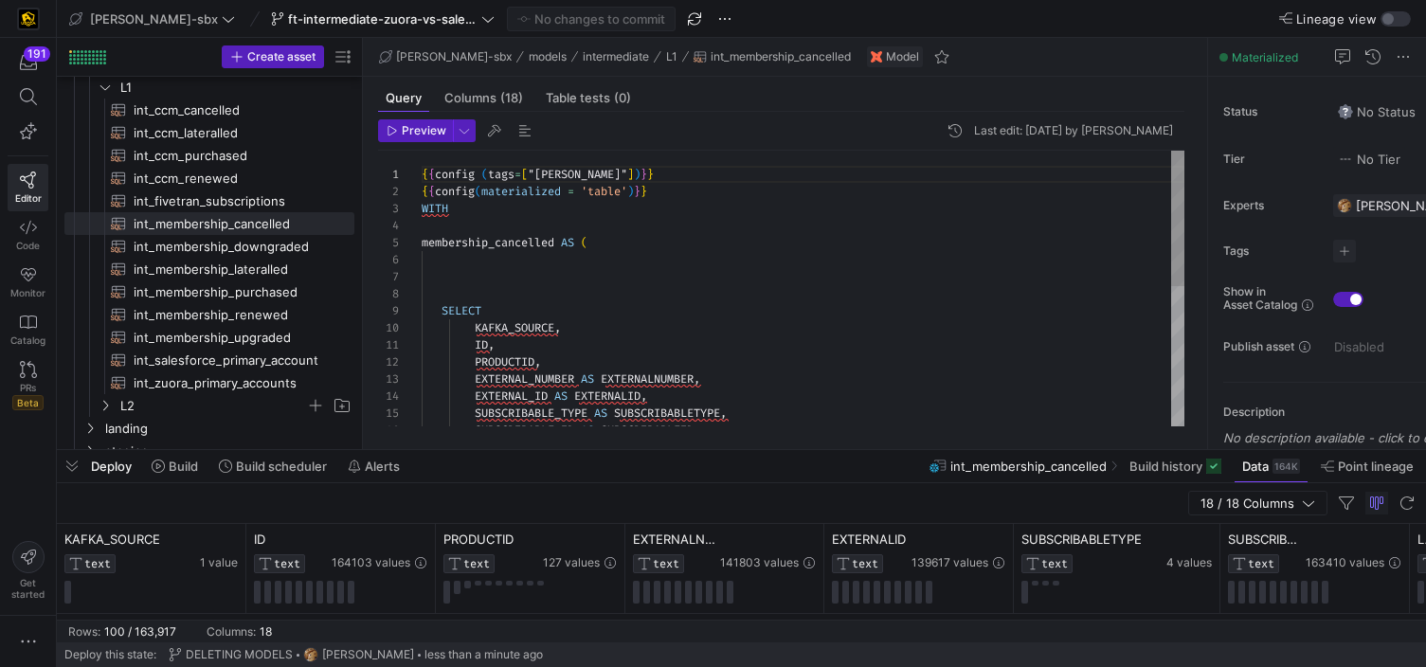
scroll to position [51, 0]
click at [616, 217] on div "{ { config ( tags = [ "kafka_joined_view" ] ) } } { { config ( materialized = '…" at bounding box center [803, 431] width 763 height 561
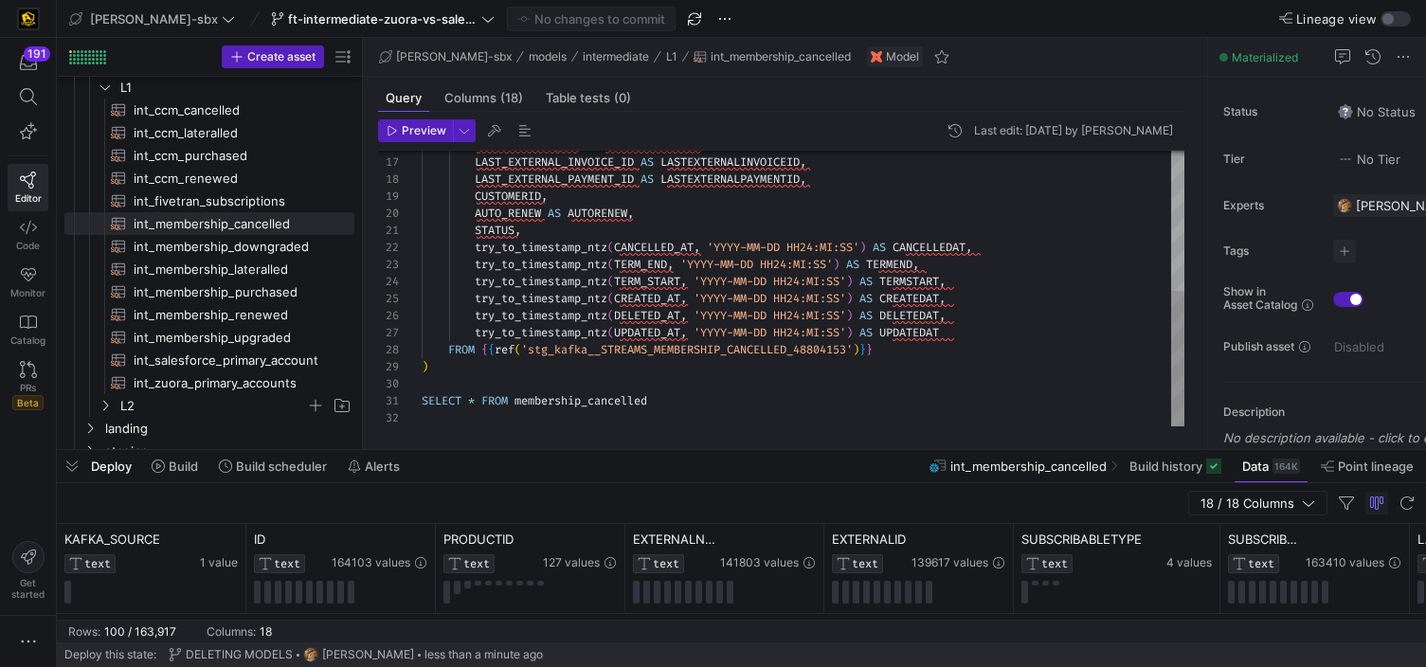
scroll to position [136, 0]
click at [523, 390] on div "SUBSCRIBABLE_ID AS SUBSCRIBABLEID , LAST_EXTERNAL_INVOICE_ID AS LASTEXTERNALINV…" at bounding box center [803, 145] width 763 height 561
click at [494, 366] on div "SUBSCRIBABLE_ID AS SUBSCRIBABLEID , LAST_EXTERNAL_INVOICE_ID AS LASTEXTERNALINV…" at bounding box center [803, 145] width 763 height 561
click at [469, 352] on div "SUBSCRIBABLE_ID AS SUBSCRIBABLEID , LAST_EXTERNAL_INVOICE_ID AS LASTEXTERNALINV…" at bounding box center [803, 145] width 763 height 561
click at [480, 347] on div "SUBSCRIBABLE_ID AS SUBSCRIBABLEID , LAST_EXTERNAL_INVOICE_ID AS LASTEXTERNALINV…" at bounding box center [803, 145] width 763 height 561
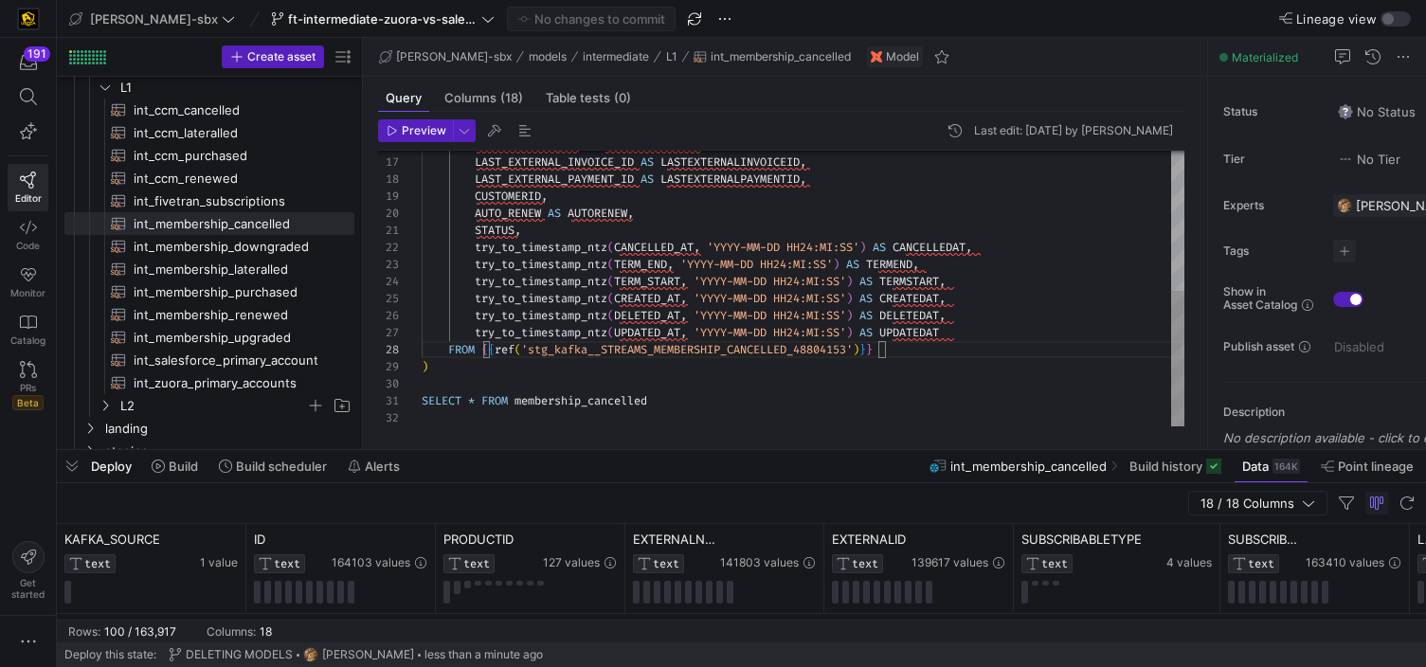
click at [480, 324] on div "SUBSCRIBABLE_ID AS SUBSCRIBABLEID , LAST_EXTERNAL_INVOICE_ID AS LASTEXTERNALINV…" at bounding box center [803, 145] width 763 height 561
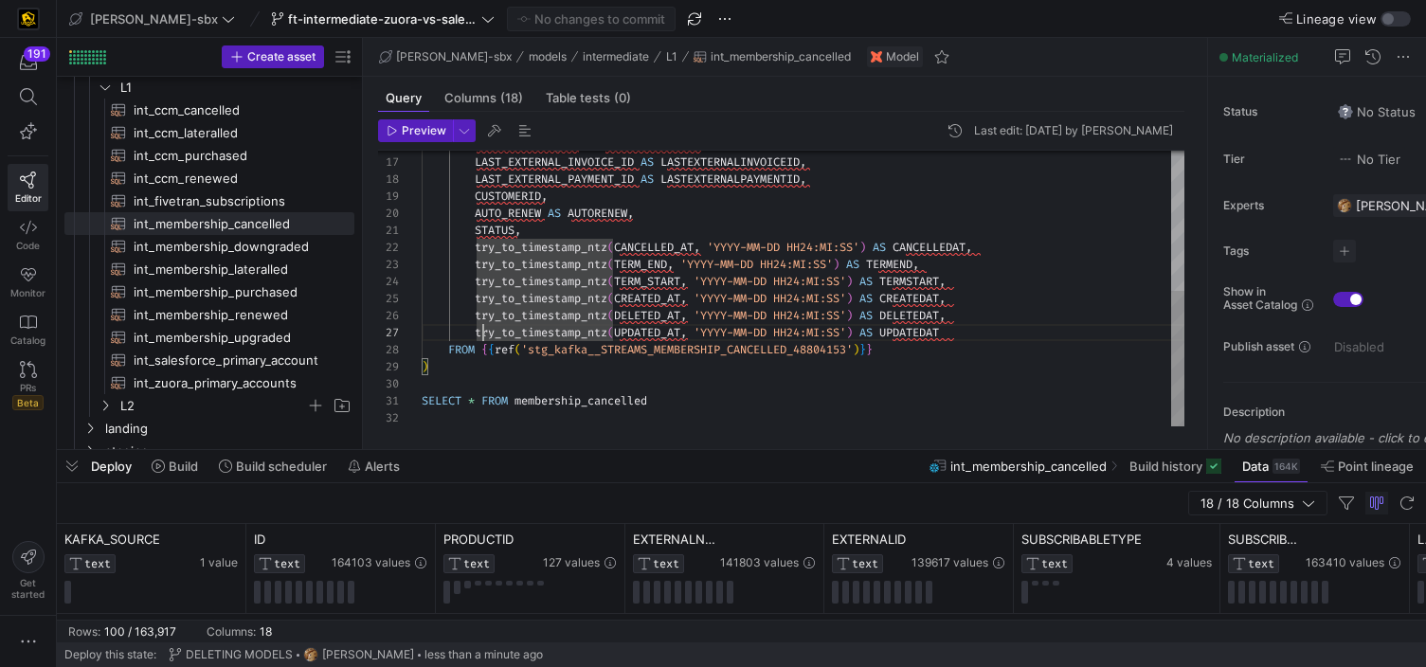
click at [476, 335] on div "SUBSCRIBABLE_ID AS SUBSCRIBABLEID , LAST_EXTERNAL_INVOICE_ID AS LASTEXTERNALINV…" at bounding box center [803, 145] width 763 height 561
click at [476, 314] on div "SUBSCRIBABLE_ID AS SUBSCRIBABLEID , LAST_EXTERNAL_INVOICE_ID AS LASTEXTERNALINV…" at bounding box center [803, 145] width 763 height 561
click at [476, 297] on div "SUBSCRIBABLE_ID AS SUBSCRIBABLEID , LAST_EXTERNAL_INVOICE_ID AS LASTEXTERNALINV…" at bounding box center [803, 145] width 763 height 561
click at [476, 281] on div "SUBSCRIBABLE_ID AS SUBSCRIBABLEID , LAST_EXTERNAL_INVOICE_ID AS LASTEXTERNALINV…" at bounding box center [803, 145] width 763 height 561
click at [478, 263] on div "SUBSCRIBABLE_ID AS SUBSCRIBABLEID , LAST_EXTERNAL_INVOICE_ID AS LASTEXTERNALINV…" at bounding box center [803, 145] width 763 height 561
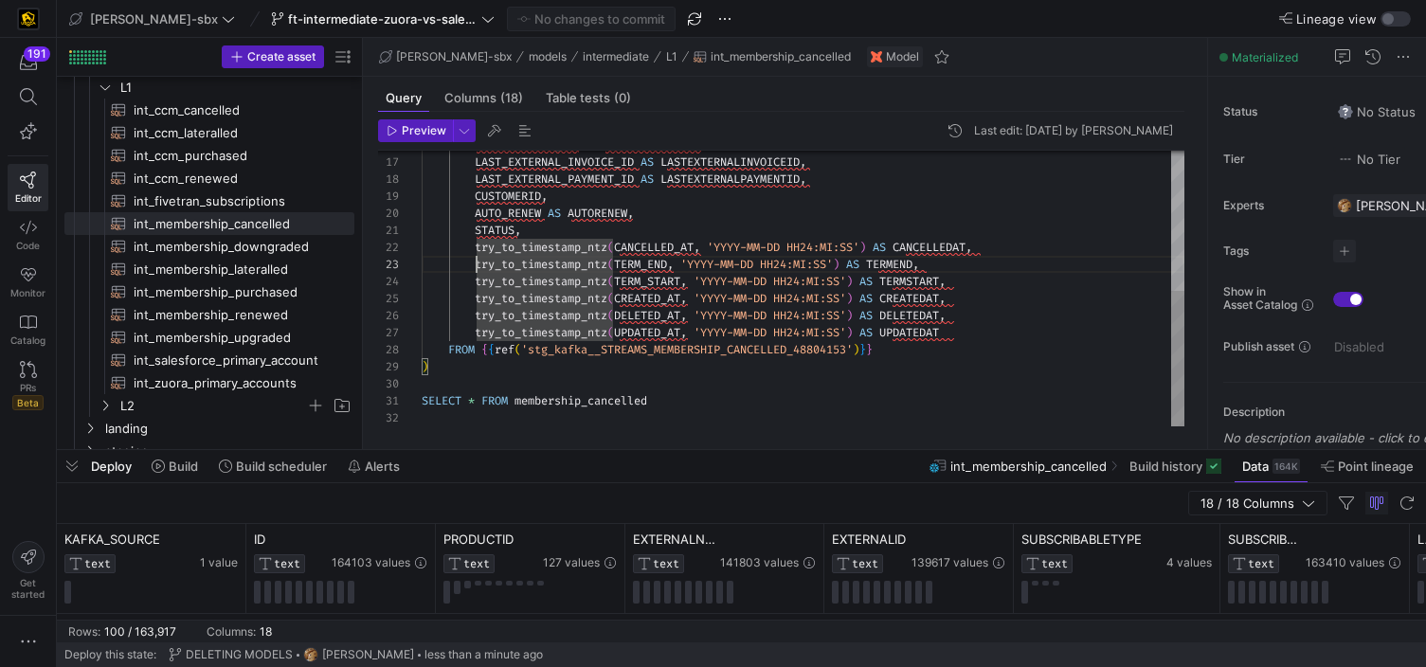
scroll to position [17, 55]
click at [478, 242] on div "SUBSCRIBABLE_ID AS SUBSCRIBABLEID , LAST_EXTERNAL_INVOICE_ID AS LASTEXTERNALINV…" at bounding box center [803, 145] width 763 height 561
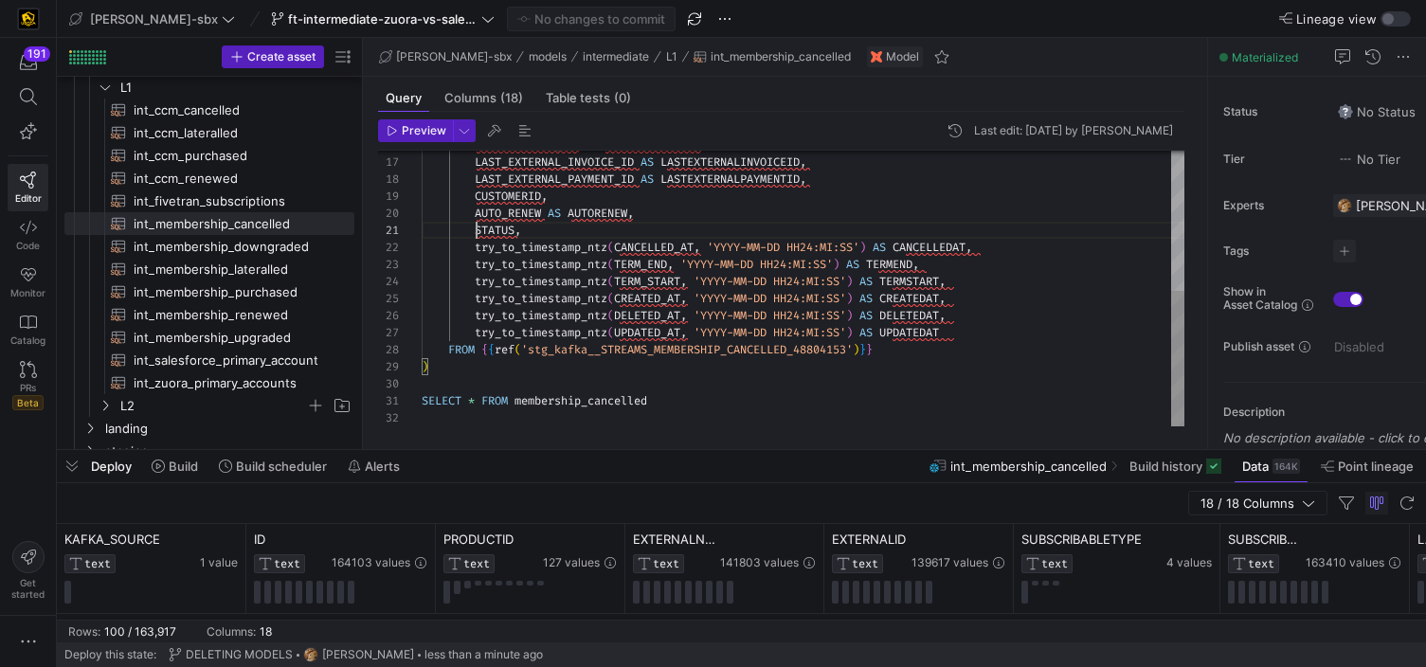
scroll to position [0, 55]
click at [479, 236] on div "SUBSCRIBABLE_ID AS SUBSCRIBABLEID , LAST_EXTERNAL_INVOICE_ID AS LASTEXTERNALINV…" at bounding box center [803, 145] width 763 height 561
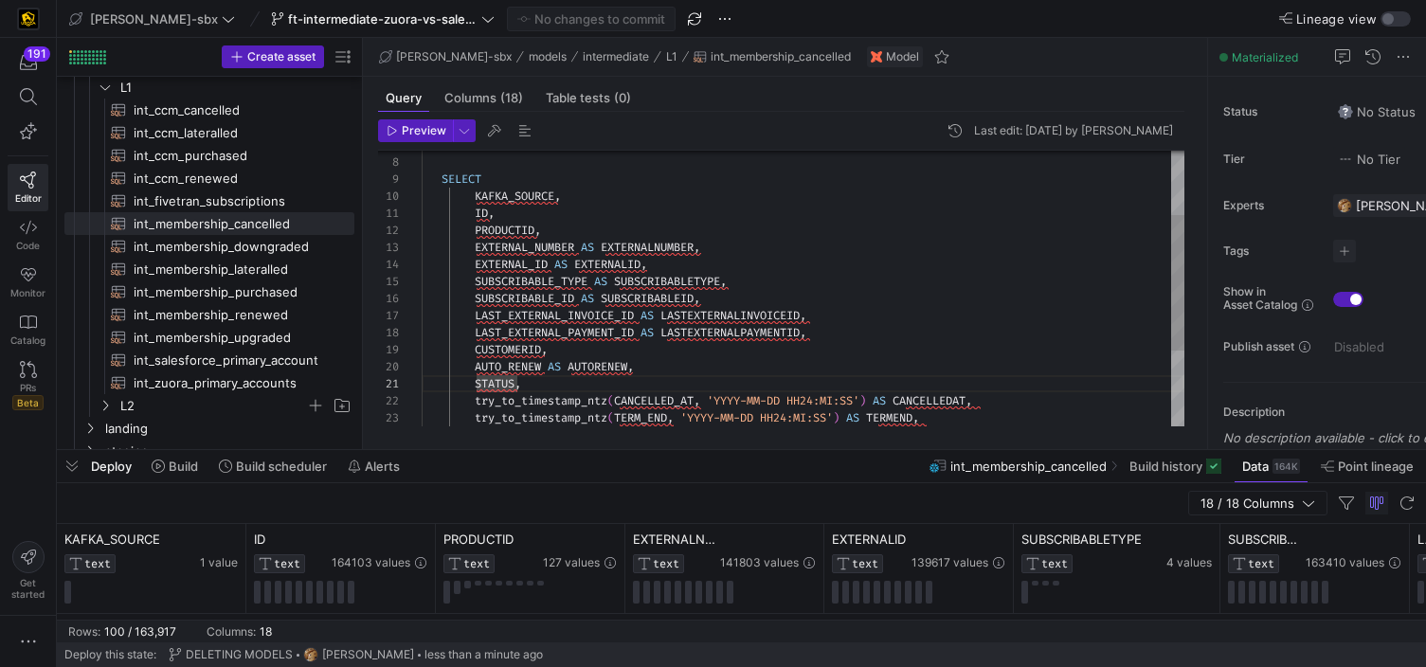
scroll to position [17, 55]
click at [479, 236] on div "SUBSCRIBABLE_ID AS SUBSCRIBABLEID , LAST_EXTERNAL_INVOICE_ID AS LASTEXTERNALINV…" at bounding box center [803, 299] width 763 height 561
click at [479, 212] on div "SUBSCRIBABLE_ID AS SUBSCRIBABLEID , LAST_EXTERNAL_INVOICE_ID AS LASTEXTERNALINV…" at bounding box center [803, 299] width 763 height 561
click at [480, 199] on div "SUBSCRIBABLE_ID AS SUBSCRIBABLEID , LAST_EXTERNAL_INVOICE_ID AS LASTEXTERNALINV…" at bounding box center [803, 299] width 763 height 561
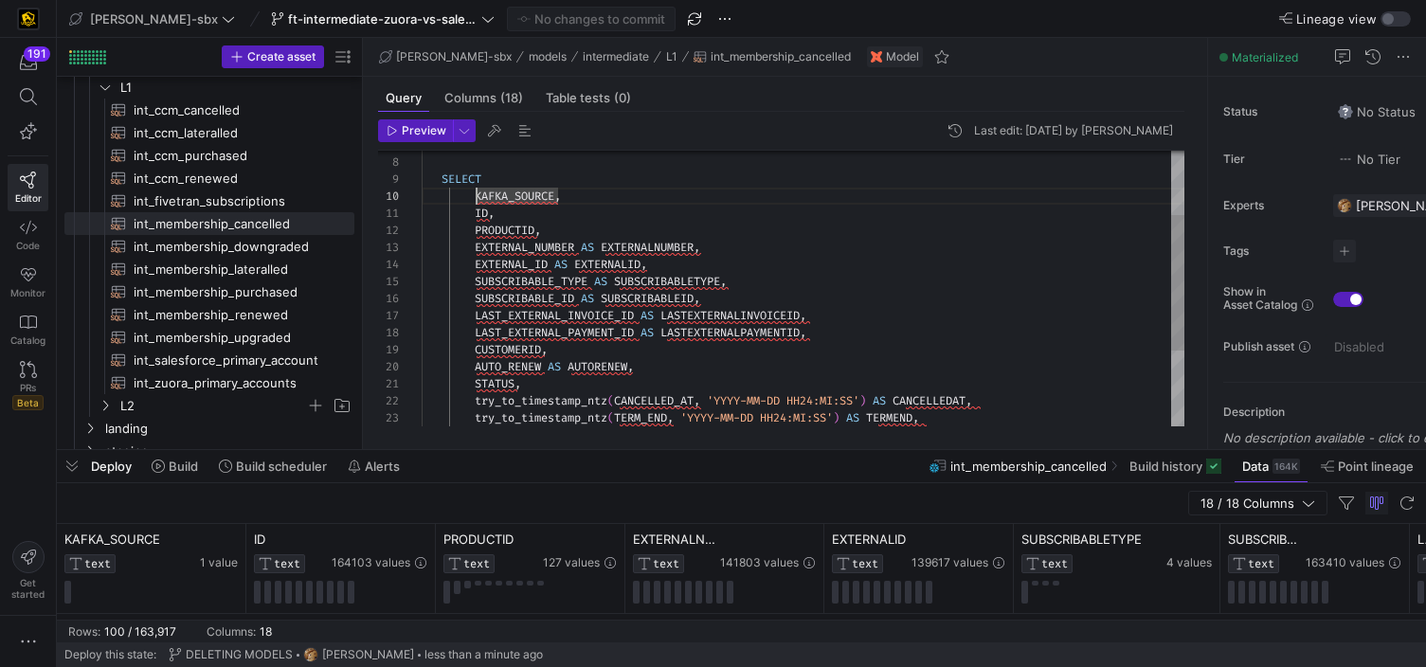
scroll to position [136, 62]
click at [486, 184] on div "SUBSCRIBABLE_ID AS SUBSCRIBABLEID , LAST_EXTERNAL_INVOICE_ID AS LASTEXTERNALINV…" at bounding box center [803, 299] width 763 height 561
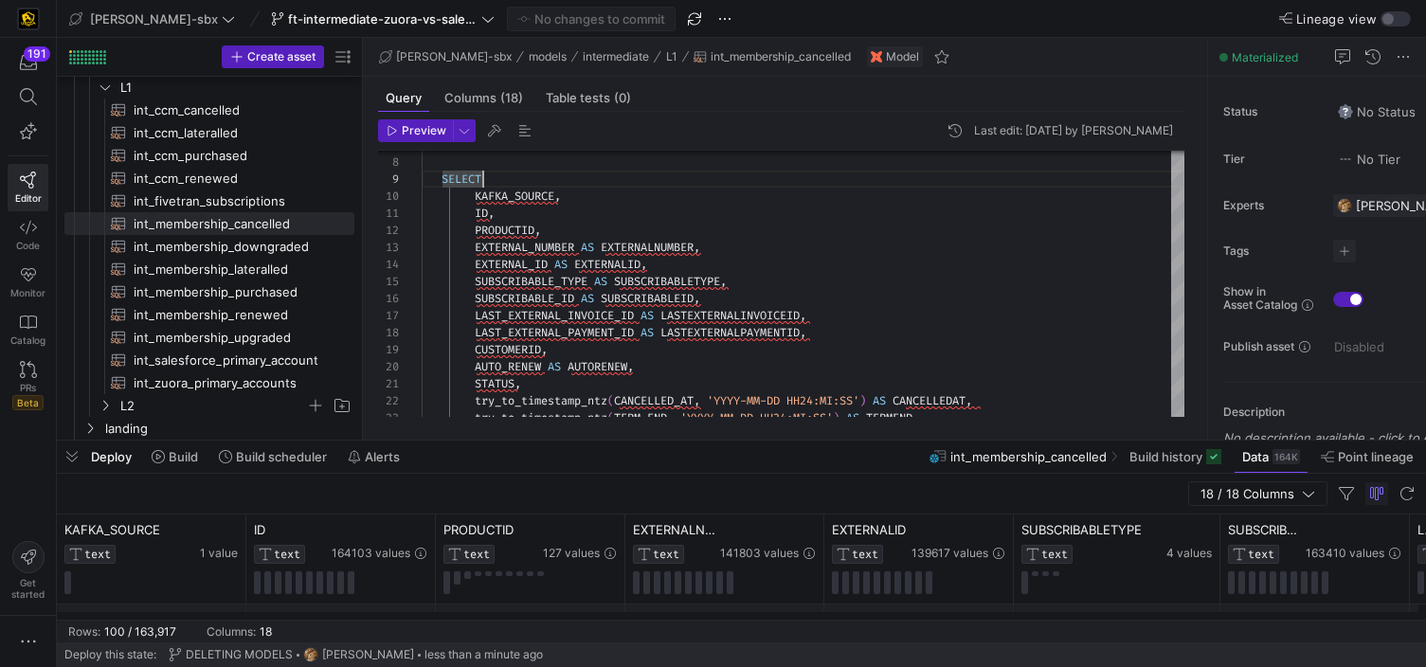
drag, startPoint x: 670, startPoint y: 452, endPoint x: 648, endPoint y: 421, distance: 38.1
click at [655, 437] on div at bounding box center [741, 441] width 1369 height 8
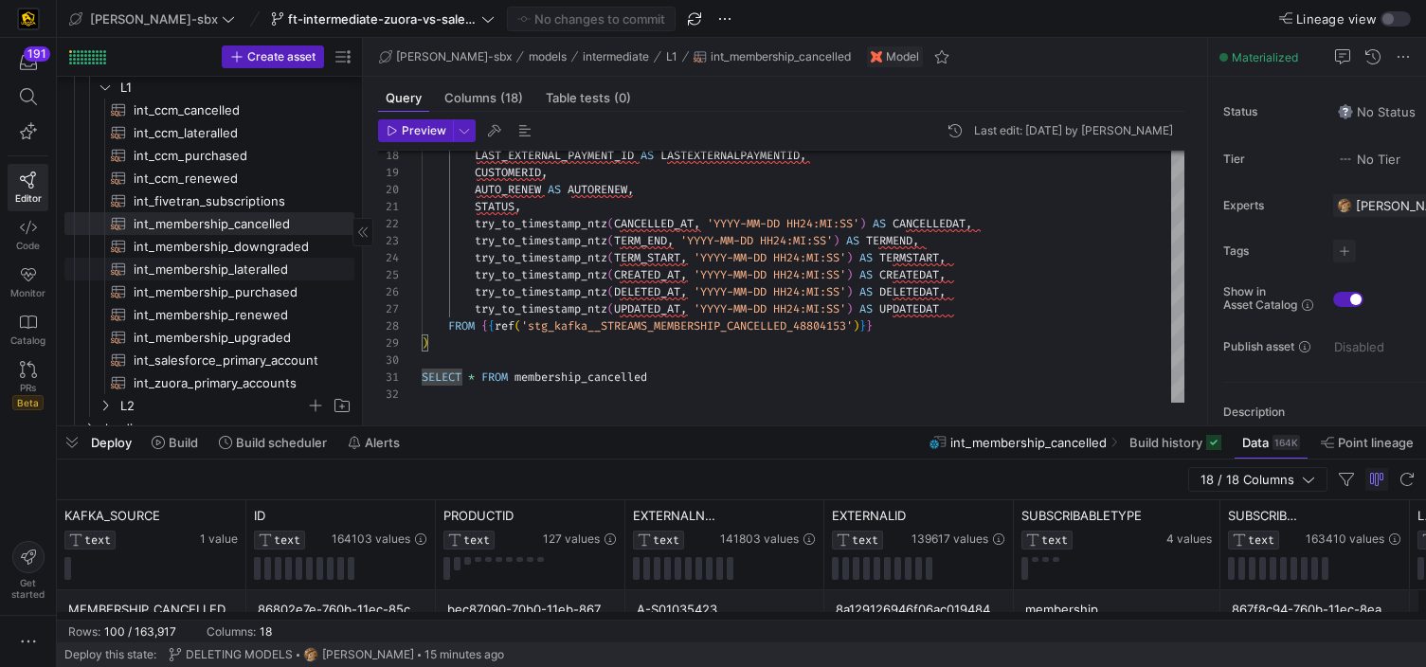
click at [246, 264] on span "int_membership_lateralled​​​​​​​​​​" at bounding box center [233, 270] width 199 height 22
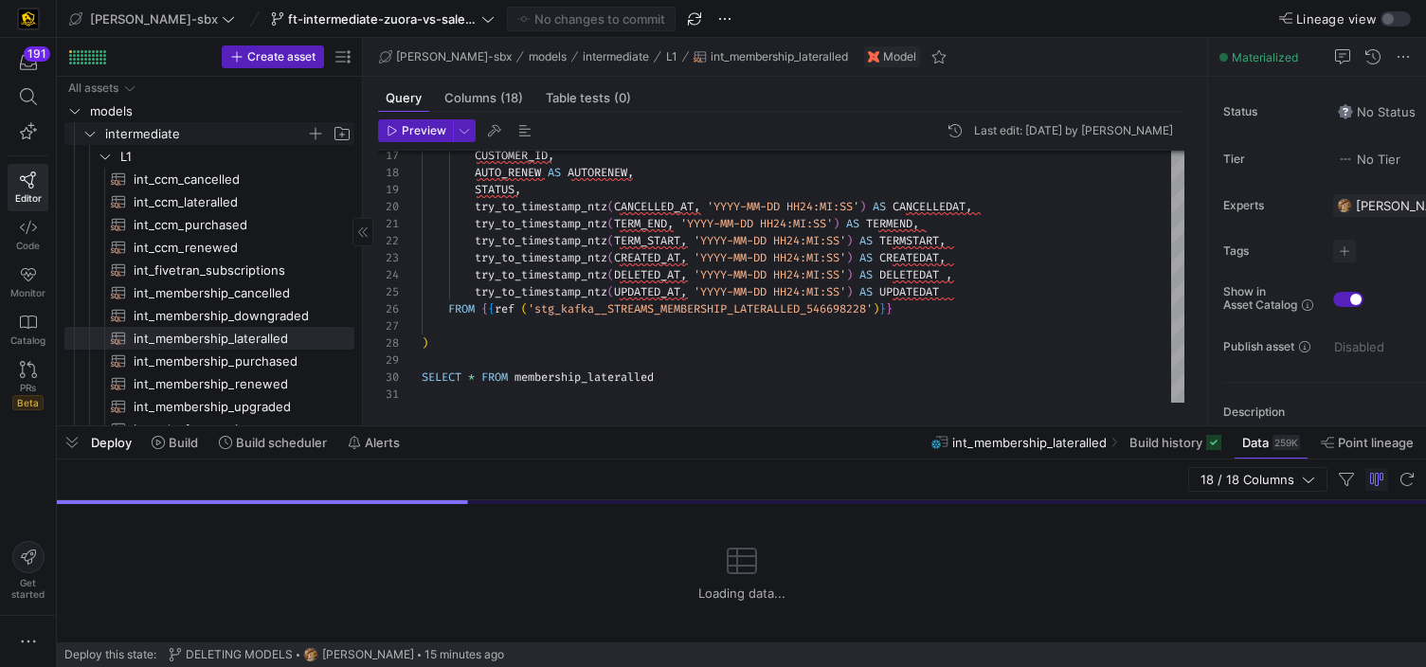
click at [177, 138] on span "intermediate" at bounding box center [205, 134] width 201 height 22
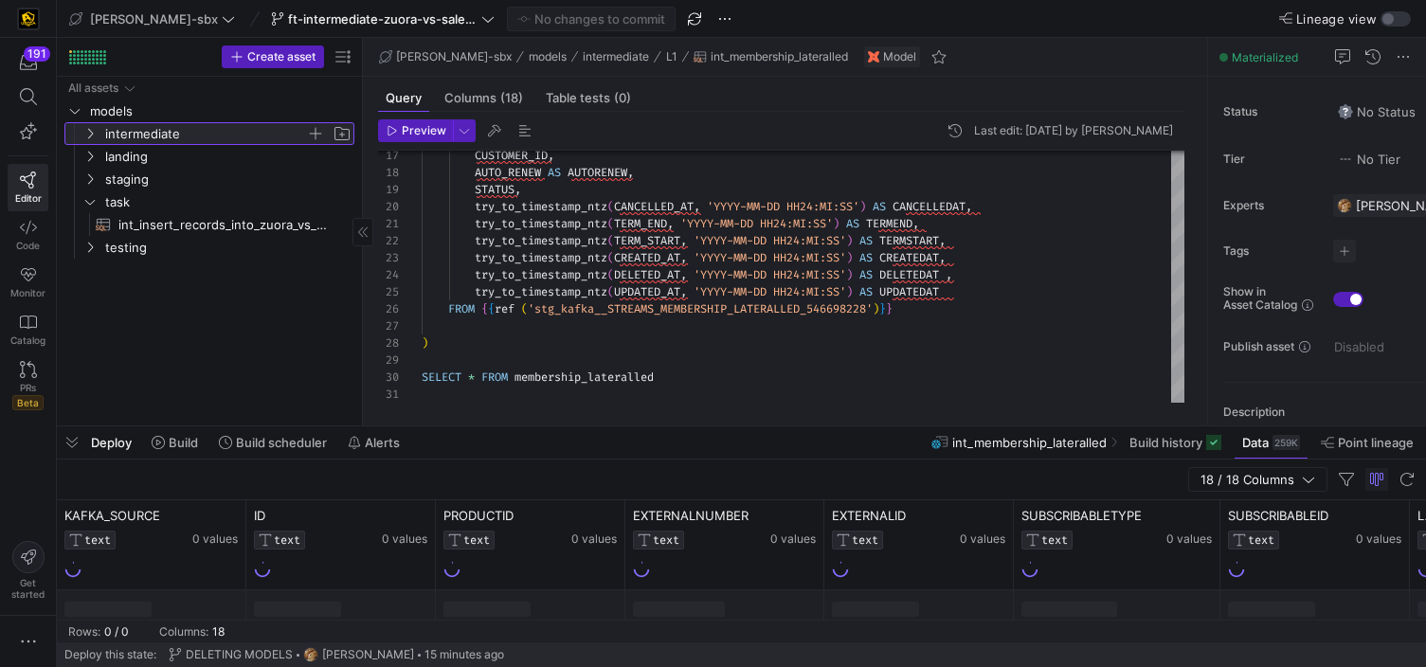
click at [177, 138] on span "intermediate" at bounding box center [205, 134] width 201 height 22
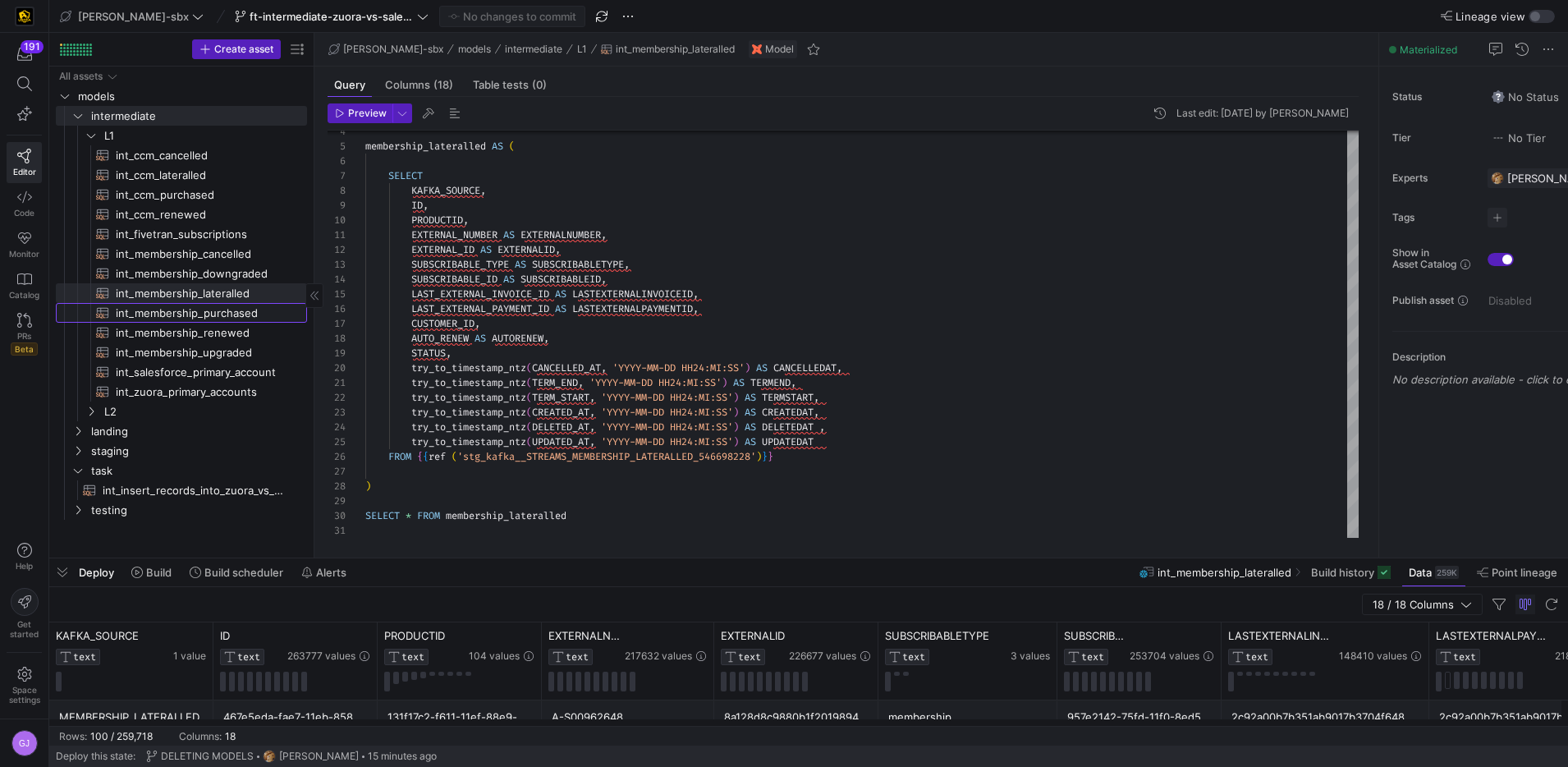
click at [232, 314] on span "int_membership_purchased​​​​​​​​​​" at bounding box center [202, 314] width 172 height 19
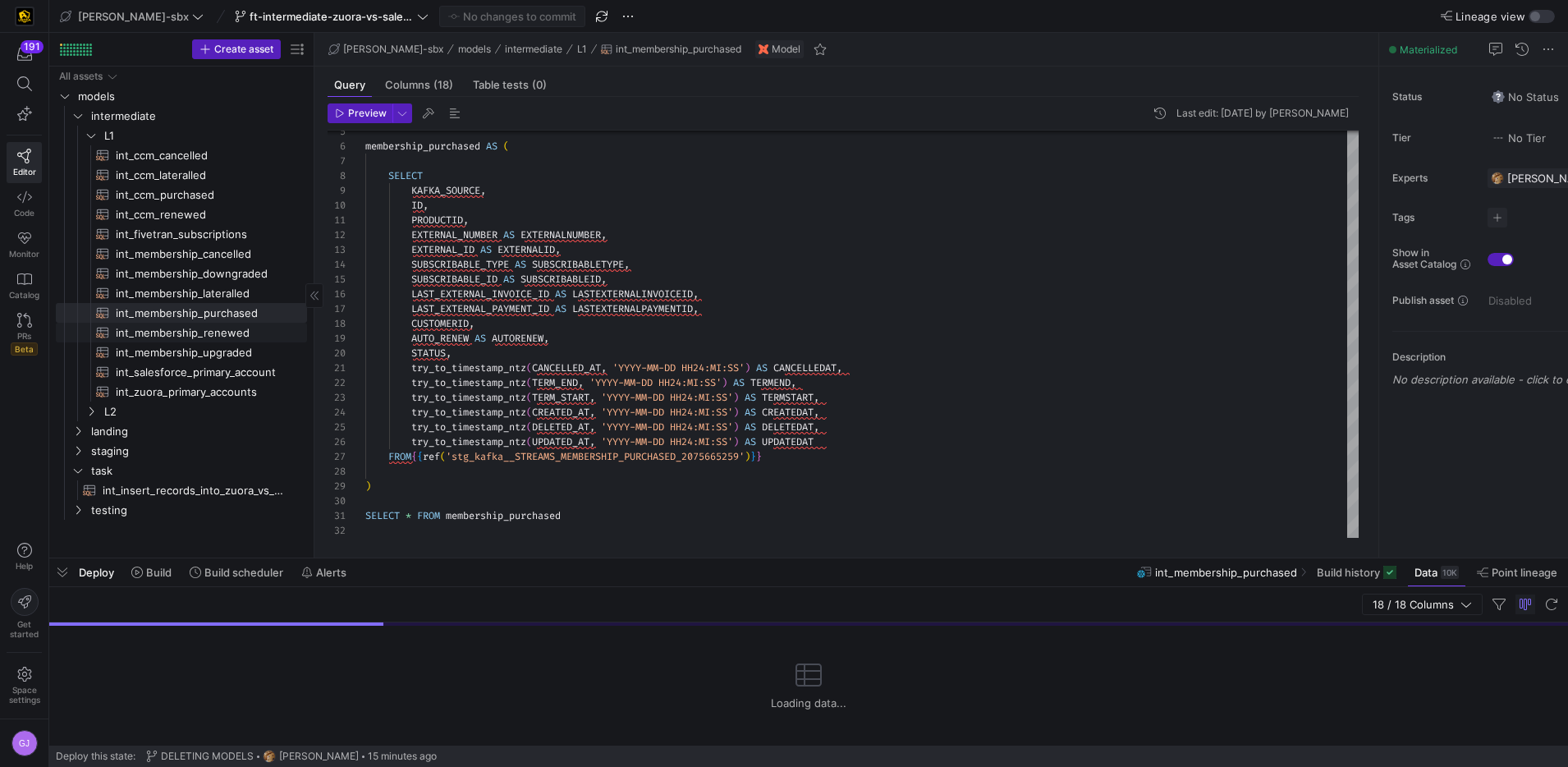
click at [232, 335] on span "int_membership_renewed​​​​​​​​​​" at bounding box center [202, 333] width 172 height 19
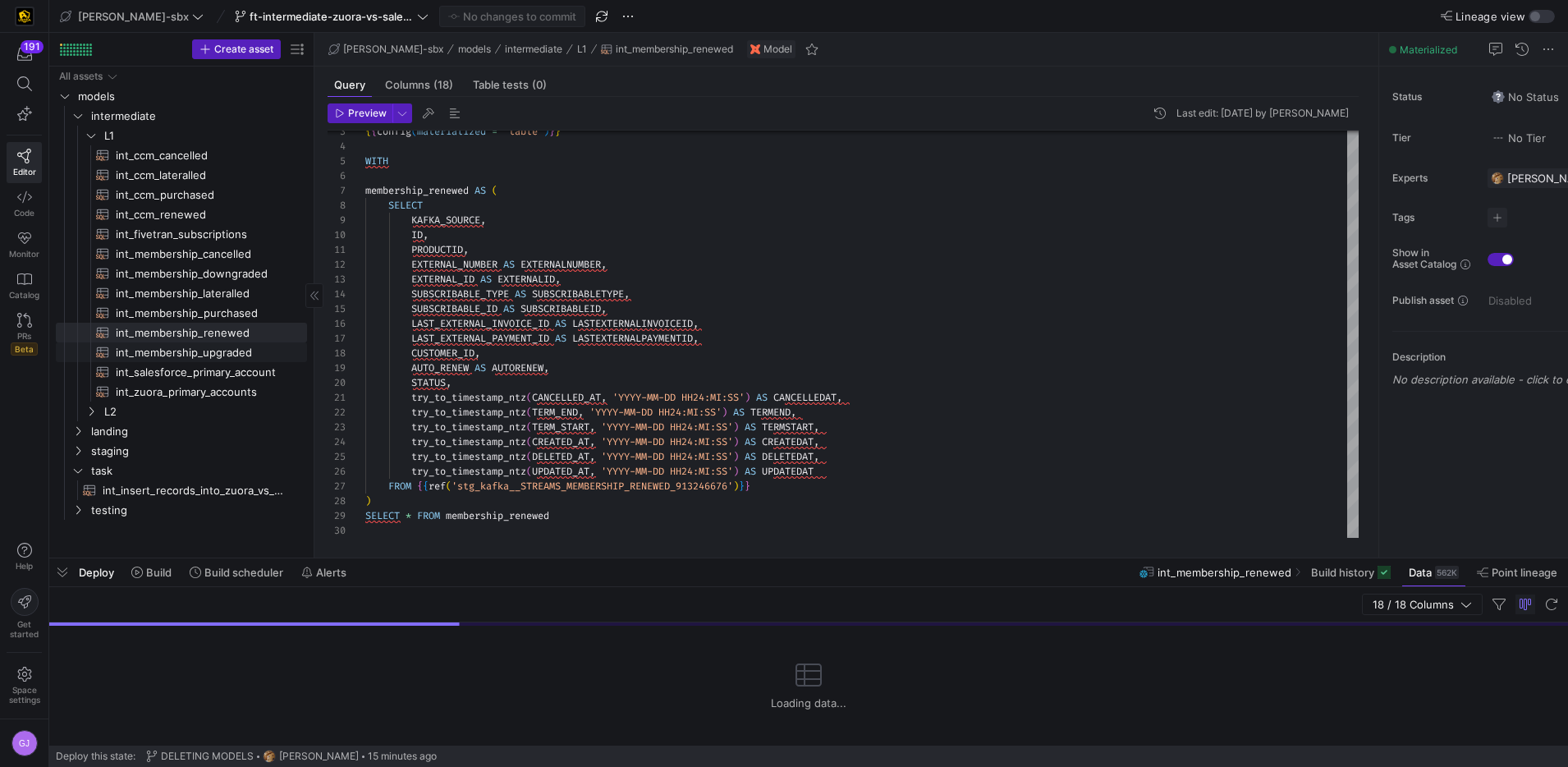
click at [236, 348] on span "int_membership_upgraded​​​​​​​​​​" at bounding box center [202, 353] width 172 height 19
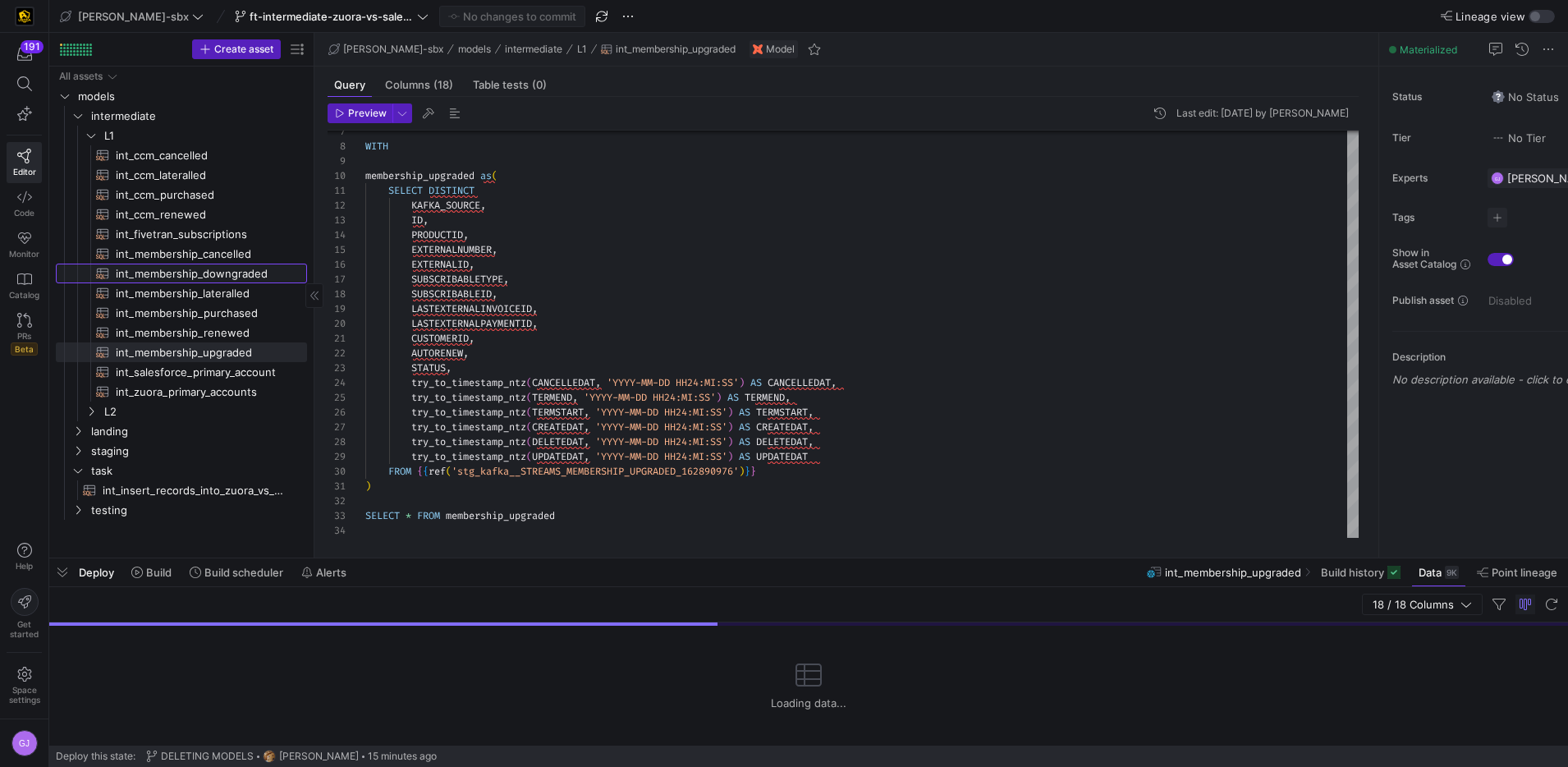
click at [241, 275] on span "int_membership_downgraded​​​​​​​​​​" at bounding box center [202, 274] width 172 height 19
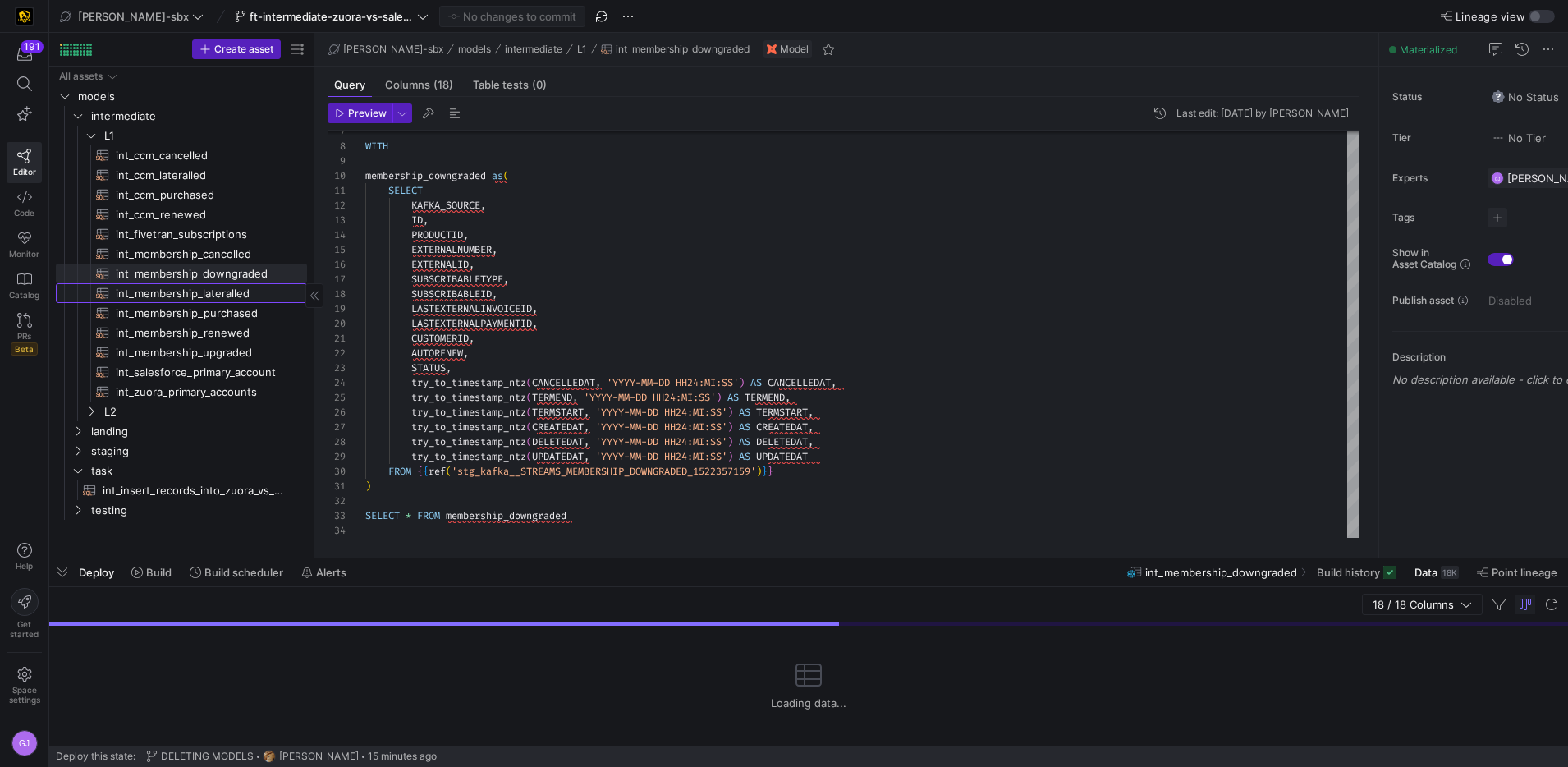
click at [236, 294] on span "int_membership_lateralled​​​​​​​​​​" at bounding box center [202, 294] width 172 height 19
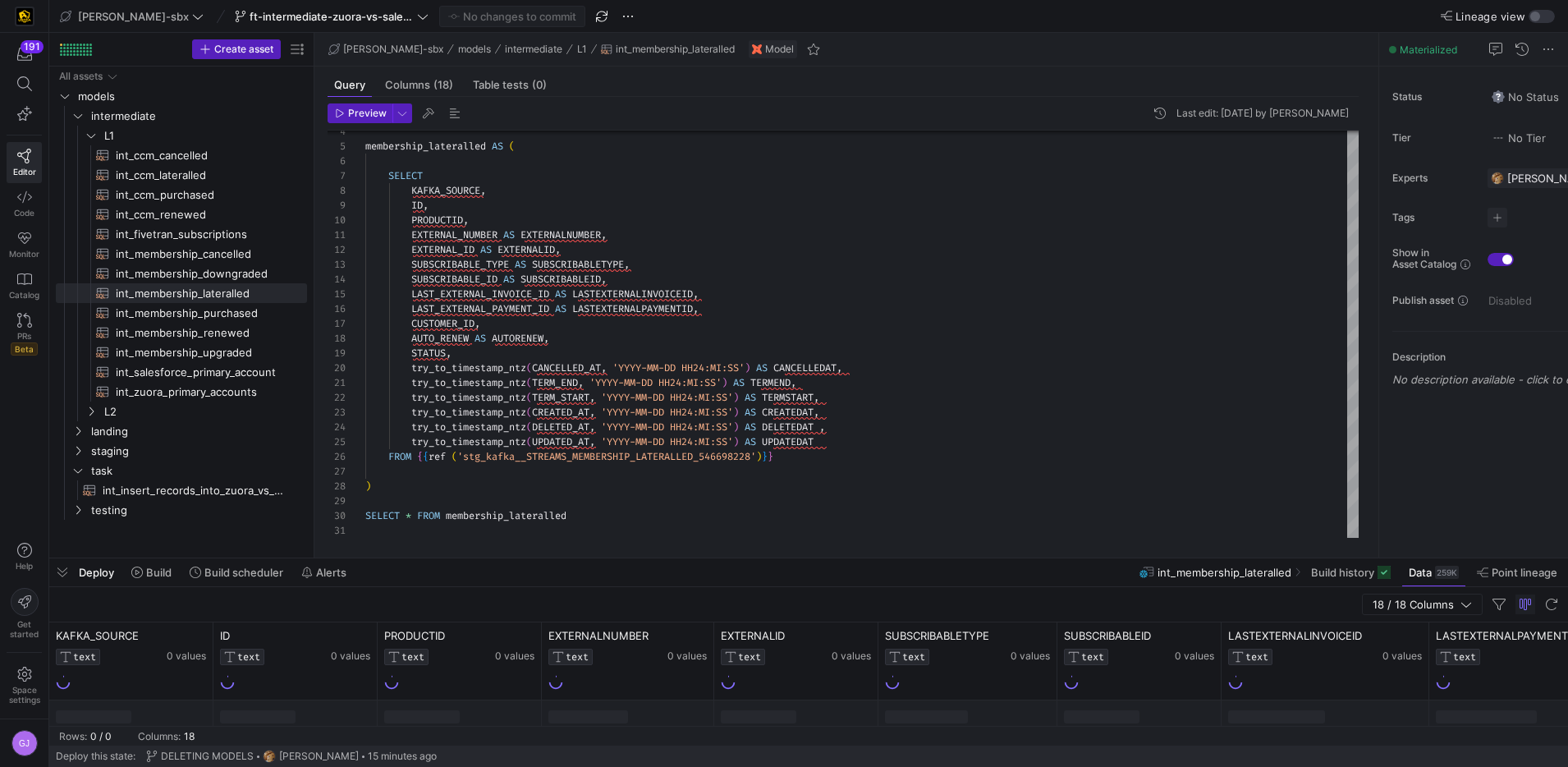
click at [895, 564] on div "Deploy Build Build scheduler Alerts int_membership_lateralled Build history Dat…" at bounding box center [808, 572] width 1519 height 28
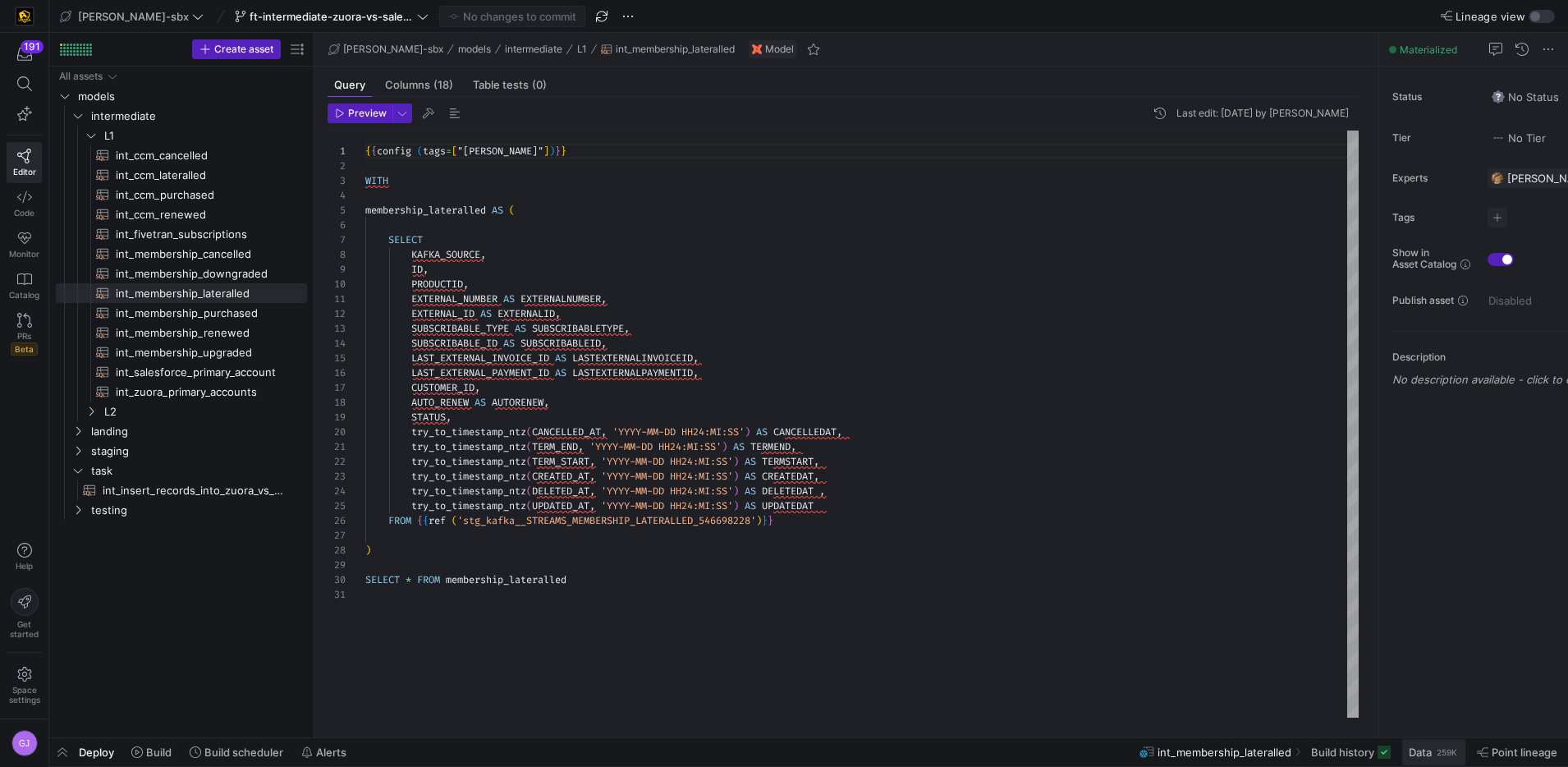
click at [1121, 747] on div "259K" at bounding box center [1447, 752] width 23 height 13
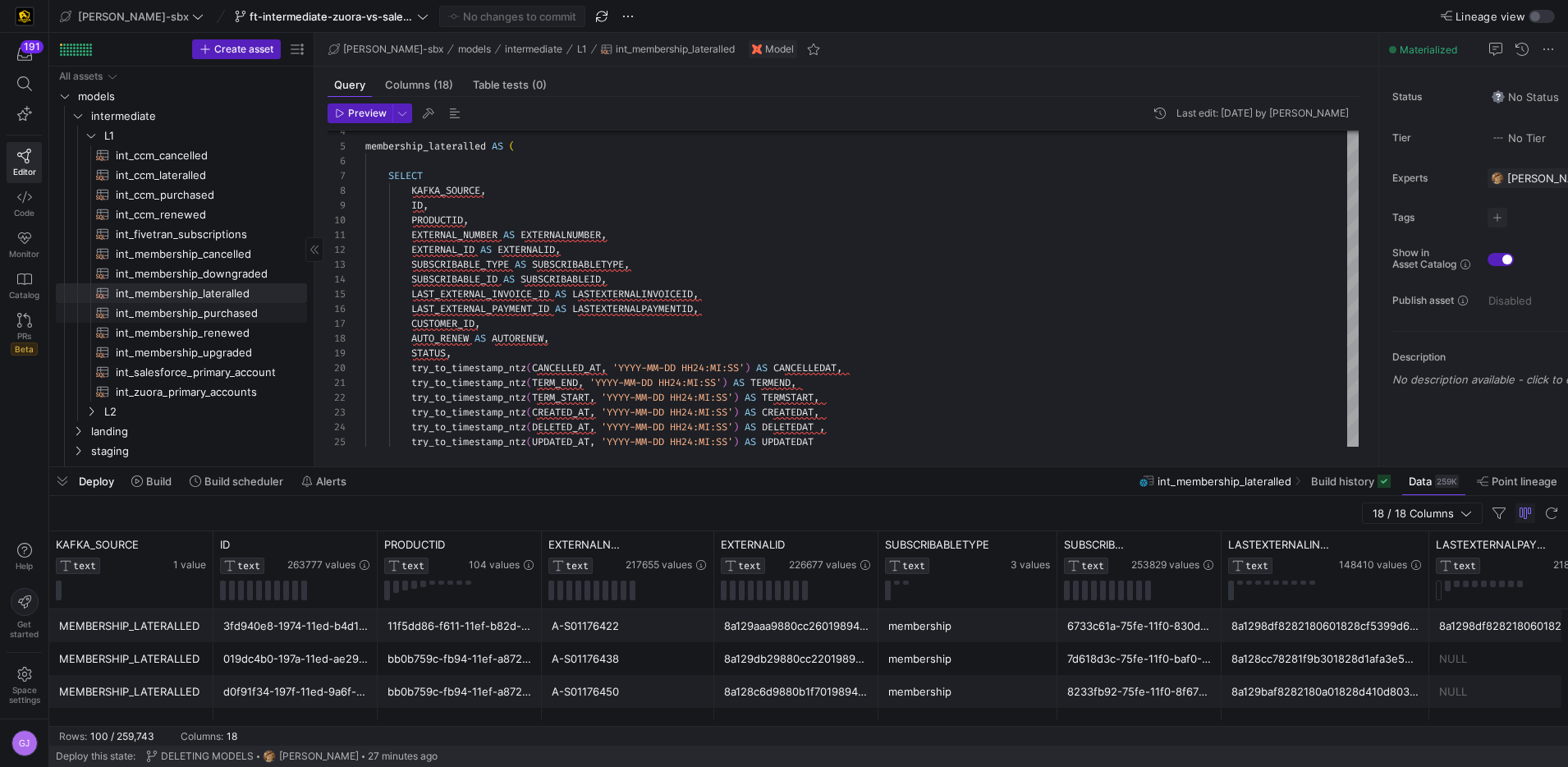
click at [218, 312] on span "int_membership_purchased​​​​​​​​​​" at bounding box center [202, 314] width 172 height 19
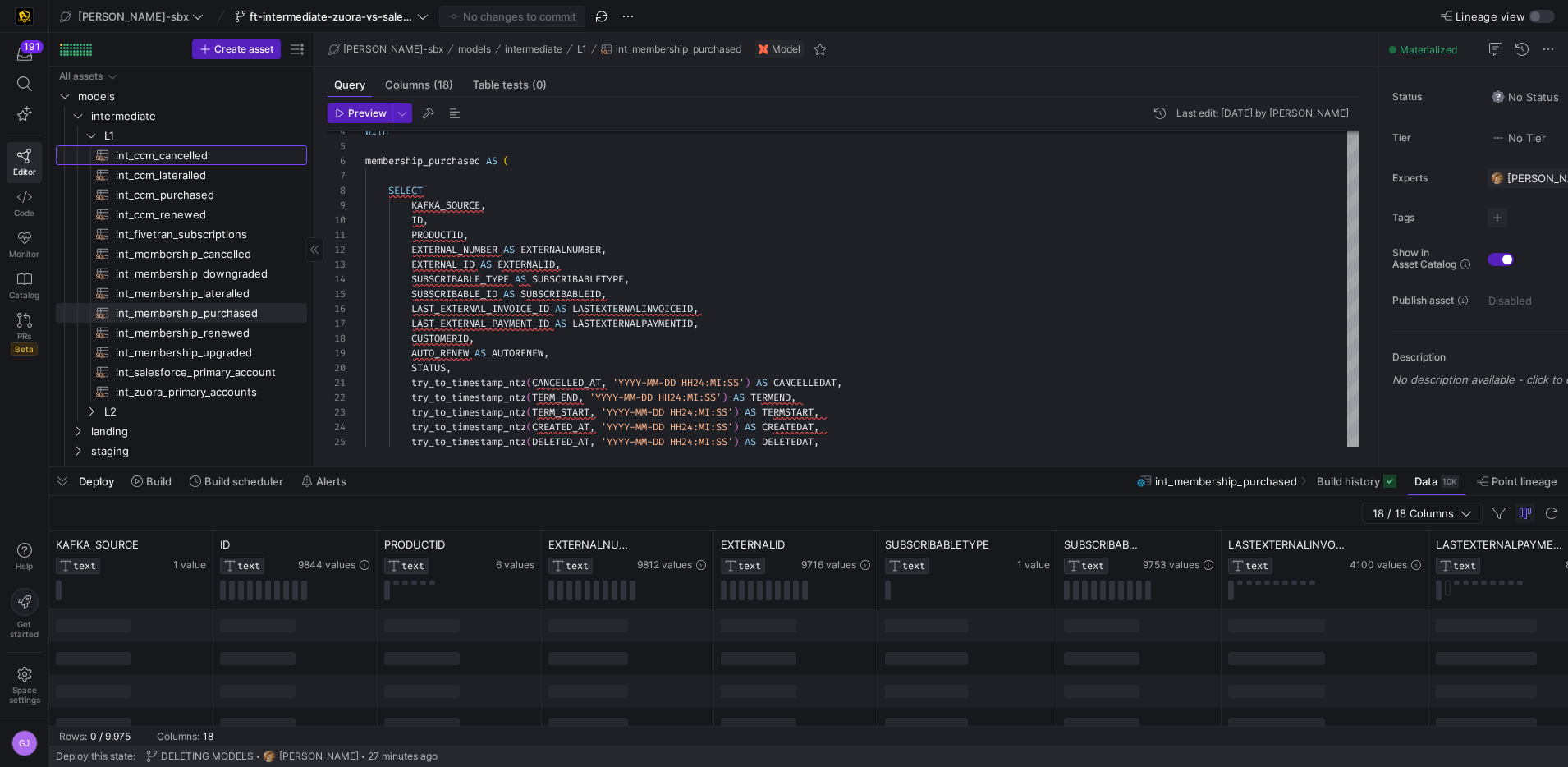
click at [165, 159] on span "int_ccm_cancelled​​​​​​​​​​" at bounding box center [202, 156] width 172 height 19
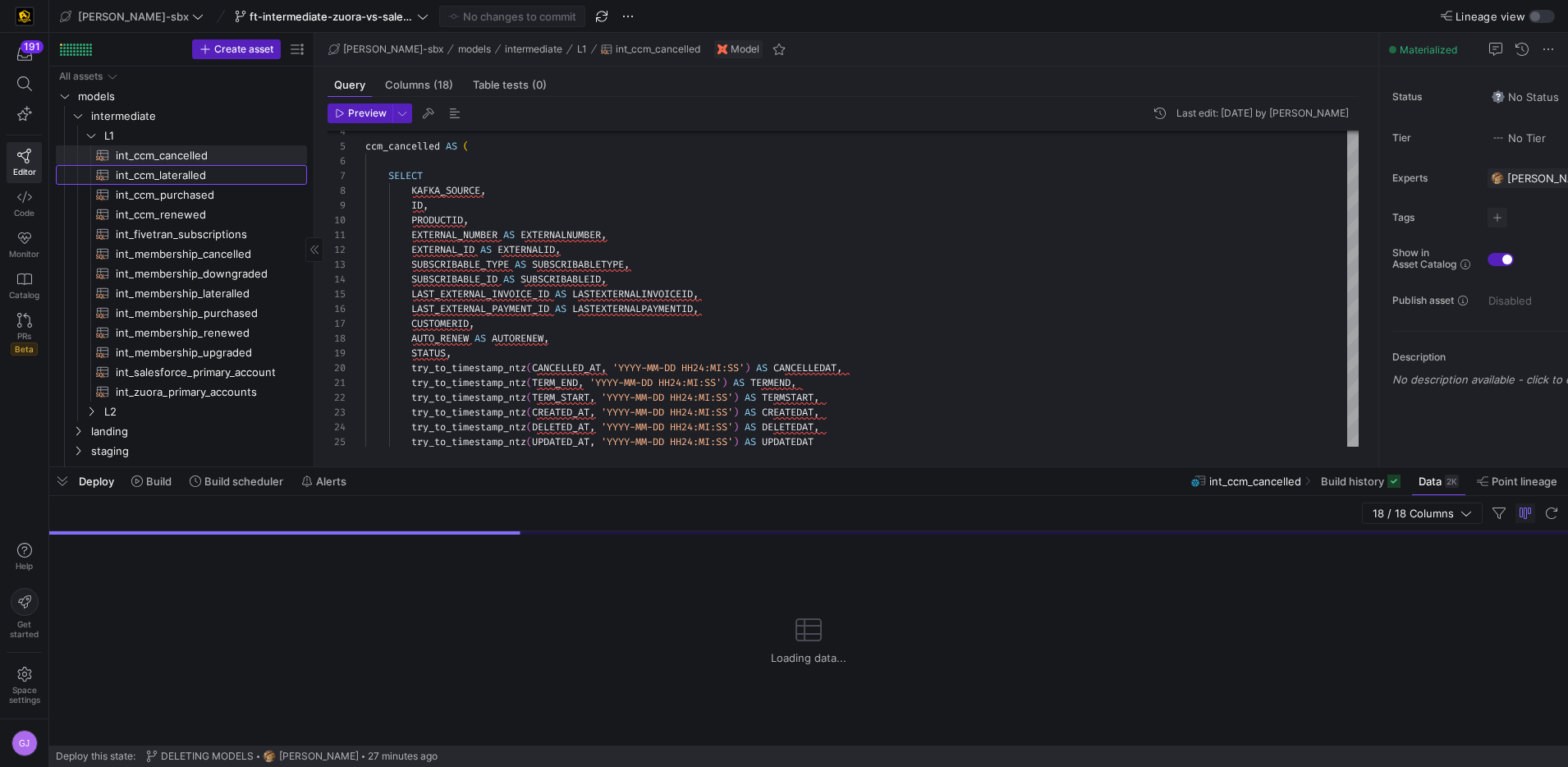
click at [173, 175] on span "int_ccm_lateralled​​​​​​​​​​" at bounding box center [202, 175] width 172 height 19
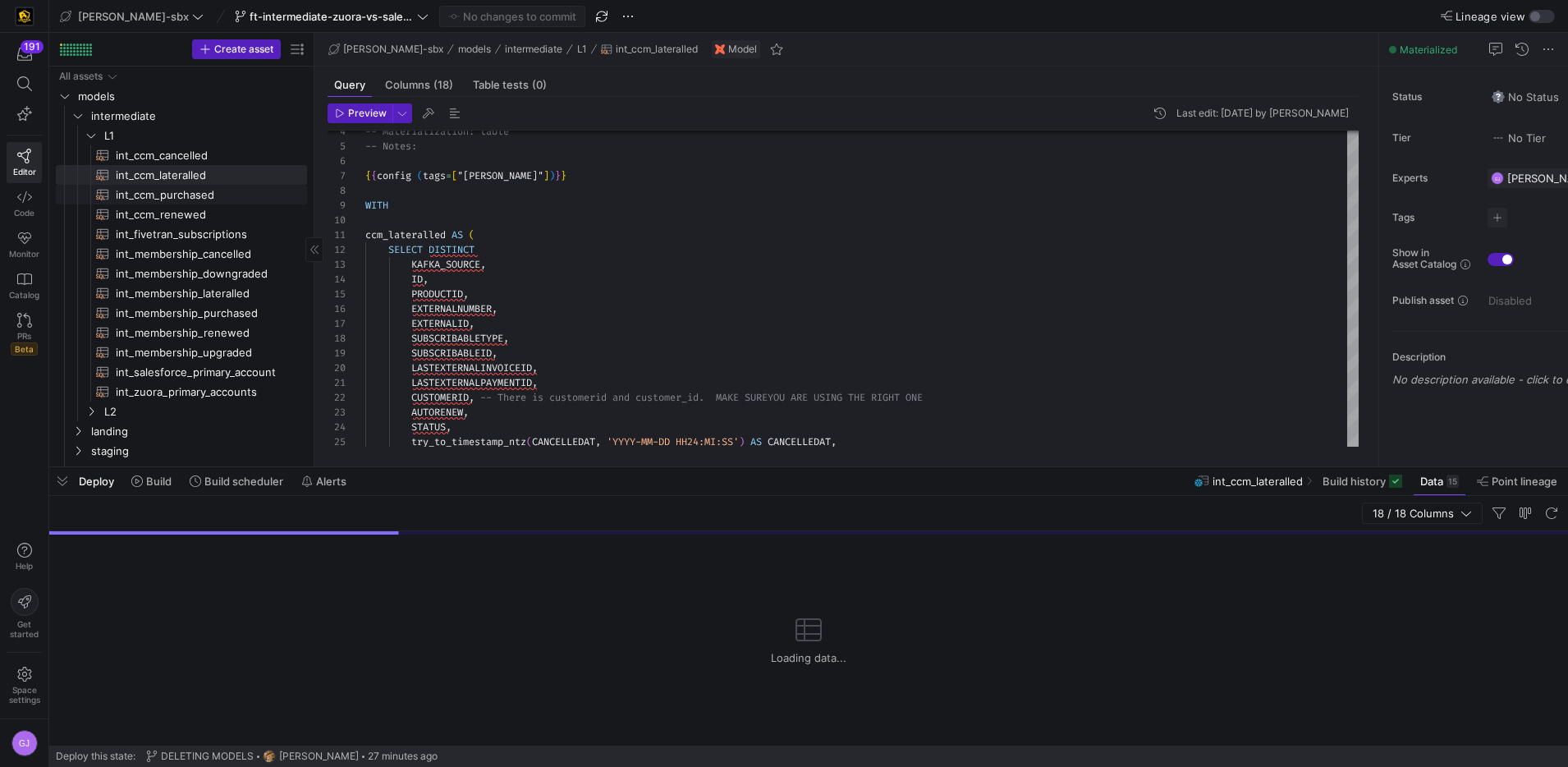
click at [172, 196] on span "int_ccm_purchased​​​​​​​​​​" at bounding box center [202, 195] width 172 height 19
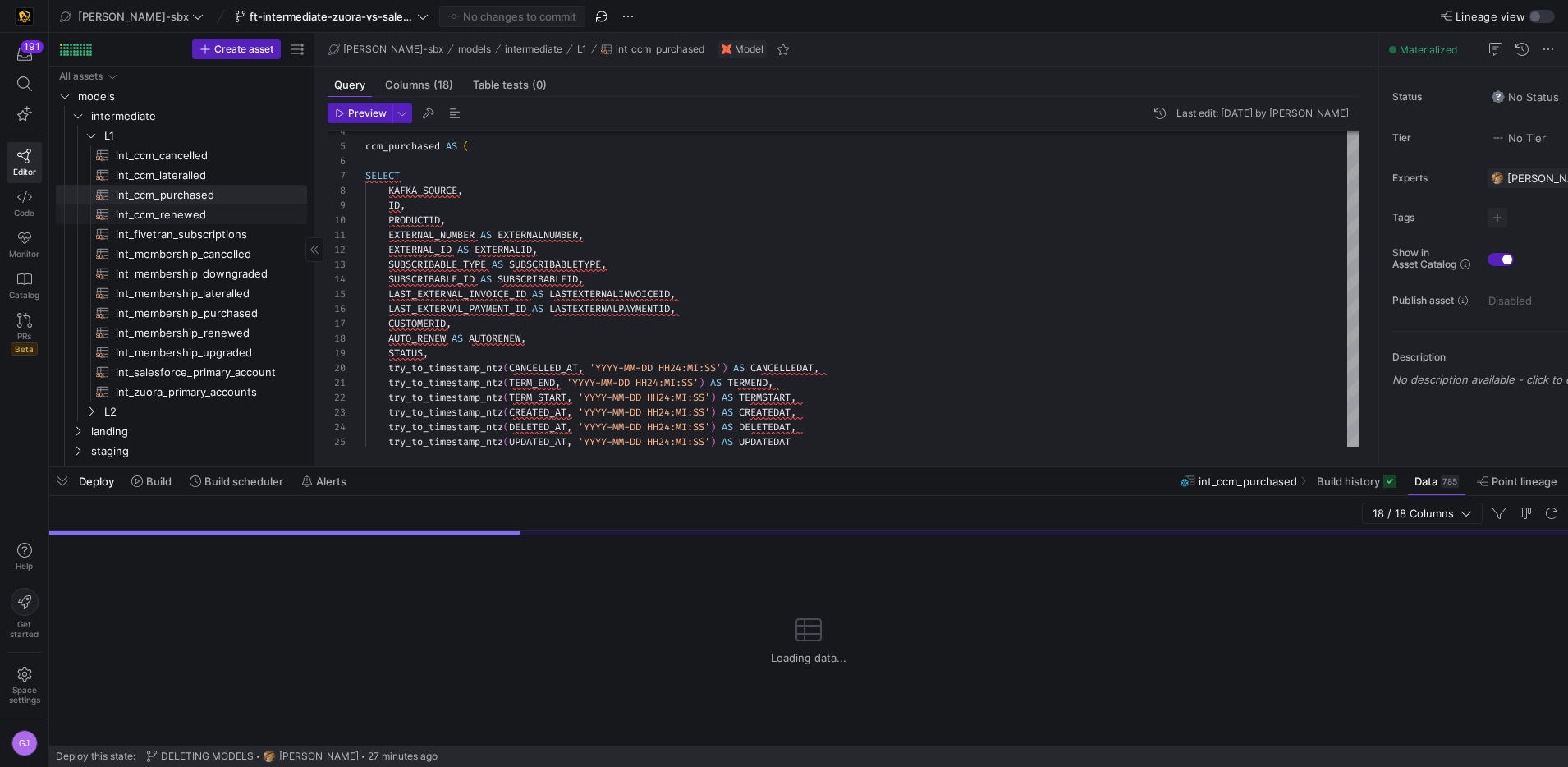
click at [175, 216] on span "int_ccm_renewed​​​​​​​​​​" at bounding box center [202, 215] width 172 height 19
type textarea "-- File Name: int_ccm_renewed -- Created by: [PERSON_NAME] -- Last modified: [D…"
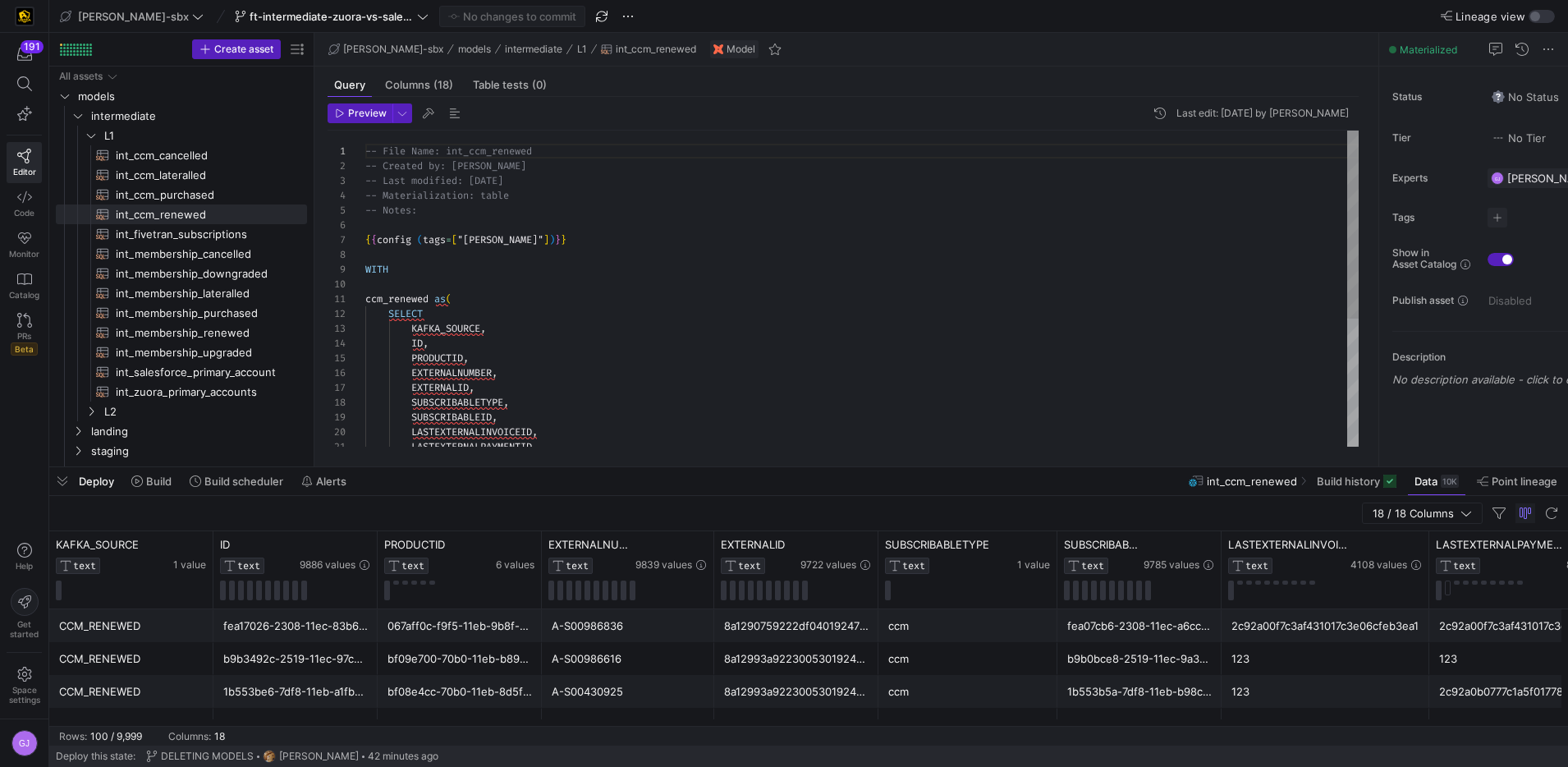
scroll to position [148, 0]
click at [613, 228] on div "-- Materialization: table -- Notes: { { config ( tags = [ "kafka_joined_view" ]…" at bounding box center [862, 396] width 994 height 530
click at [606, 211] on div "-- Materialization: table -- Notes: { { config ( tags = [ "kafka_joined_view" ]…" at bounding box center [862, 396] width 994 height 530
click at [615, 196] on div "-- Materialization: table -- Notes: { { config ( tags = [ "kafka_joined_view" ]…" at bounding box center [862, 396] width 994 height 530
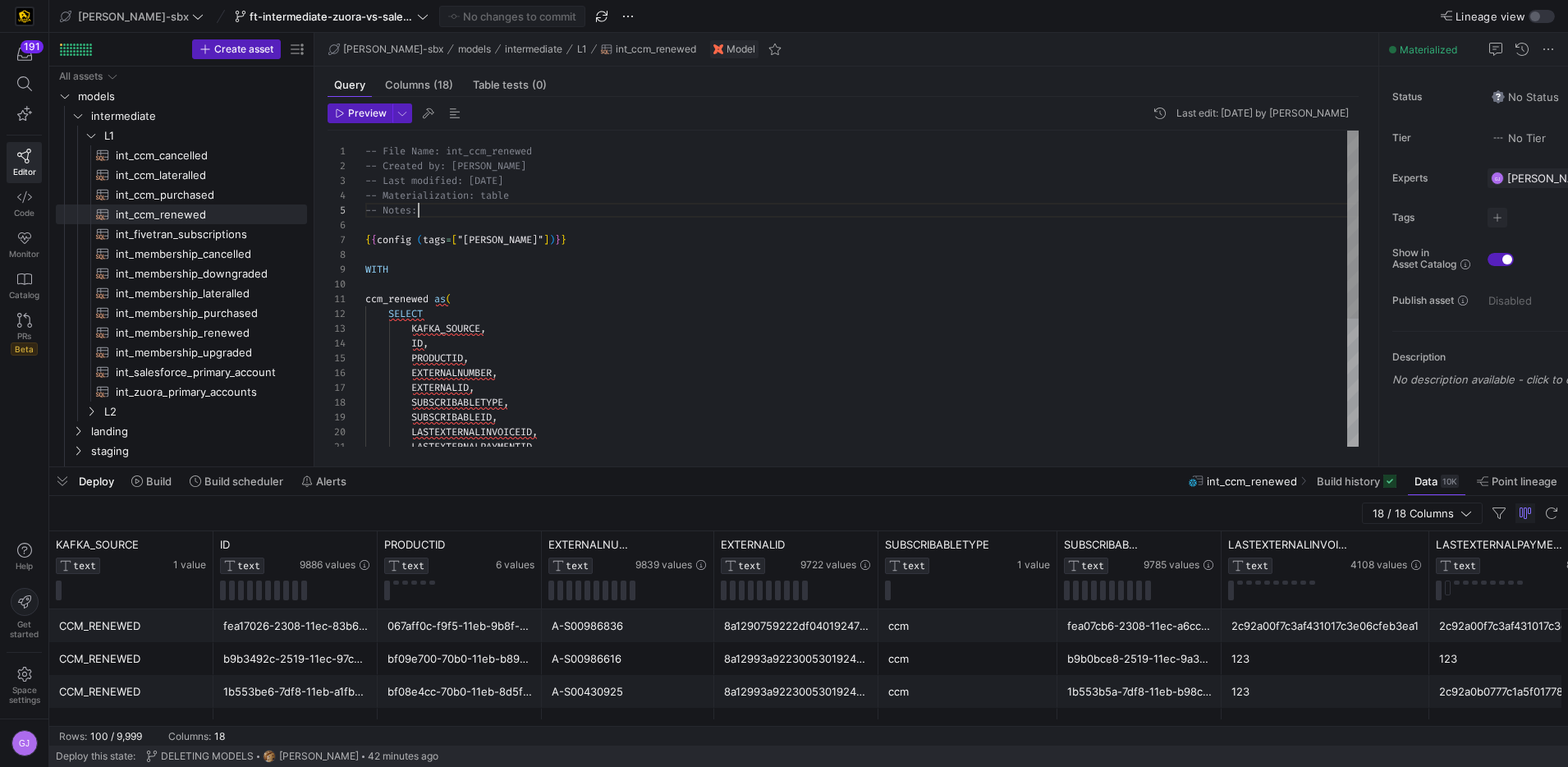
scroll to position [44, 148]
click at [632, 165] on div "ID , PRODUCTID , EXTERNALNUMBER , EXTERNALID , SUBSCRIBABLETYPE , SUBSCRIBABLEI…" at bounding box center [862, 396] width 994 height 530
click at [631, 154] on div "ID , PRODUCTID , EXTERNALNUMBER , EXTERNALID , SUBSCRIBABLETYPE , SUBSCRIBABLEI…" at bounding box center [862, 396] width 994 height 530
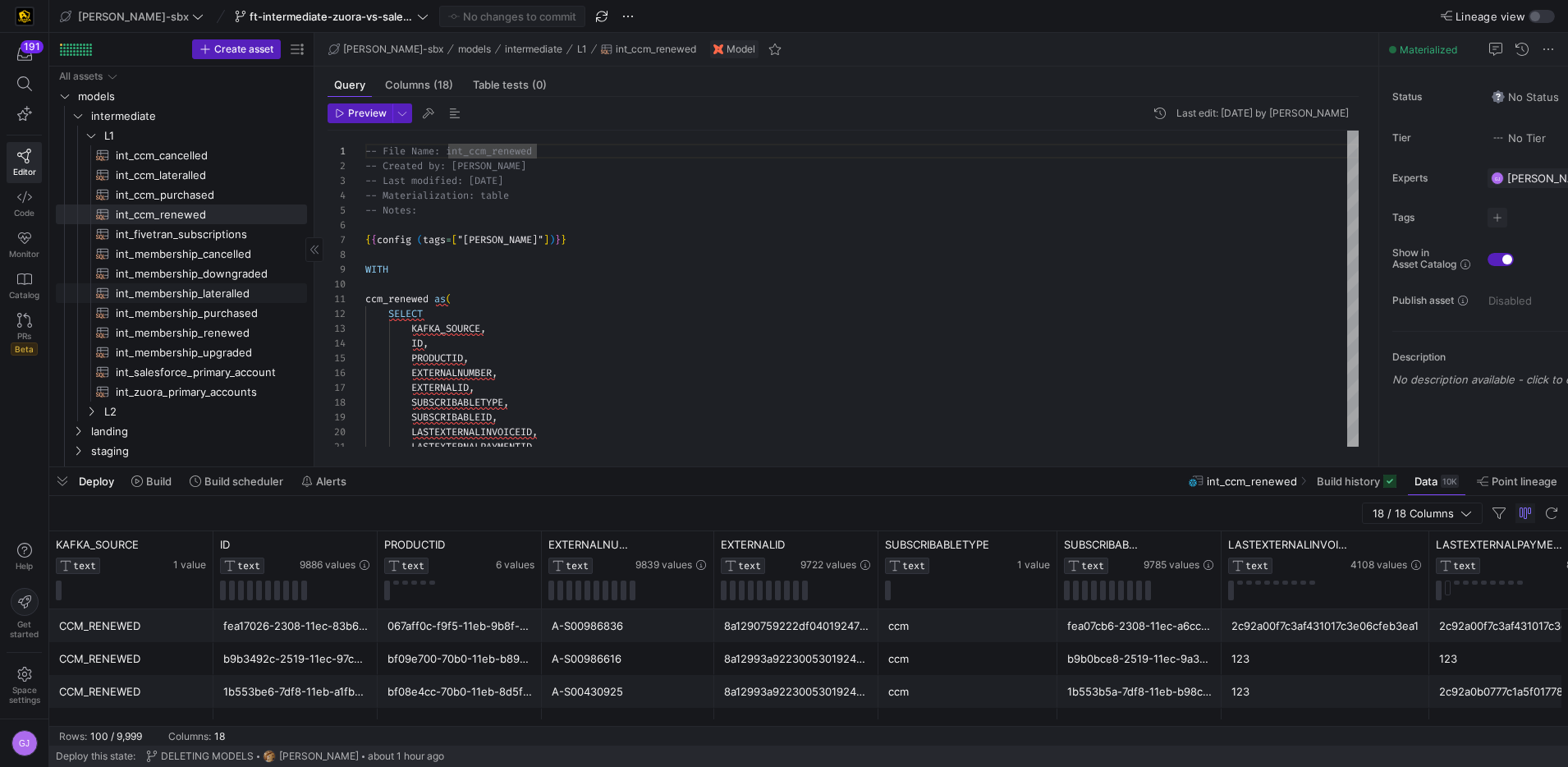
click at [220, 291] on span "int_membership_lateralled​​​​​​​​​​" at bounding box center [202, 294] width 172 height 19
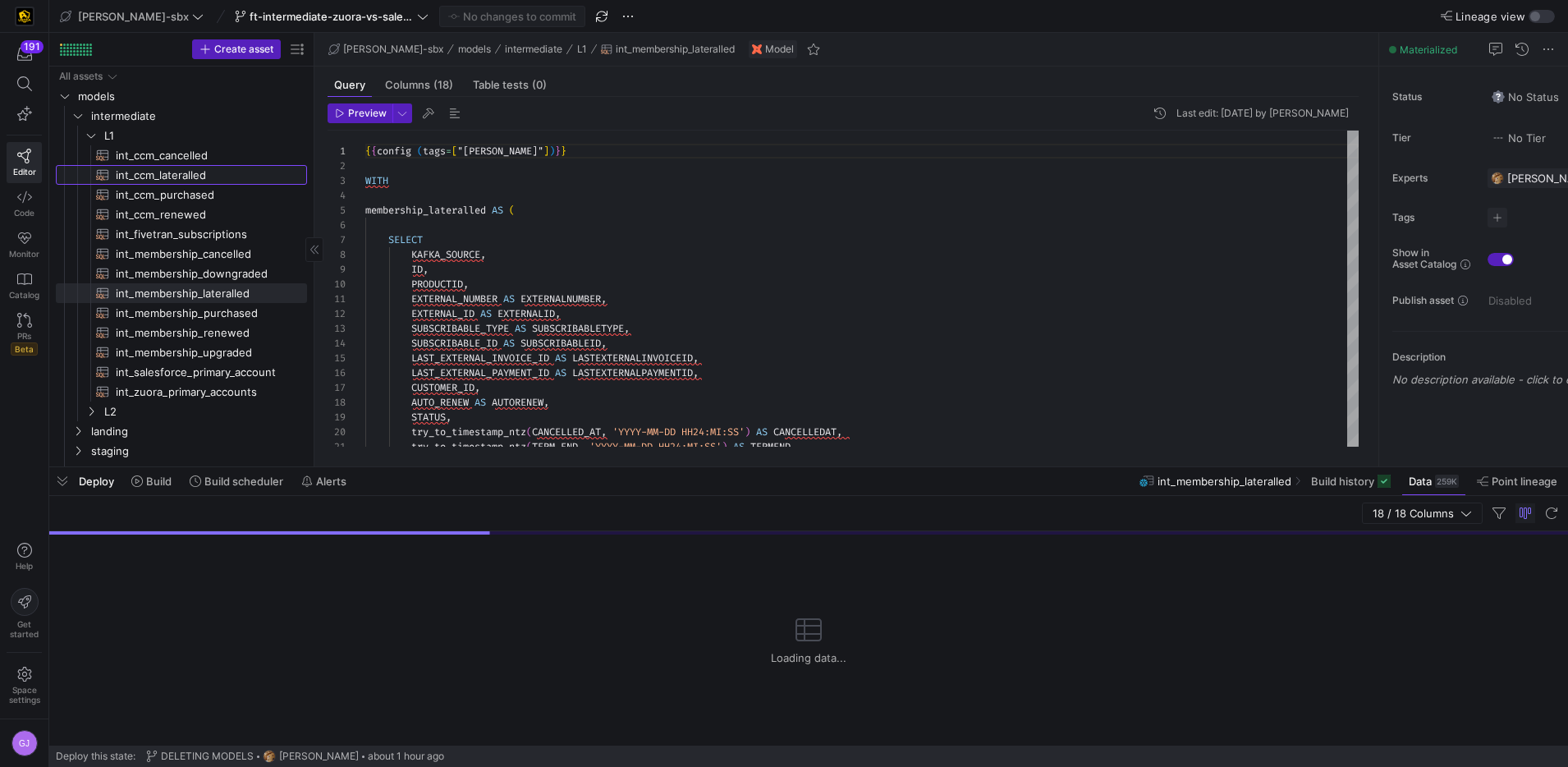
click at [196, 180] on span "int_ccm_lateralled​​​​​​​​​​" at bounding box center [202, 175] width 172 height 19
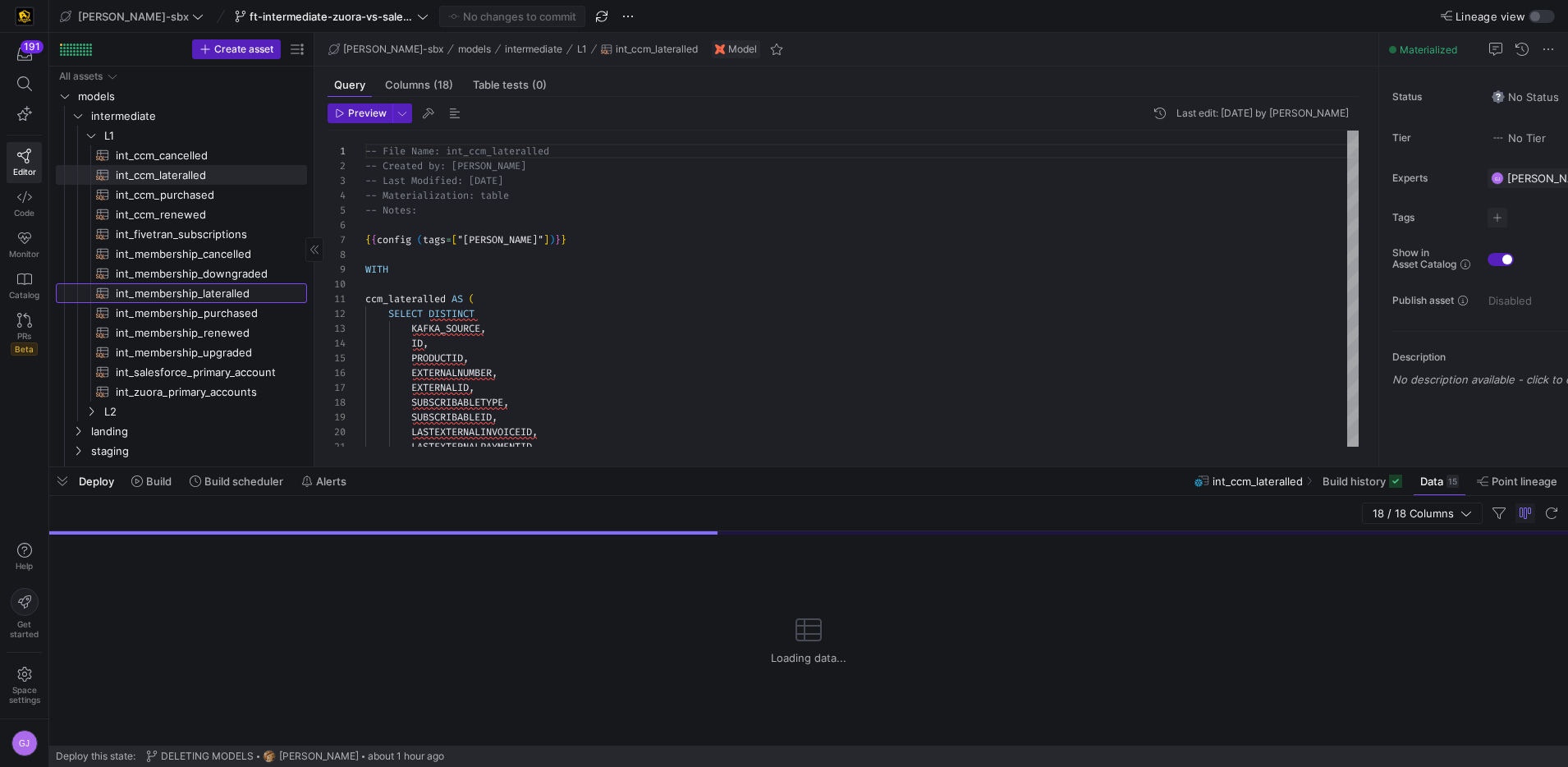
click at [156, 297] on span "int_membership_lateralled​​​​​​​​​​" at bounding box center [202, 294] width 172 height 19
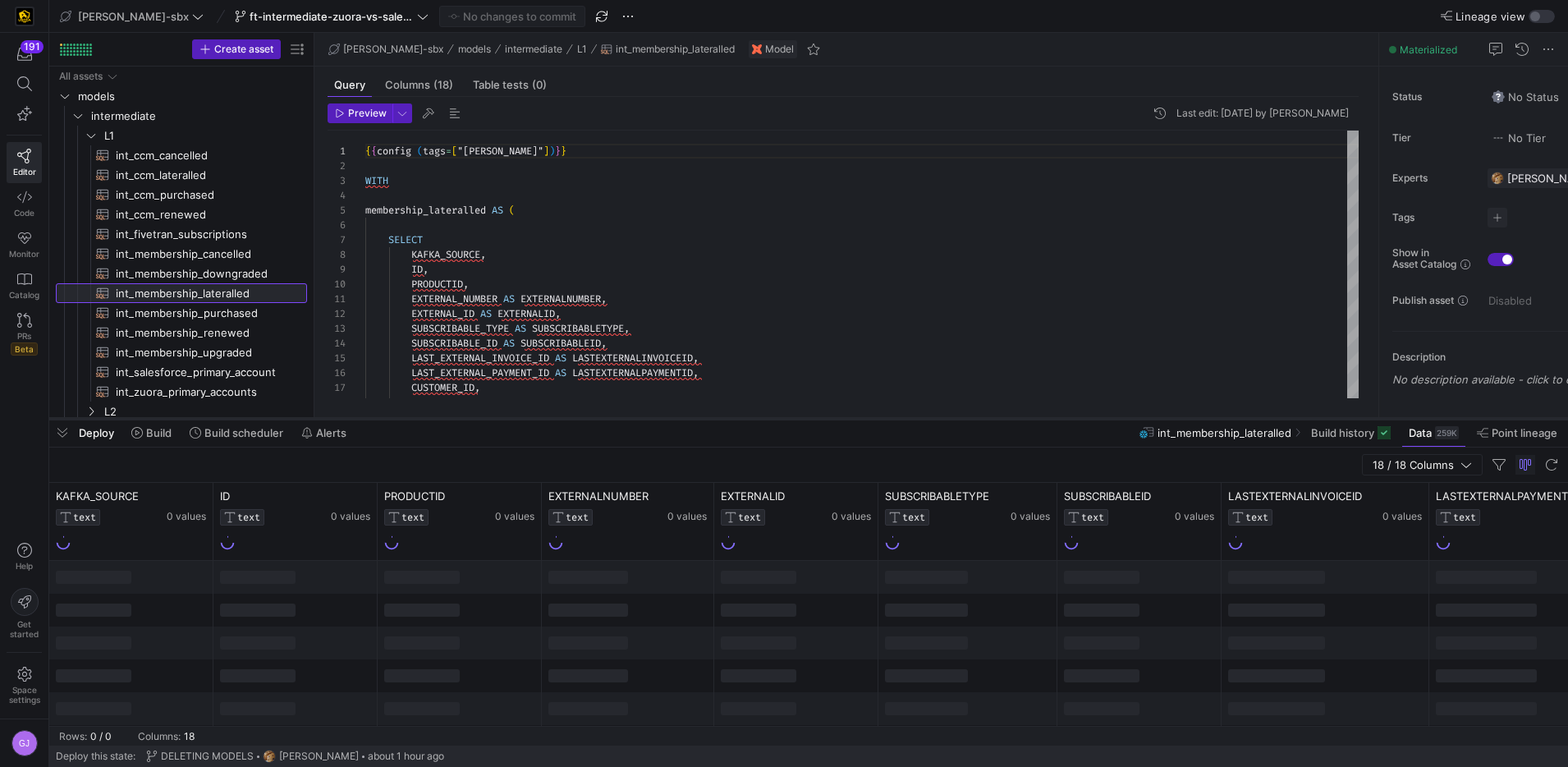
drag, startPoint x: 1049, startPoint y: 465, endPoint x: 1044, endPoint y: 416, distance: 49.3
click at [1044, 416] on div at bounding box center [808, 419] width 1519 height 7
click at [204, 316] on span "int_membership_purchased​​​​​​​​​​" at bounding box center [202, 314] width 172 height 19
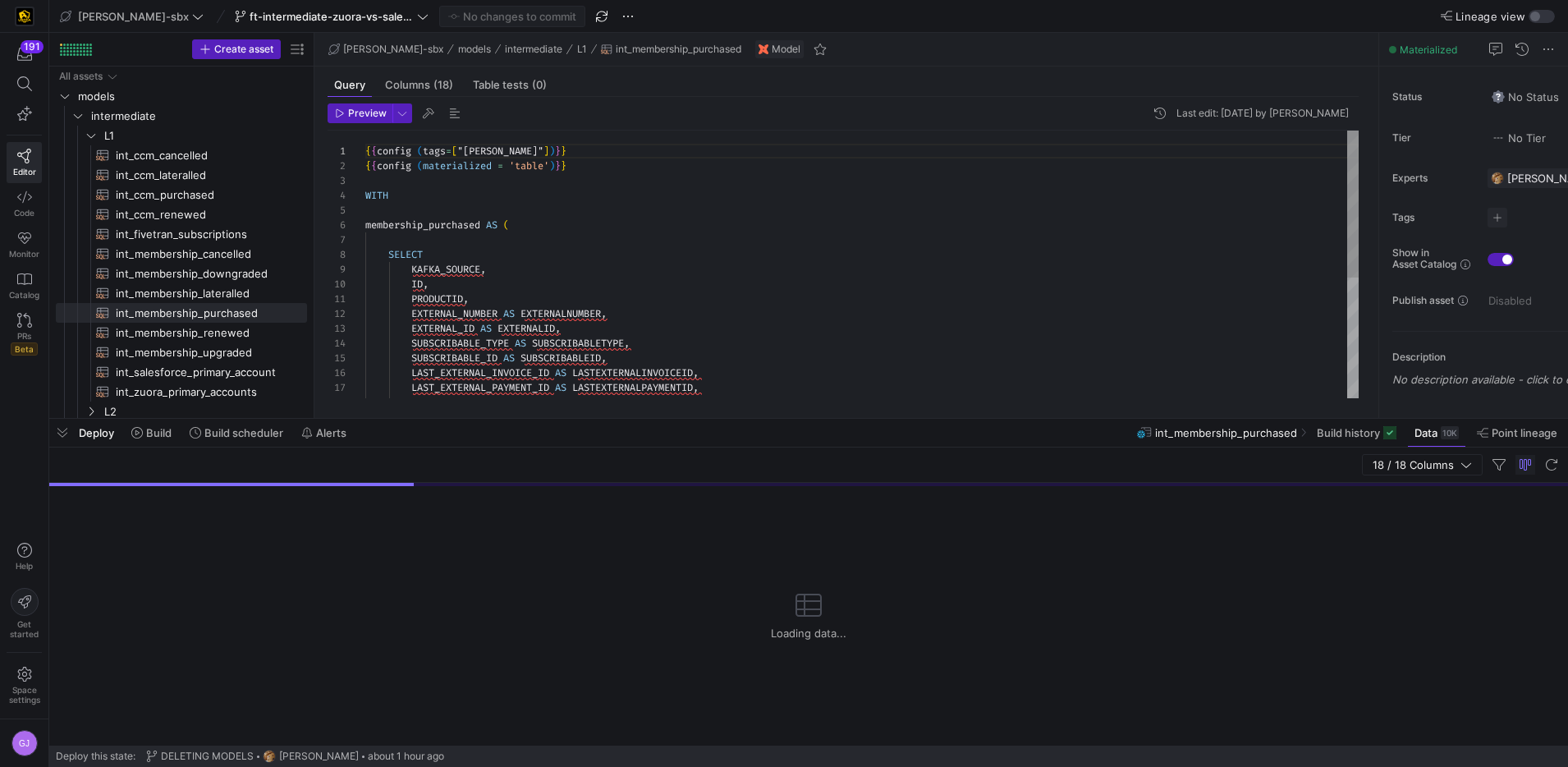
click at [522, 353] on div "{ { config ( tags = [ "kafka_joined_view" ] ) } } { { config ( materialized = '…" at bounding box center [862, 374] width 994 height 486
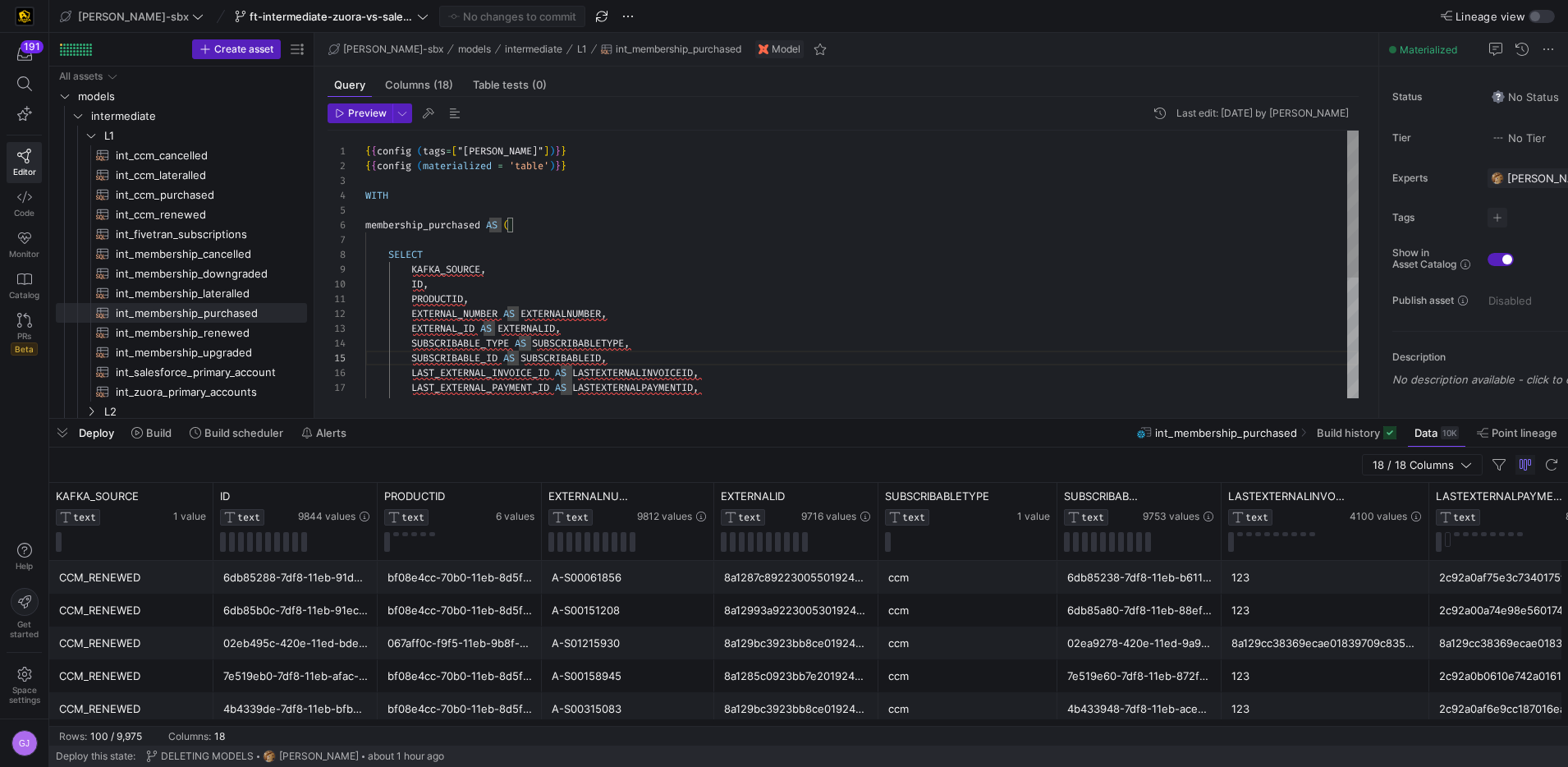
scroll to position [118, 124]
click at [532, 264] on div "{ { config ( tags = [ "kafka_joined_view" ] ) } } { { config ( materialized = '…" at bounding box center [862, 374] width 994 height 486
click at [200, 253] on span "int_membership_cancelled​​​​​​​​​​" at bounding box center [202, 254] width 172 height 19
type textarea "{{config (tags=["kafka_joined_view"])}} {{config(materialized = 'table')}} WITH…"
